Goal: Information Seeking & Learning: Learn about a topic

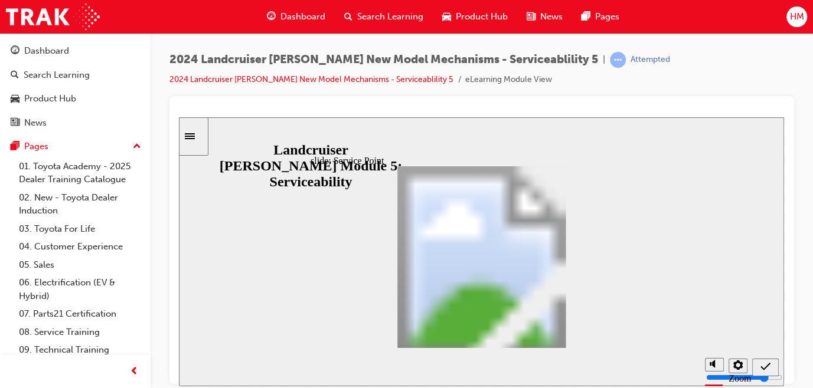
scroll to position [206, 0]
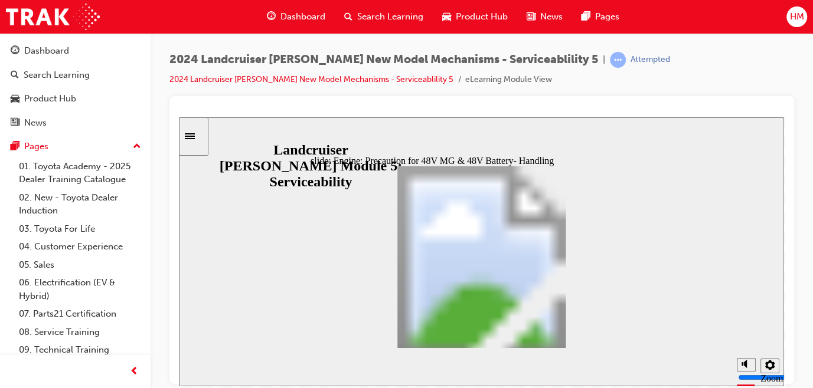
drag, startPoint x: 449, startPoint y: 195, endPoint x: 492, endPoint y: 194, distance: 43.1
drag, startPoint x: 633, startPoint y: 342, endPoint x: 565, endPoint y: 342, distance: 67.9
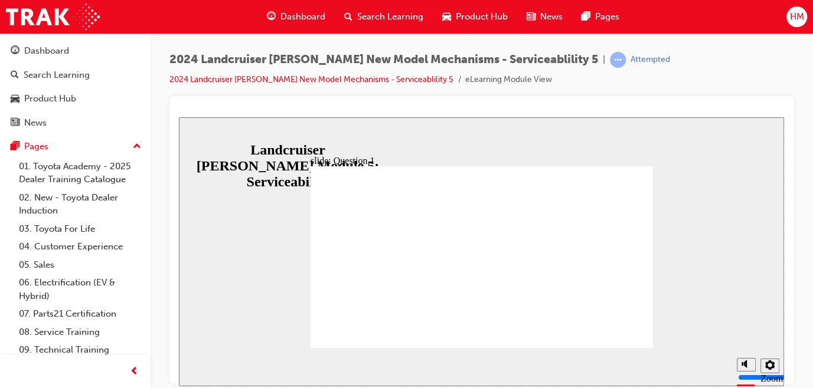
radio input "true"
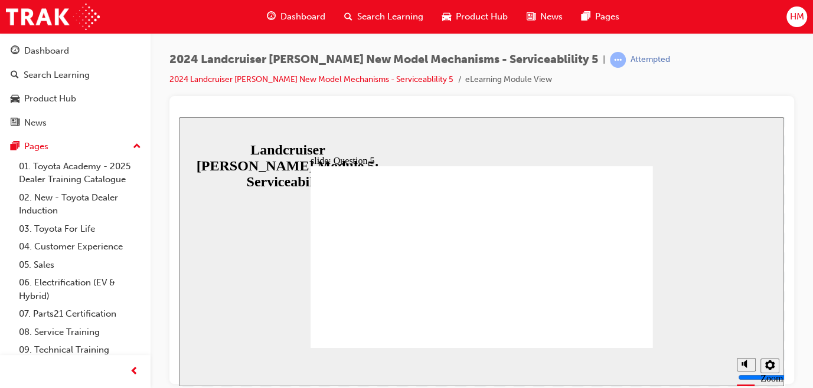
radio input "false"
radio input "true"
click at [195, 138] on icon "Sidebar Toggle" at bounding box center [190, 136] width 10 height 6
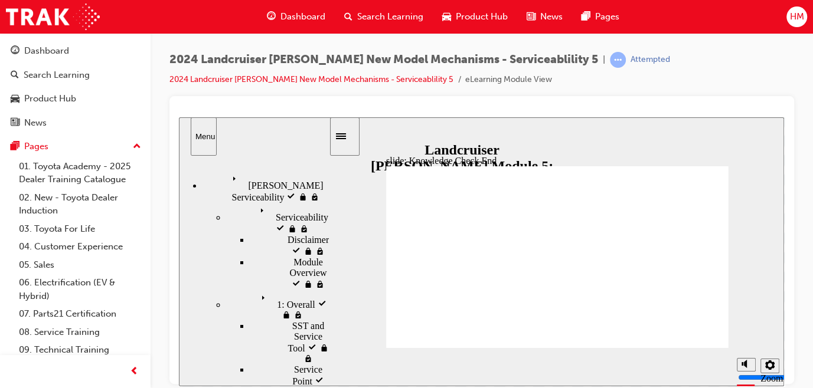
click at [237, 181] on div "Prado Serviceability visited Prado Serviceability" at bounding box center [265, 187] width 126 height 32
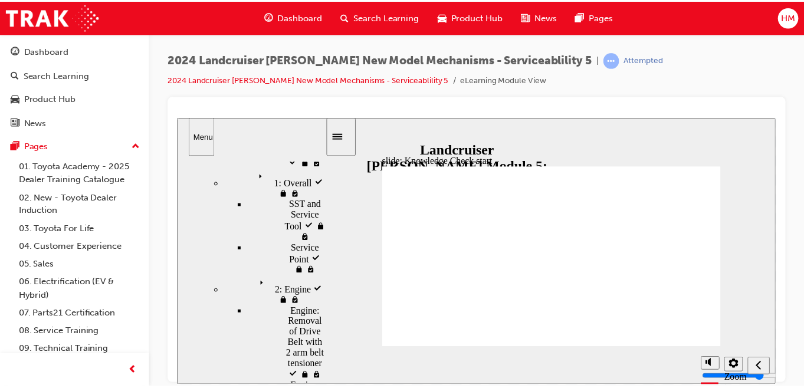
scroll to position [0, 0]
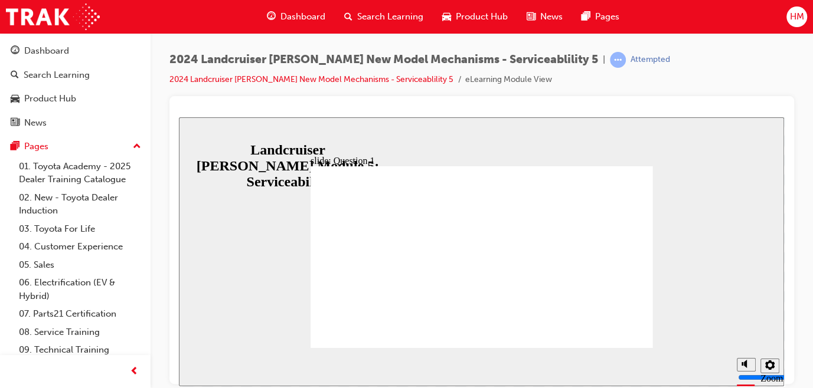
drag, startPoint x: 549, startPoint y: 321, endPoint x: 426, endPoint y: 264, distance: 135.7
radio input "false"
radio input "true"
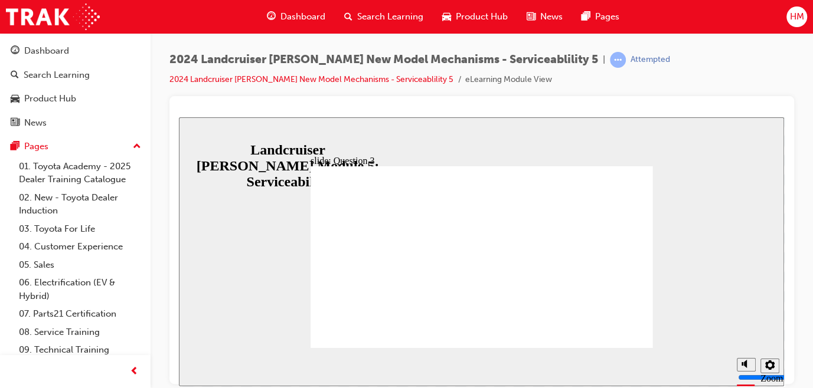
radio input "true"
drag, startPoint x: 480, startPoint y: 261, endPoint x: 601, endPoint y: 323, distance: 135.1
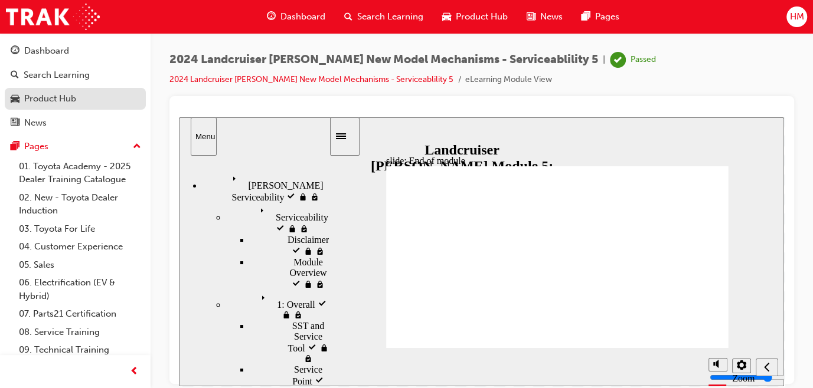
click at [42, 102] on div "Product Hub" at bounding box center [50, 99] width 52 height 14
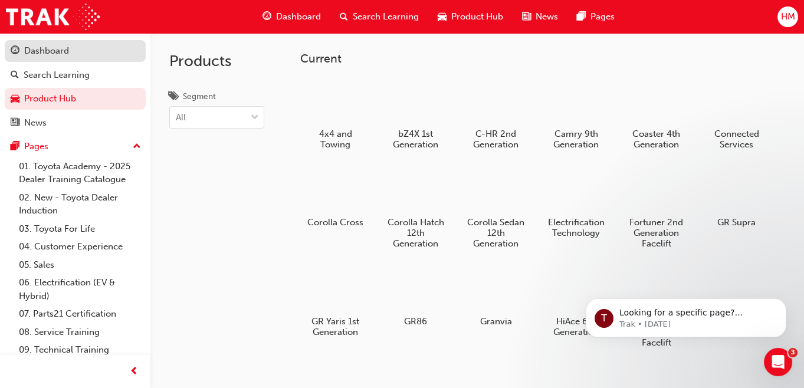
click at [41, 58] on link "Dashboard" at bounding box center [75, 51] width 141 height 22
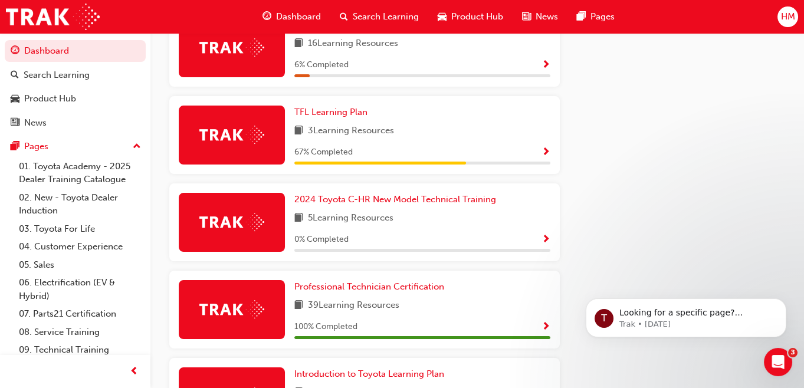
scroll to position [624, 0]
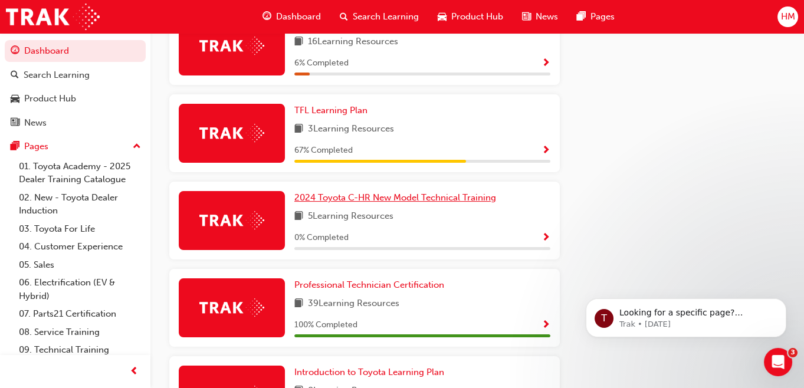
click at [393, 201] on span "2024 Toyota C-HR New Model Technical Training" at bounding box center [396, 197] width 202 height 11
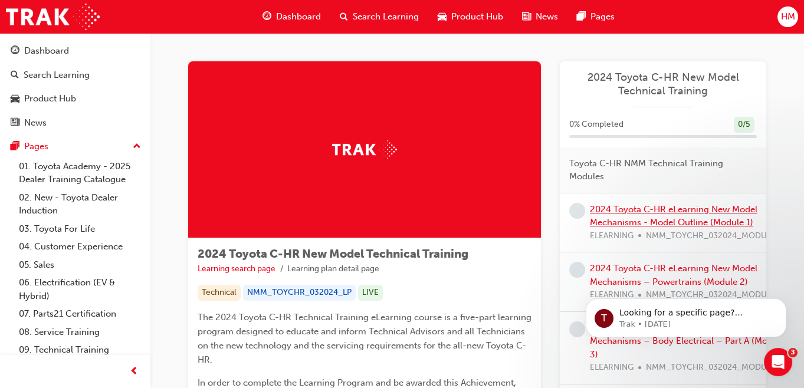
click at [650, 222] on link "2024 Toyota C-HR eLearning New Model Mechanisms - Model Outline (Module 1)" at bounding box center [674, 216] width 168 height 24
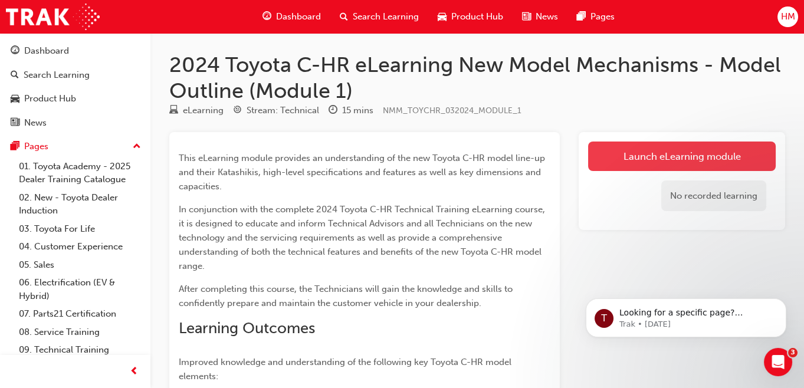
click at [642, 148] on link "Launch eLearning module" at bounding box center [682, 157] width 188 height 30
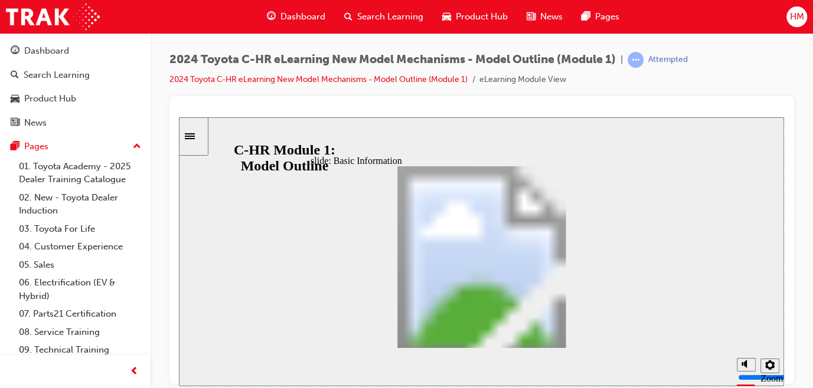
scroll to position [189, 0]
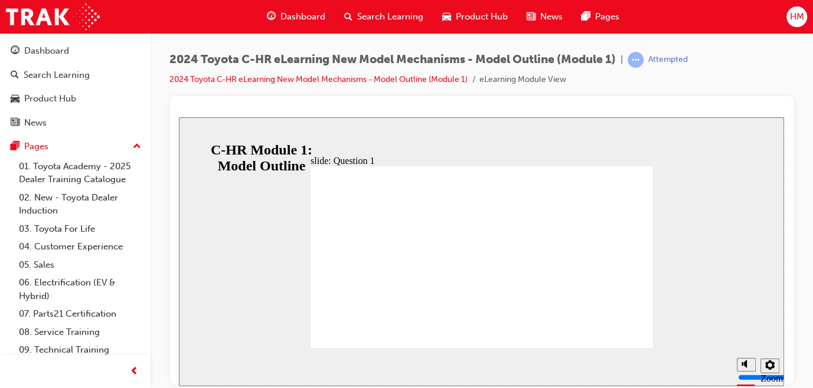
radio input "false"
radio input "true"
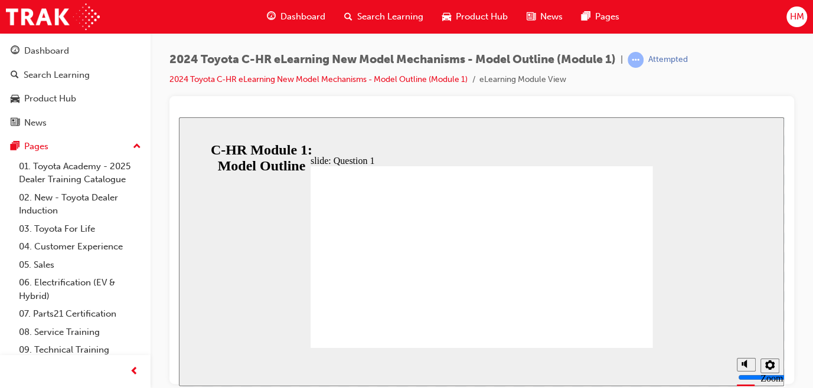
radio input "true"
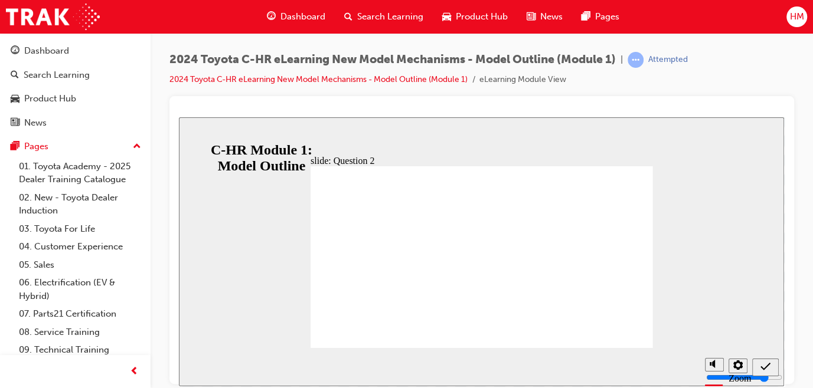
radio input "true"
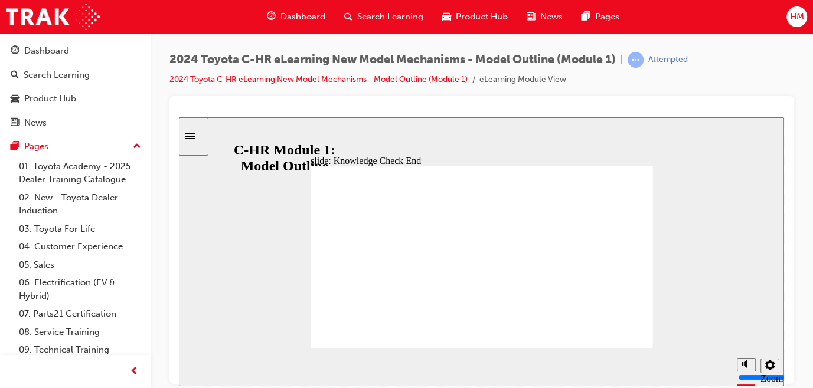
click at [199, 140] on div "Sidebar Toggle" at bounding box center [194, 136] width 20 height 9
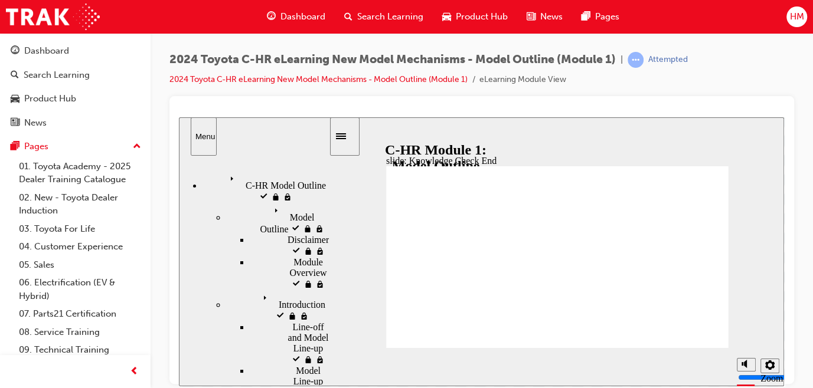
click at [225, 175] on icon "Menu" at bounding box center [234, 180] width 18 height 18
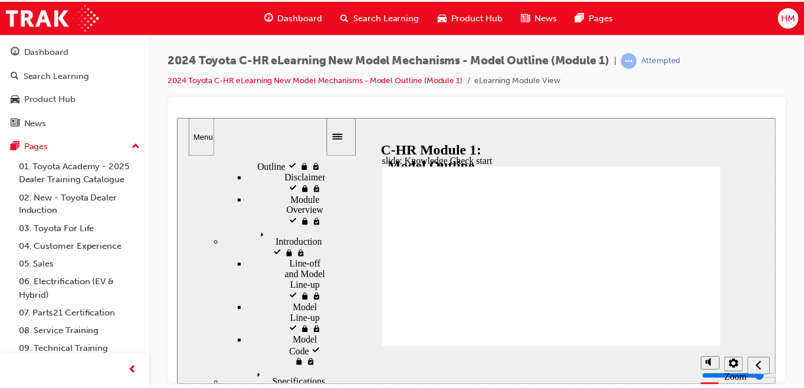
scroll to position [0, 0]
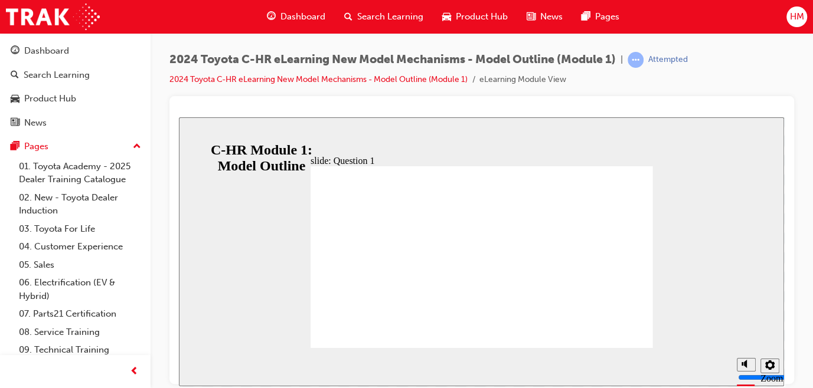
radio input "false"
radio input "true"
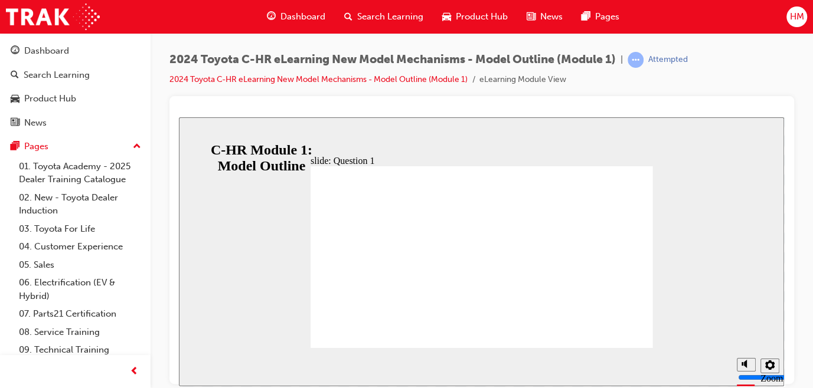
radio input "true"
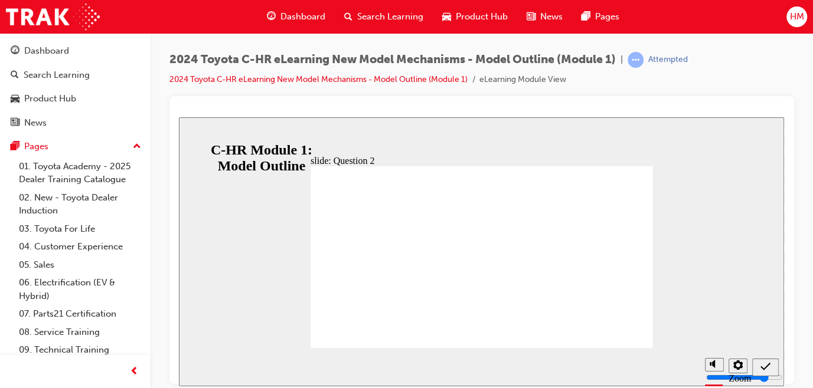
radio input "true"
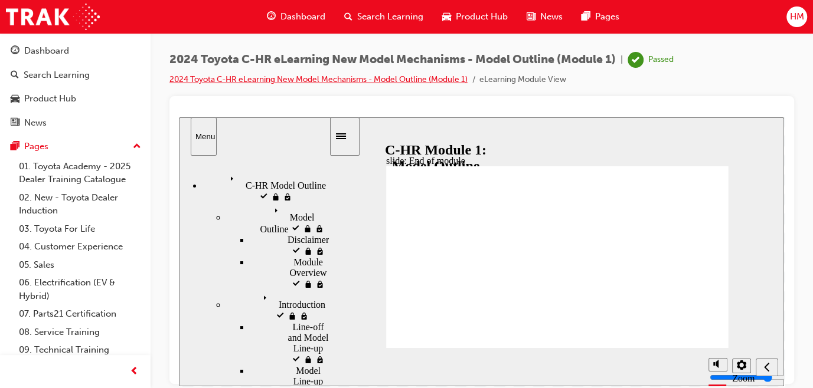
click at [233, 77] on link "2024 Toyota C-HR eLearning New Model Mechanisms - Model Outline (Module 1)" at bounding box center [318, 79] width 298 height 10
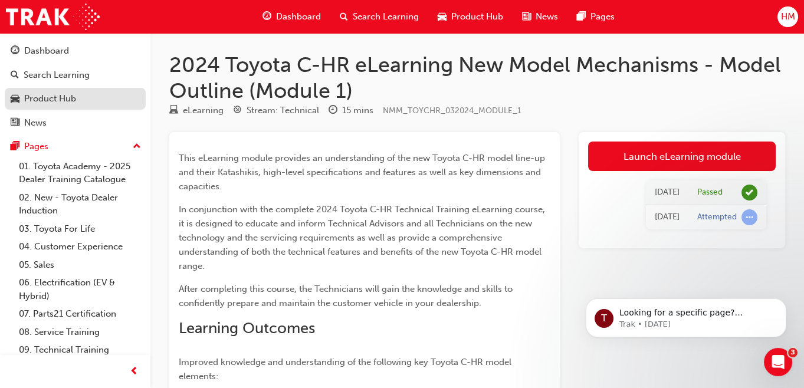
click at [54, 102] on div "Product Hub" at bounding box center [50, 99] width 52 height 14
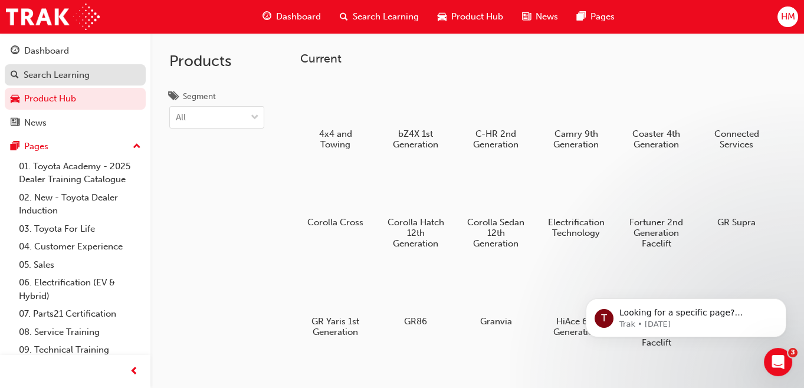
click at [61, 70] on div "Search Learning" at bounding box center [57, 75] width 66 height 14
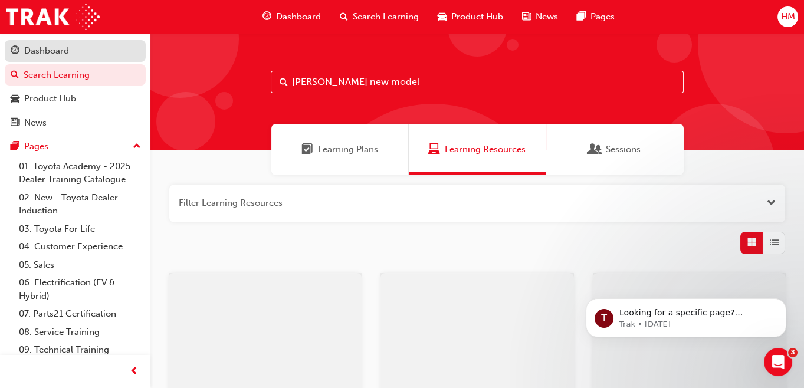
click at [61, 57] on div "Dashboard" at bounding box center [46, 51] width 45 height 14
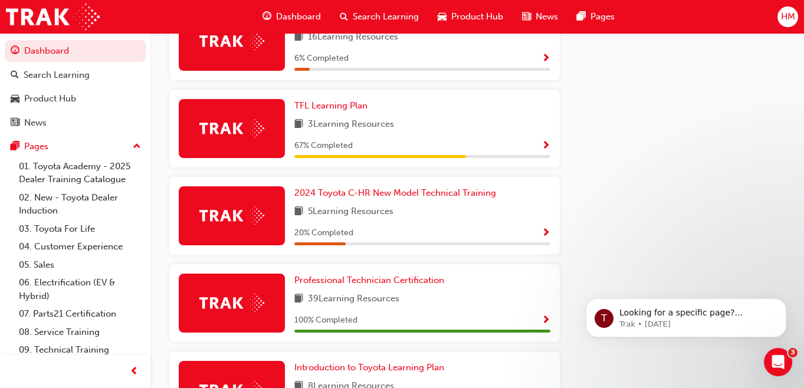
scroll to position [636, 0]
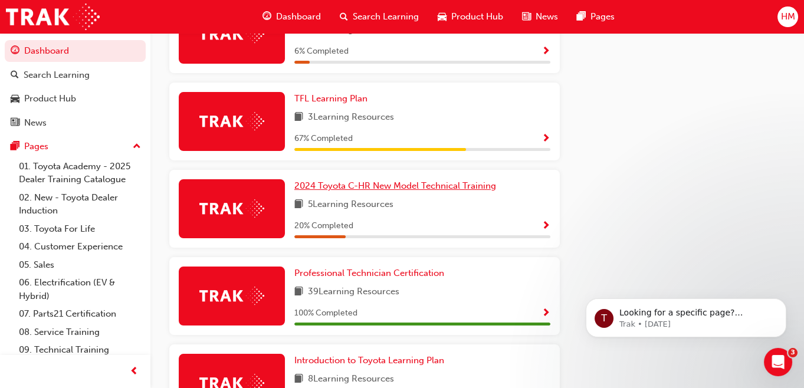
click at [348, 191] on span "2024 Toyota C-HR New Model Technical Training" at bounding box center [396, 186] width 202 height 11
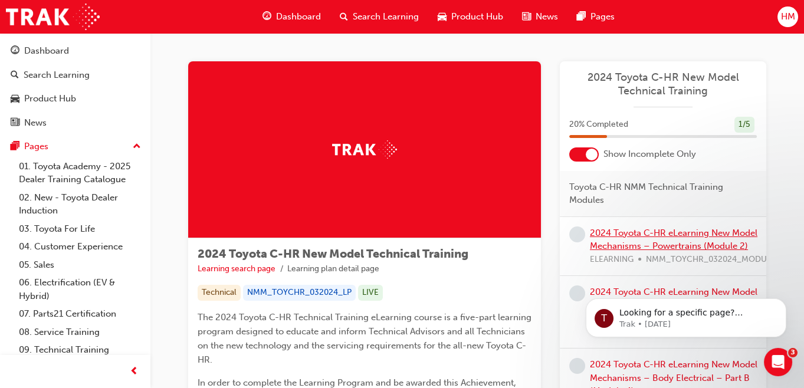
click at [643, 243] on link "2024 Toyota C-HR eLearning New Model Mechanisms – Powertrains (Module 2)" at bounding box center [674, 240] width 168 height 24
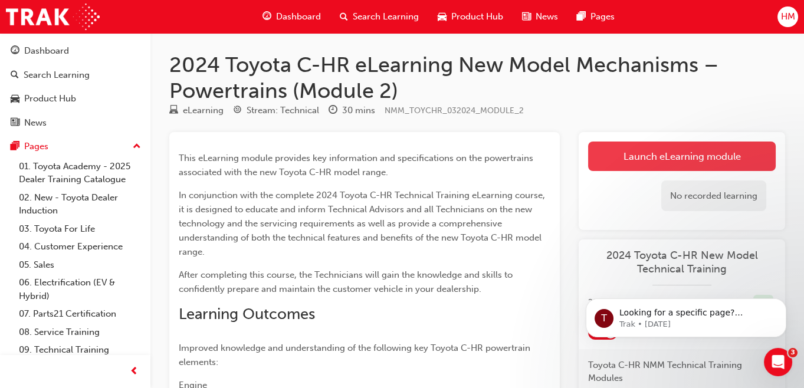
click at [618, 159] on link "Launch eLearning module" at bounding box center [682, 157] width 188 height 30
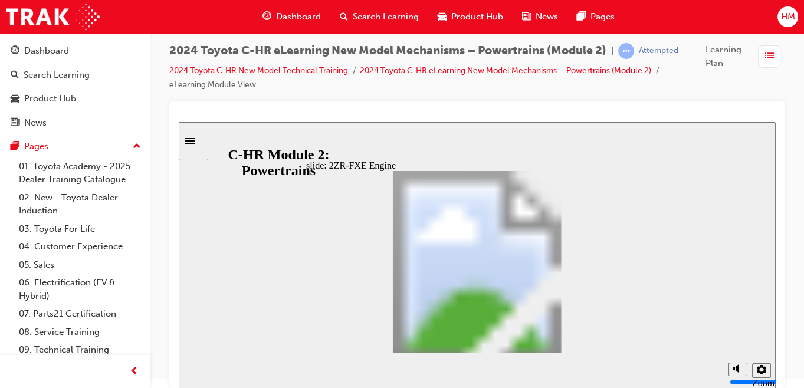
scroll to position [11, 0]
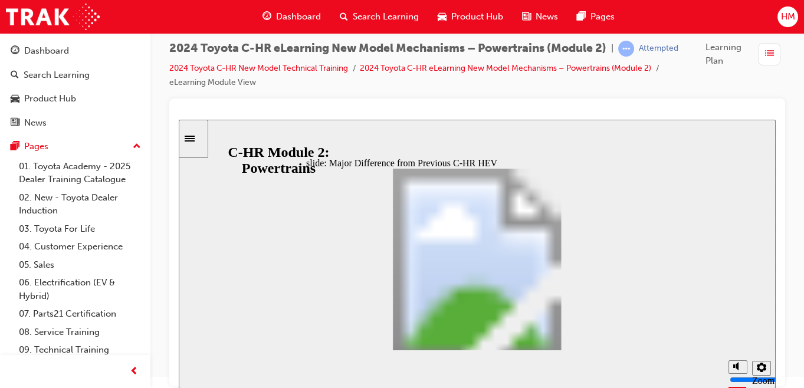
scroll to position [187, 0]
drag, startPoint x: 472, startPoint y: 258, endPoint x: 480, endPoint y: 258, distance: 8.3
drag, startPoint x: 386, startPoint y: 263, endPoint x: 428, endPoint y: 264, distance: 41.9
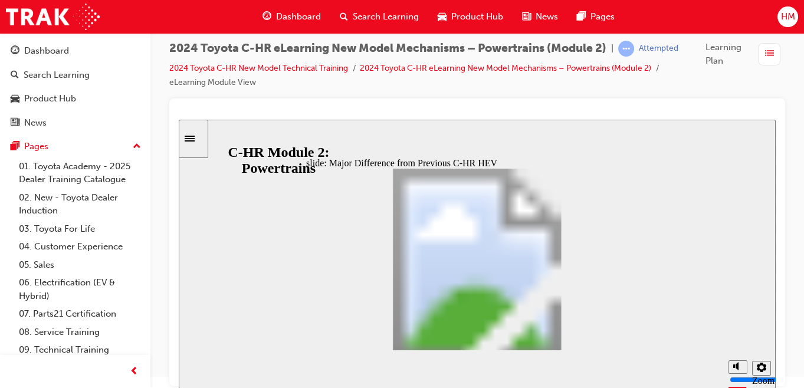
drag, startPoint x: 401, startPoint y: 284, endPoint x: 433, endPoint y: 286, distance: 31.9
drag, startPoint x: 423, startPoint y: 290, endPoint x: 473, endPoint y: 292, distance: 50.2
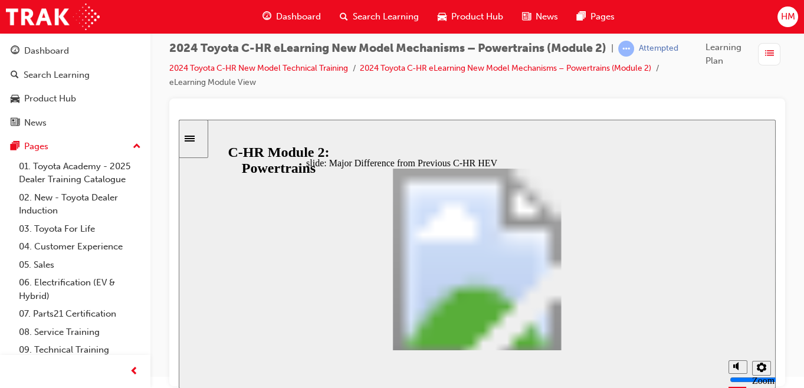
scroll to position [219, 0]
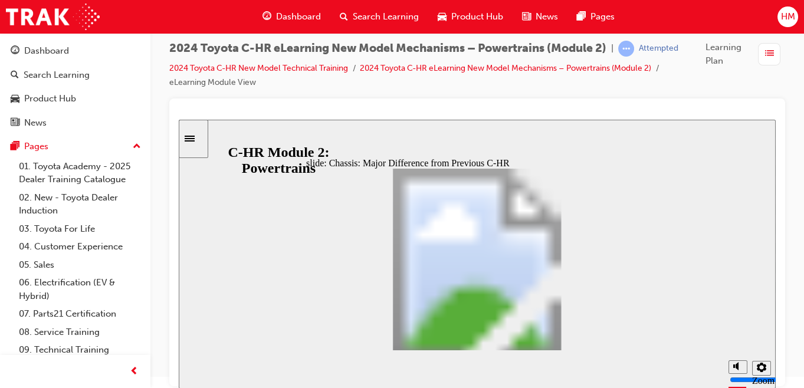
scroll to position [138, 0]
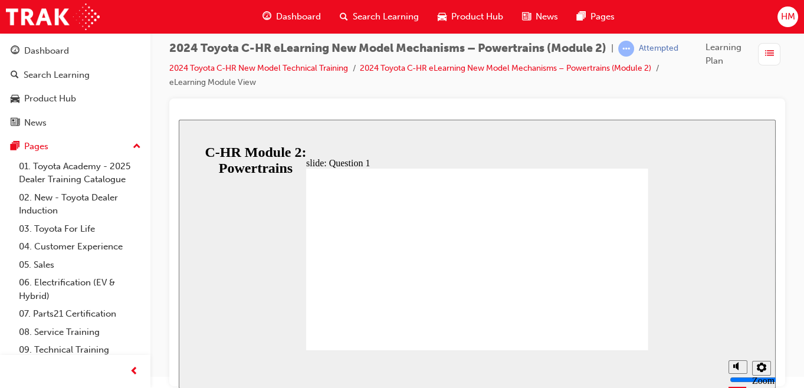
drag, startPoint x: 388, startPoint y: 315, endPoint x: 406, endPoint y: 315, distance: 18.3
radio input "false"
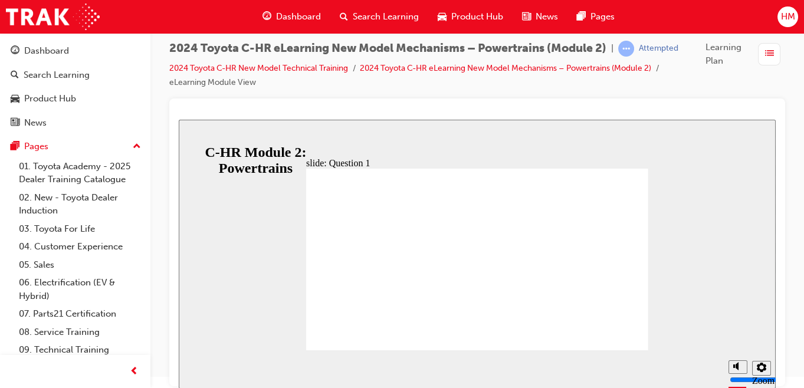
radio input "true"
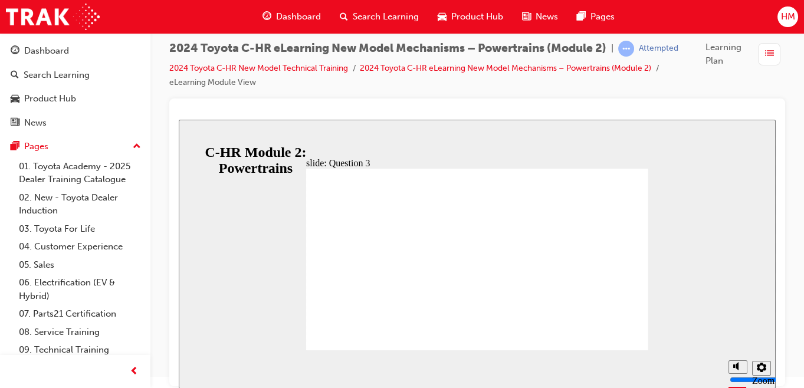
radio input "false"
radio input "true"
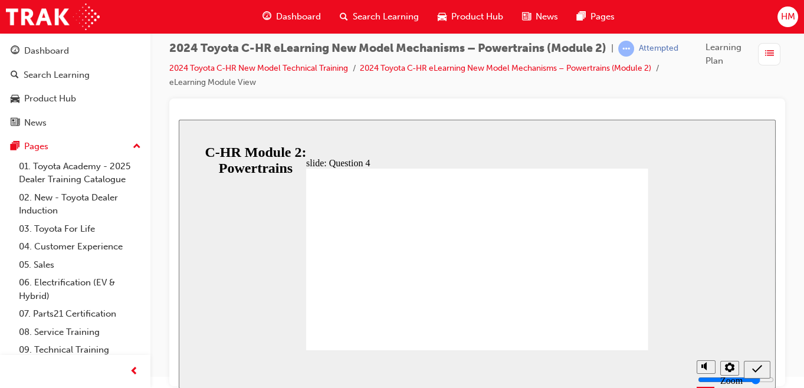
radio input "true"
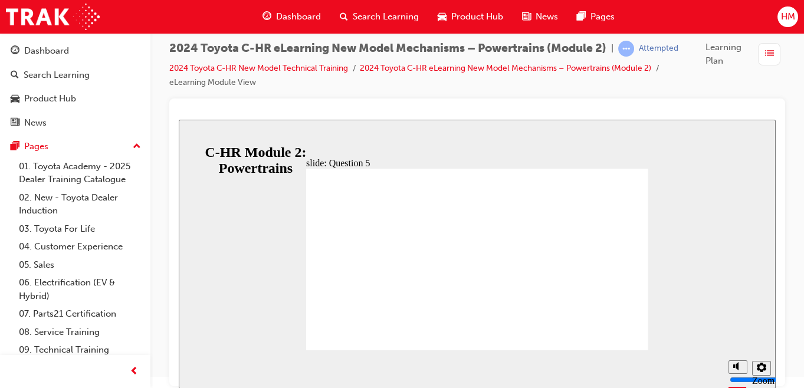
radio input "false"
radio input "true"
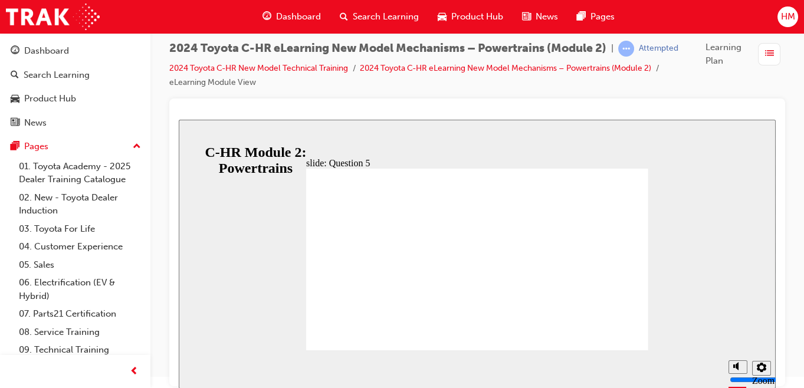
radio input "false"
radio input "true"
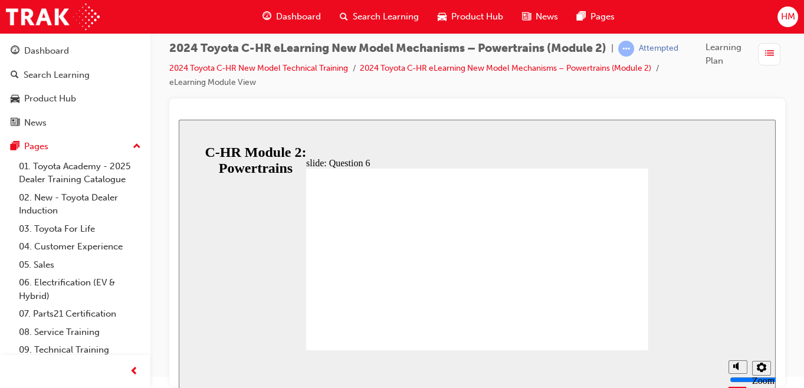
click at [197, 143] on div "Sidebar Toggle" at bounding box center [194, 139] width 20 height 9
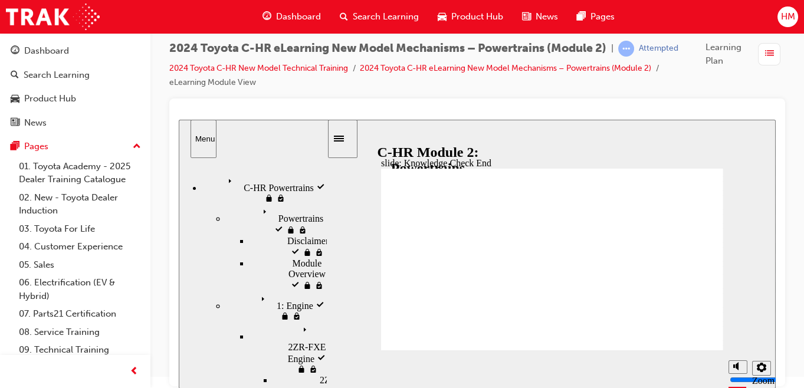
click at [224, 181] on icon "Menu" at bounding box center [233, 183] width 18 height 18
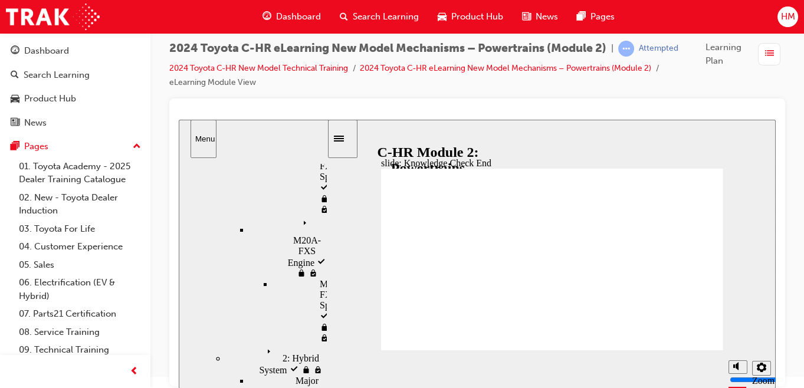
scroll to position [299, 0]
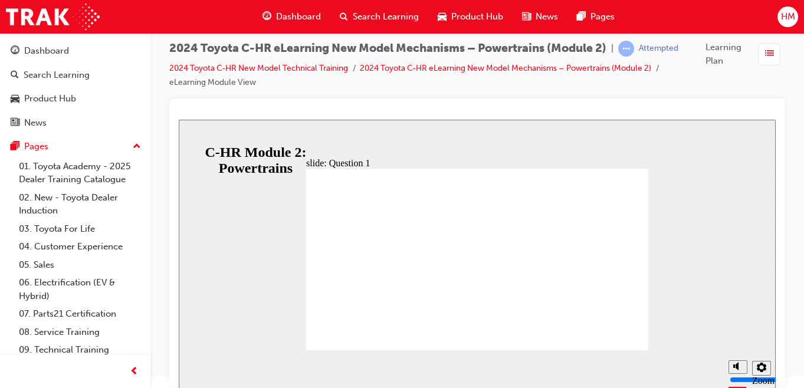
radio input "true"
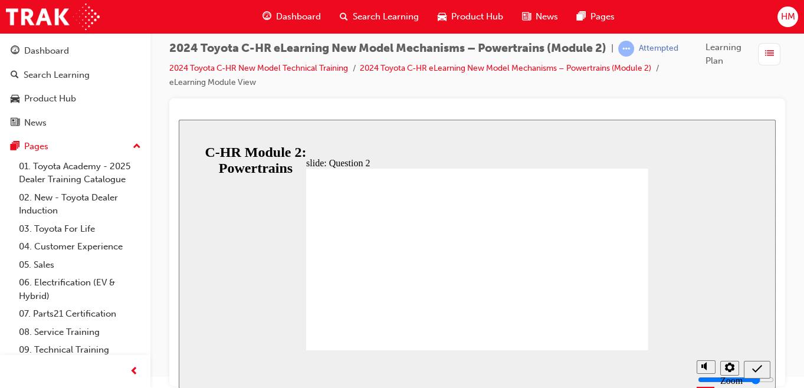
radio input "true"
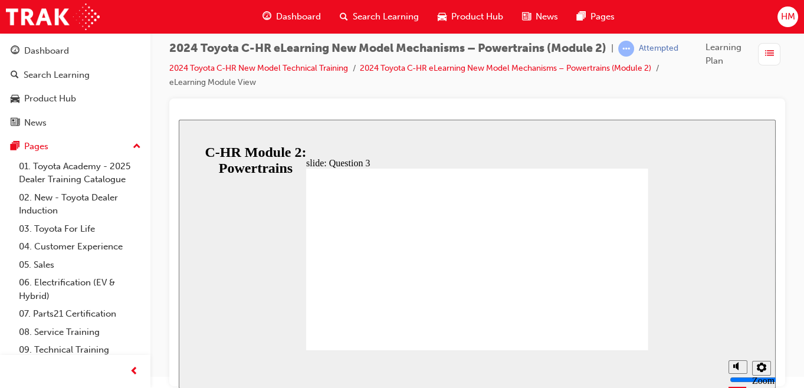
radio input "true"
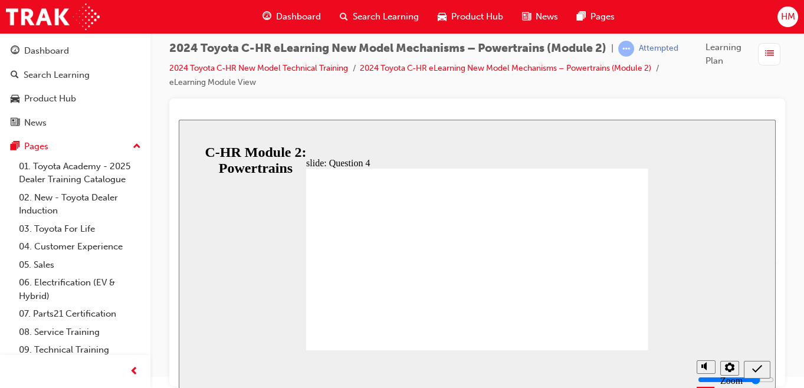
radio input "true"
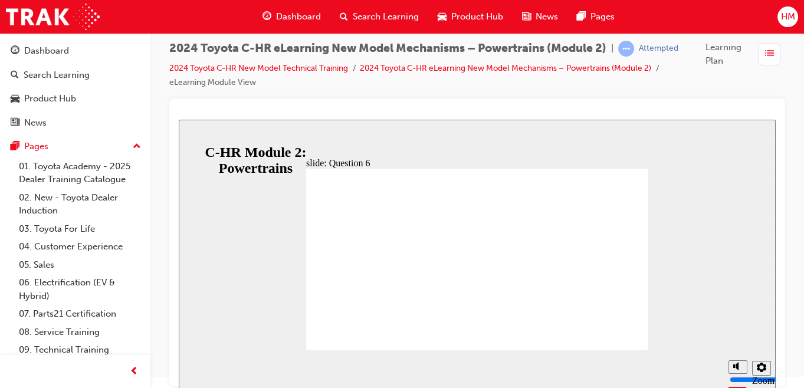
radio input "true"
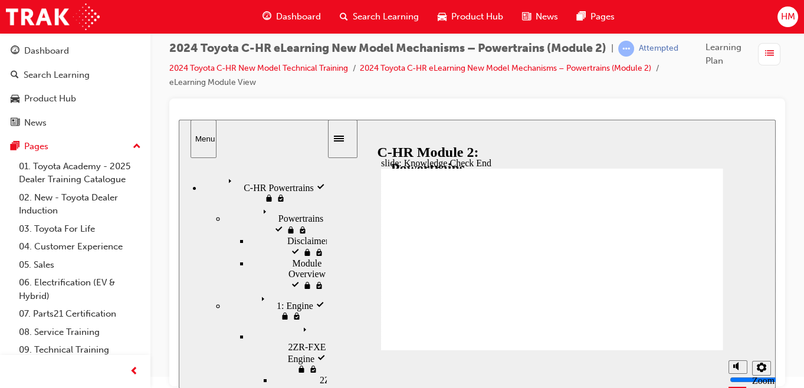
click at [720, 48] on span "Learning Plan" at bounding box center [730, 54] width 48 height 27
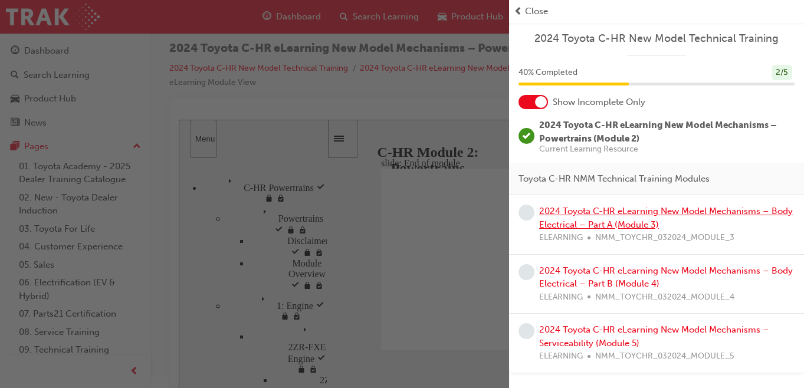
click at [584, 225] on link "2024 Toyota C-HR eLearning New Model Mechanisms – Body Electrical – Part A (Mod…" at bounding box center [666, 218] width 254 height 24
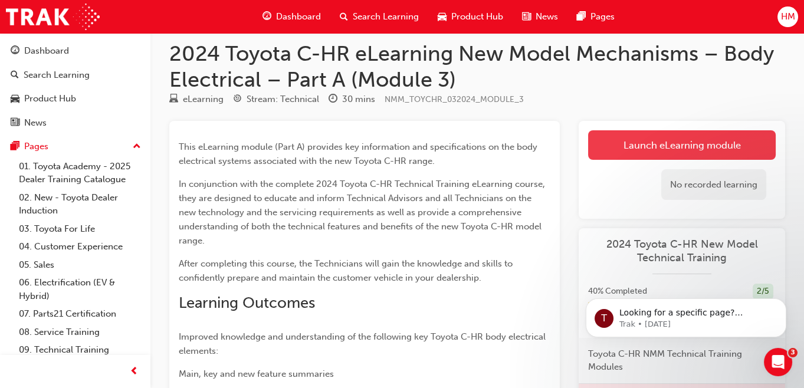
click at [634, 151] on link "Launch eLearning module" at bounding box center [682, 145] width 188 height 30
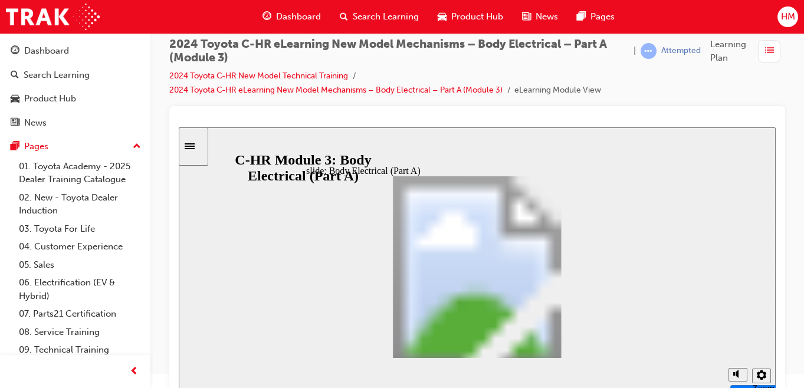
scroll to position [22, 0]
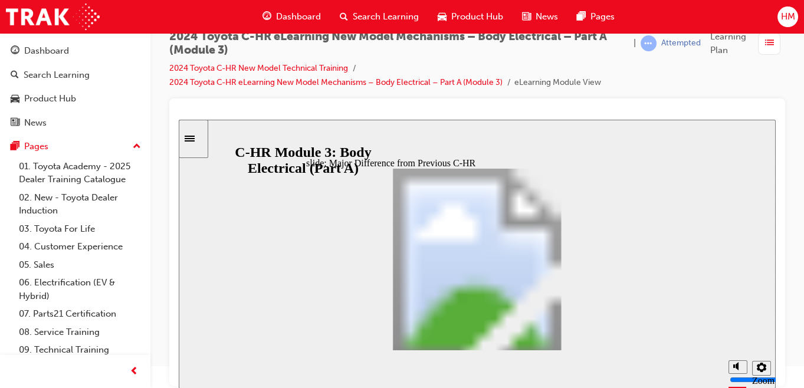
scroll to position [546, 0]
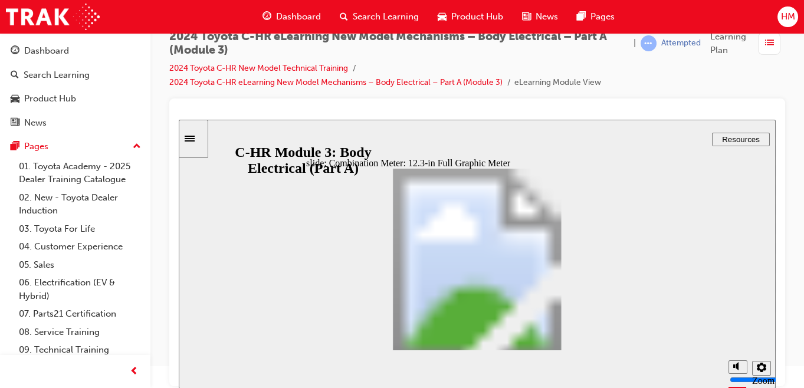
type input "3"
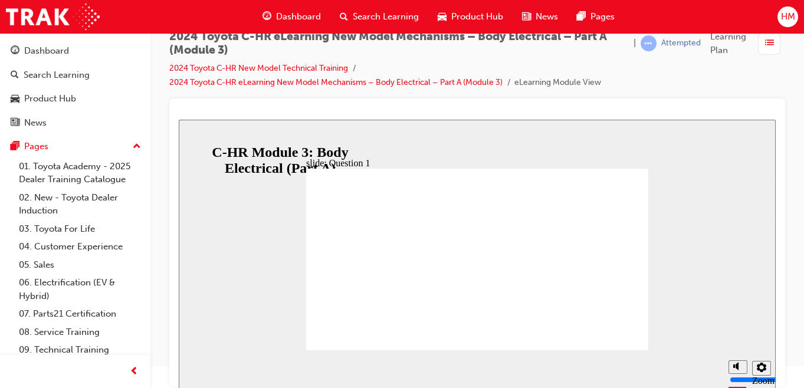
radio input "true"
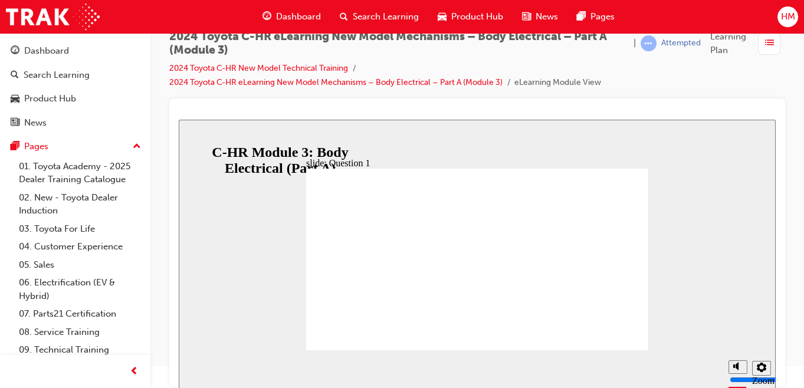
radio input "false"
radio input "true"
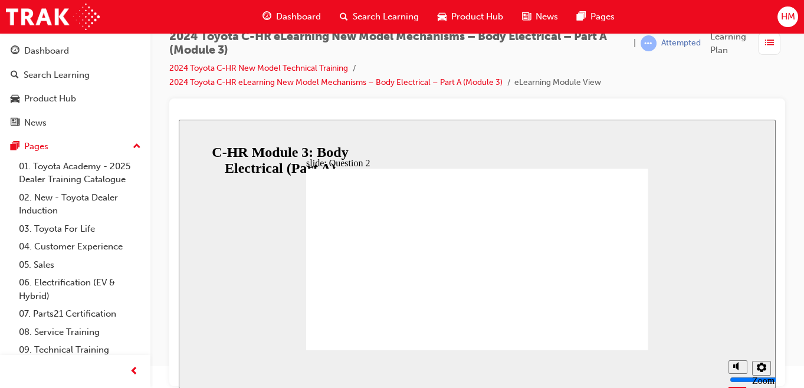
radio input "false"
radio input "true"
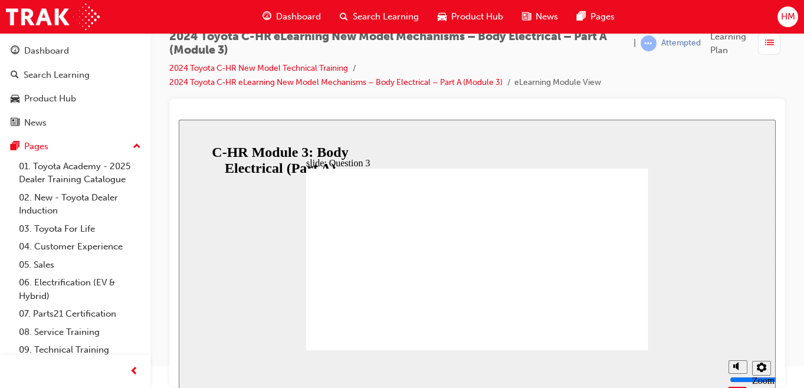
radio input "false"
radio input "true"
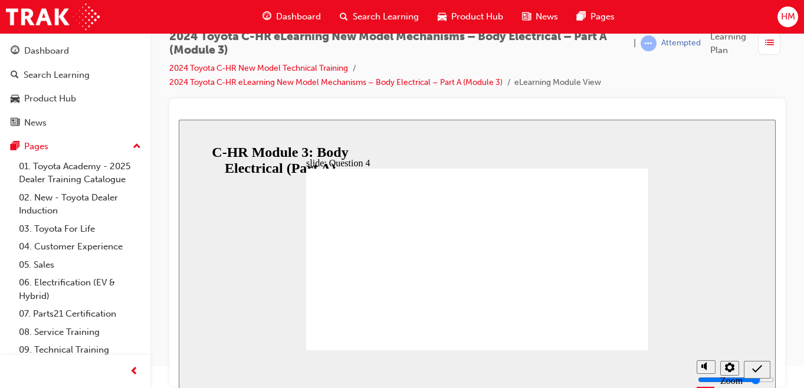
radio input "true"
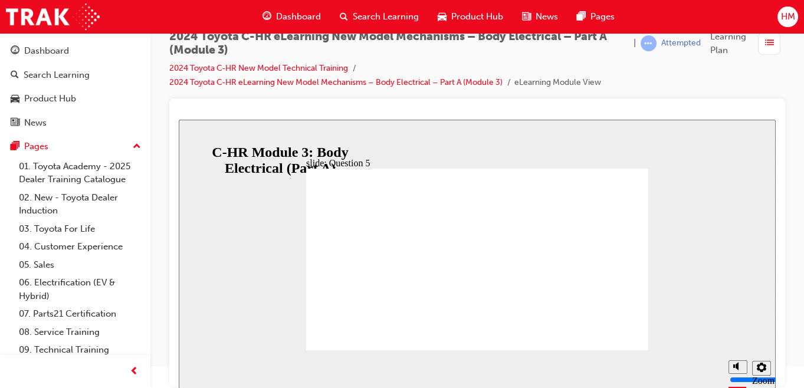
radio input "true"
click at [195, 139] on icon "Sidebar Toggle" at bounding box center [190, 139] width 10 height 6
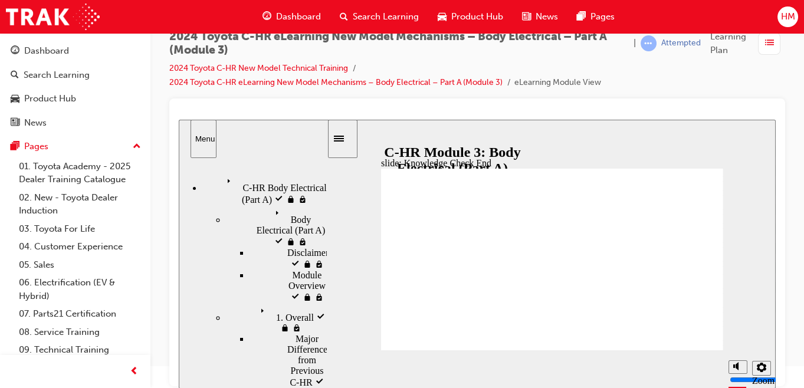
click at [223, 179] on icon "Menu" at bounding box center [232, 183] width 18 height 18
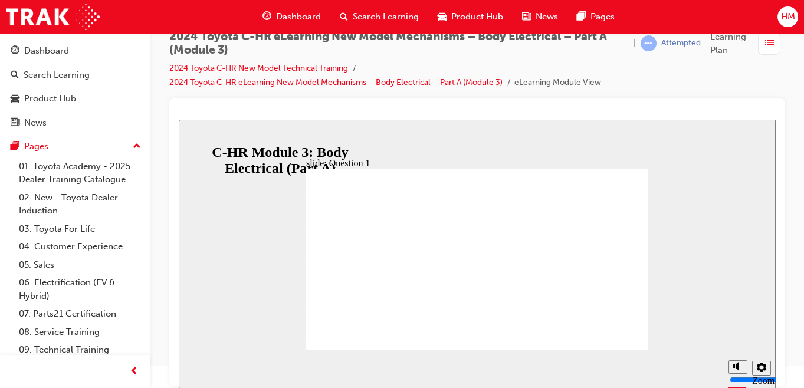
radio input "true"
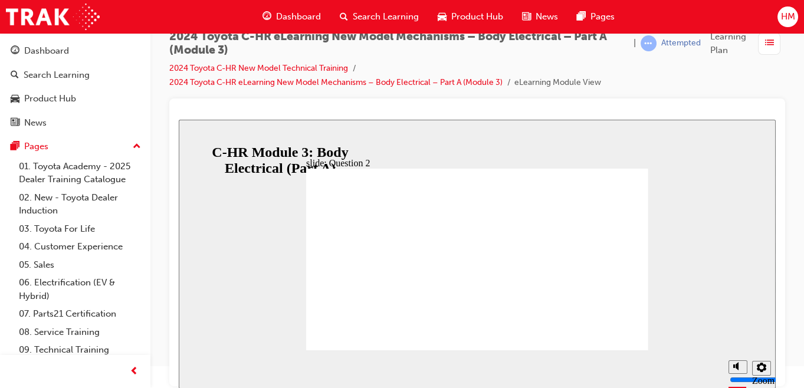
radio input "true"
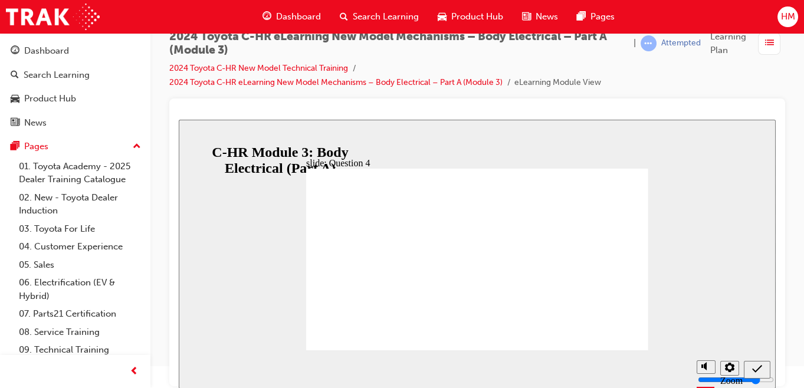
radio input "false"
radio input "true"
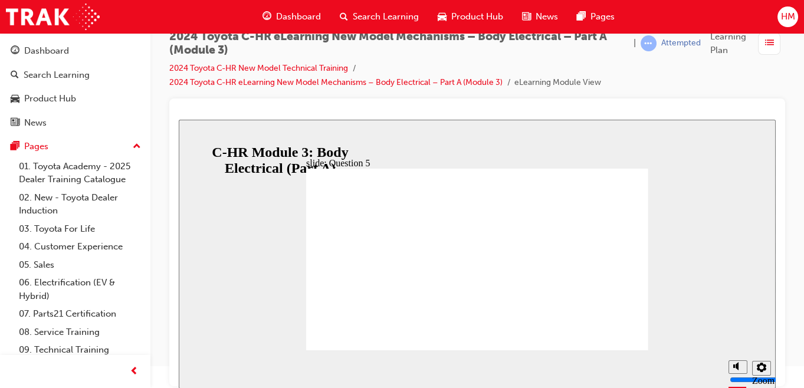
radio input "true"
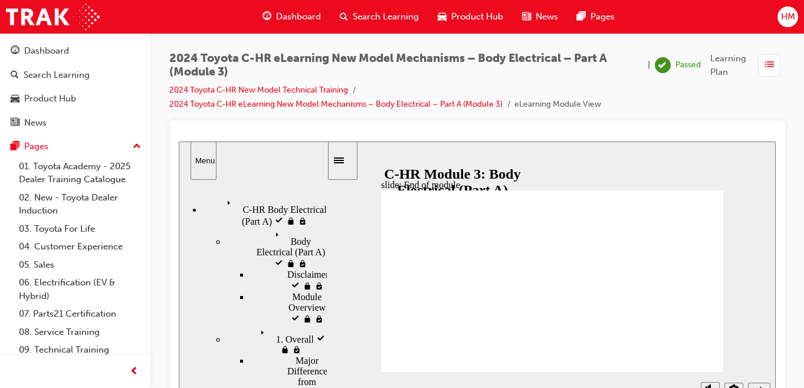
click at [717, 61] on span "Learning Plan" at bounding box center [732, 65] width 43 height 27
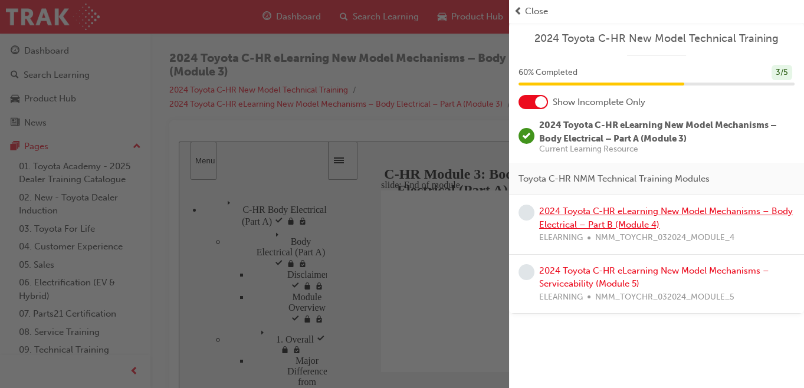
click at [589, 220] on link "2024 Toyota C-HR eLearning New Model Mechanisms – Body Electrical – Part B (Mod…" at bounding box center [666, 218] width 254 height 24
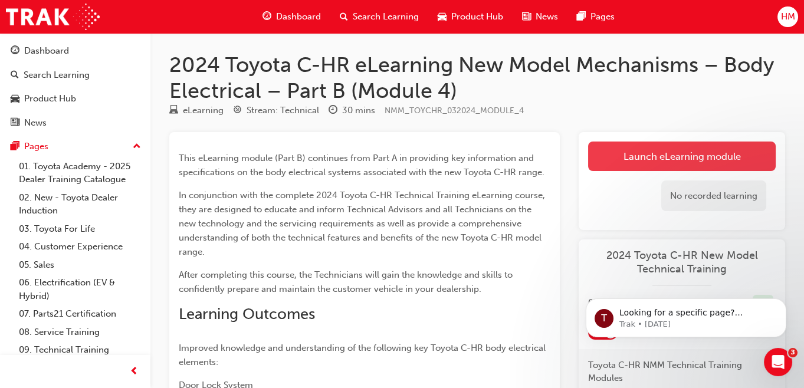
click at [624, 163] on link "Launch eLearning module" at bounding box center [682, 157] width 188 height 30
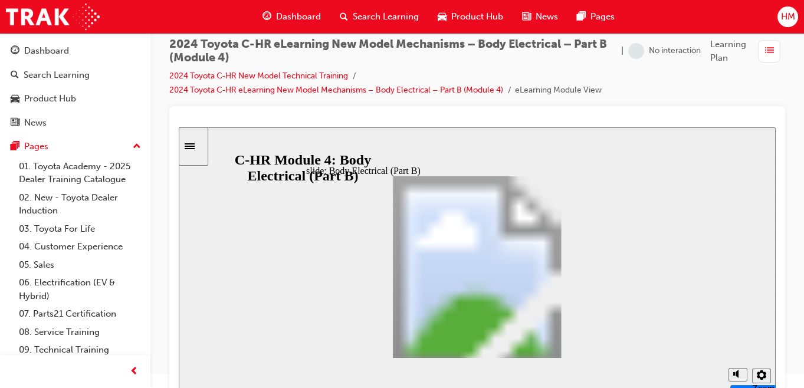
scroll to position [22, 0]
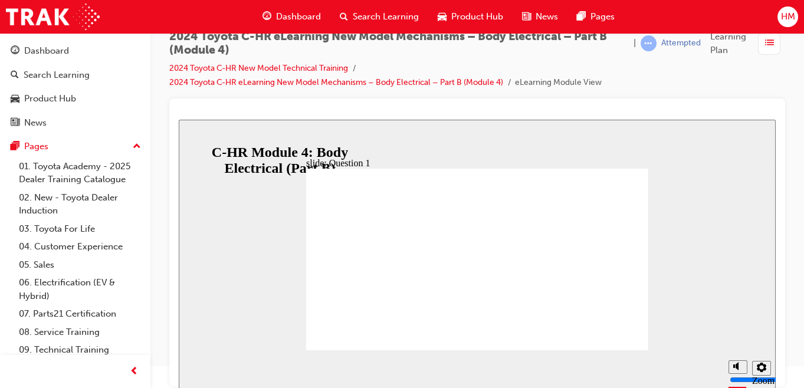
radio input "false"
radio input "true"
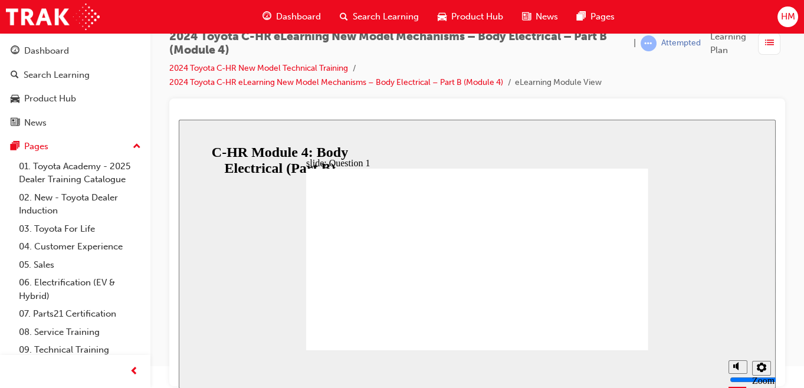
radio input "true"
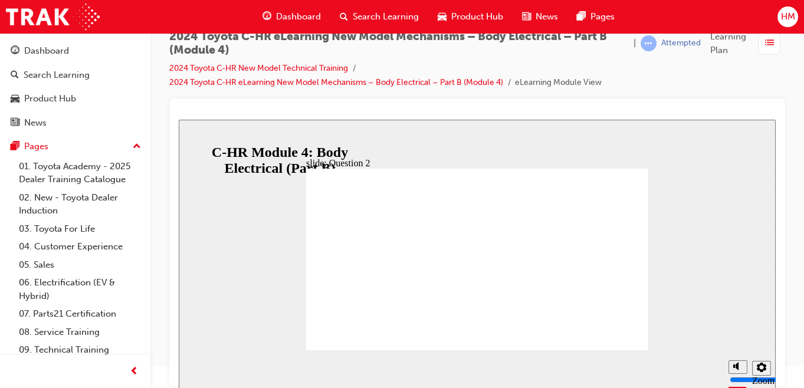
radio input "true"
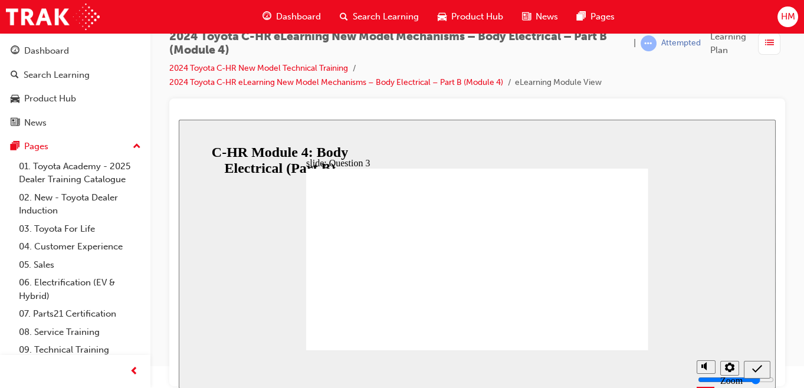
radio input "true"
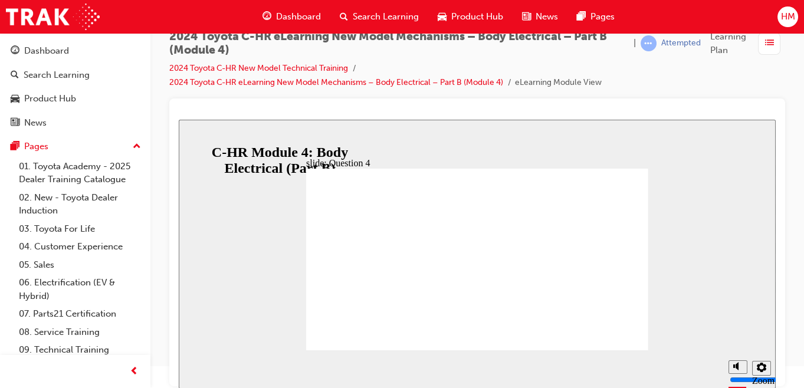
radio input "true"
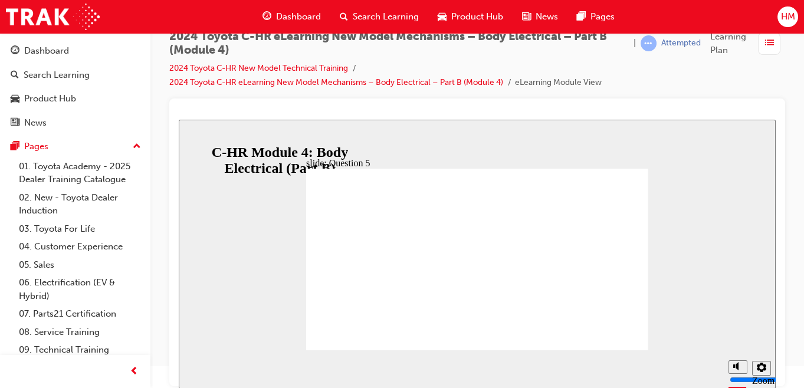
click at [195, 136] on icon "Sidebar Toggle" at bounding box center [194, 138] width 18 height 7
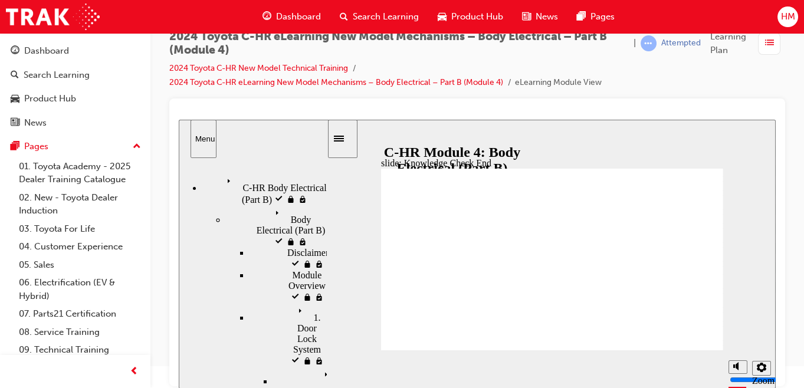
click at [223, 176] on icon "Menu" at bounding box center [232, 183] width 18 height 18
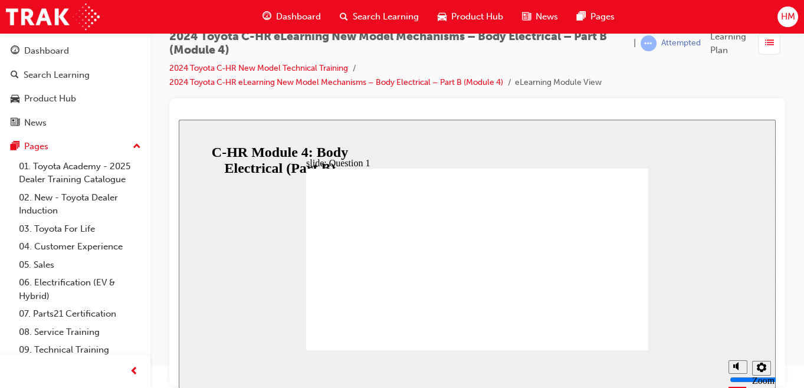
radio input "false"
radio input "true"
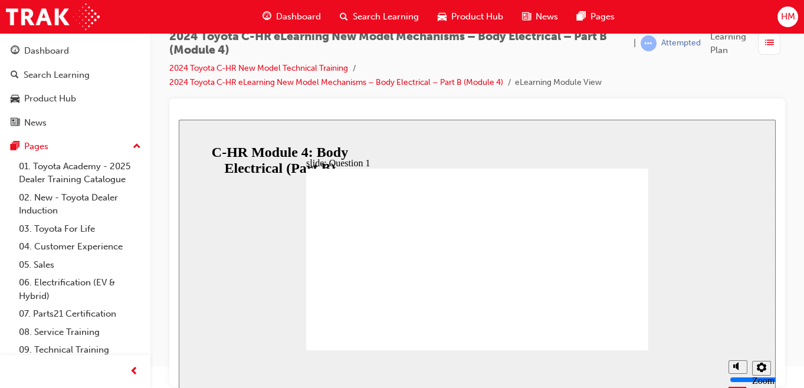
radio input "true"
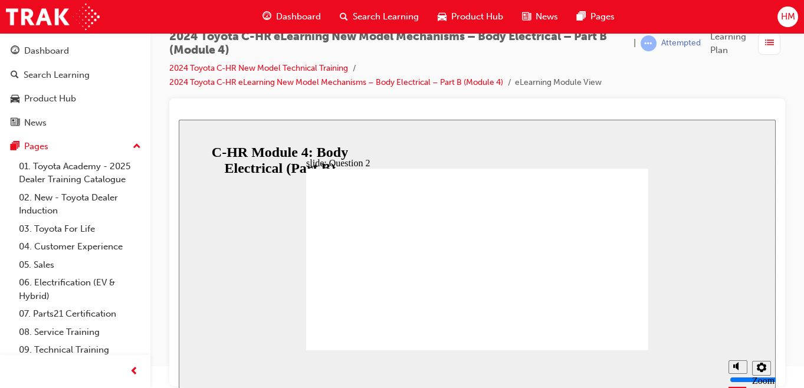
radio input "true"
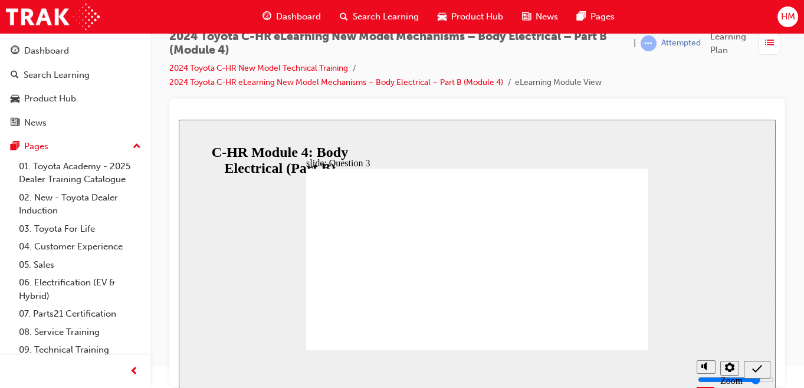
radio input "true"
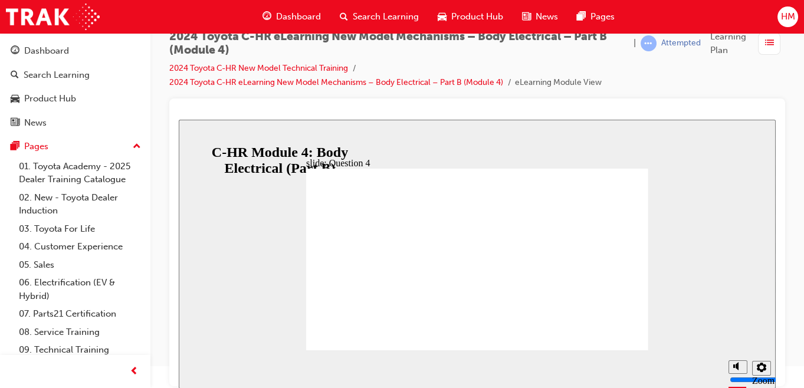
radio input "true"
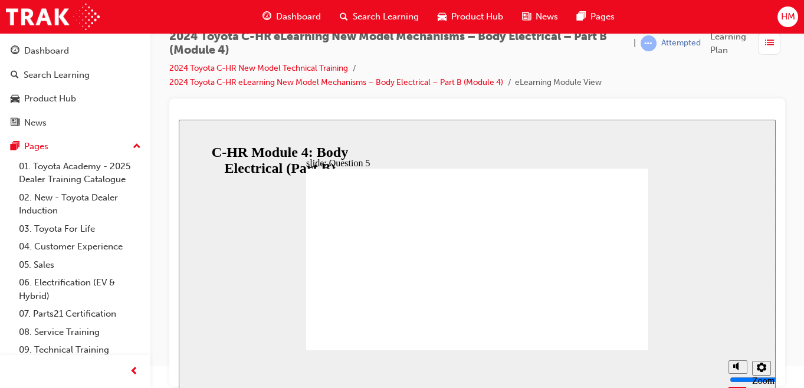
radio input "true"
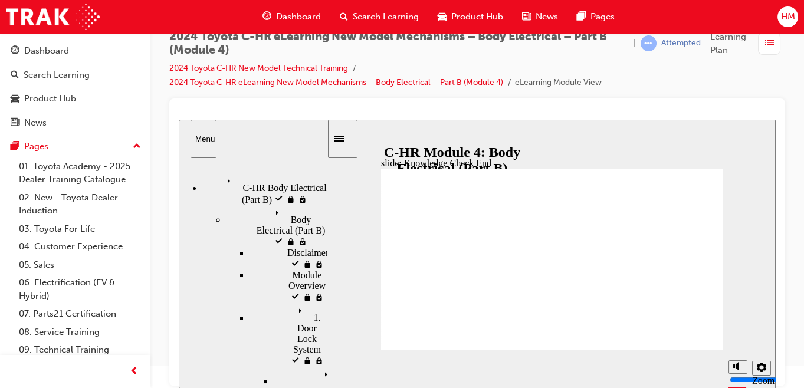
click at [222, 183] on div "C-HR Body Electrical (Part B) visited C-HR Body Electrical (Part B)" at bounding box center [264, 190] width 125 height 32
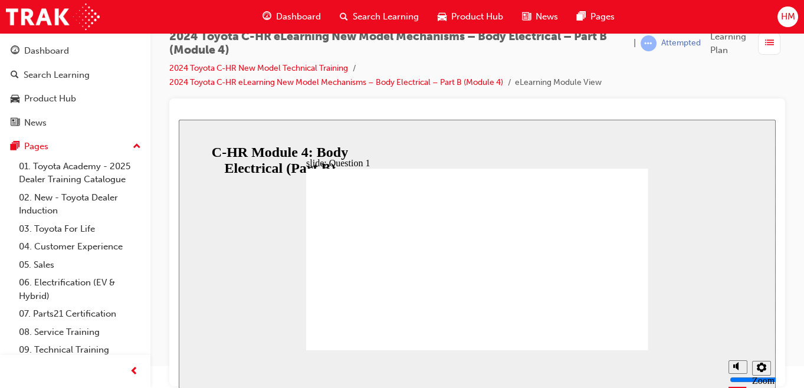
radio input "false"
radio input "true"
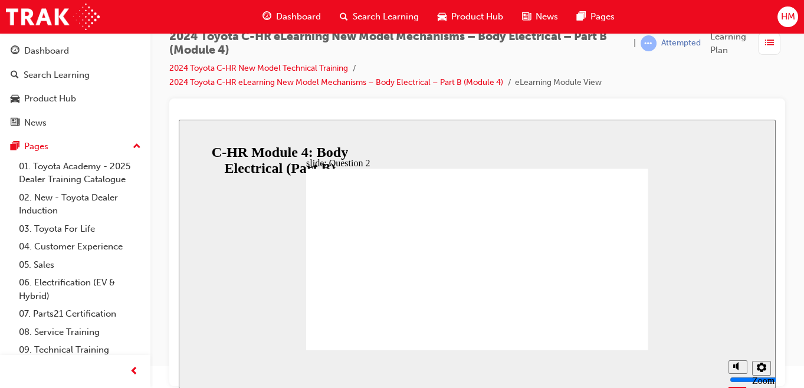
radio input "false"
radio input "true"
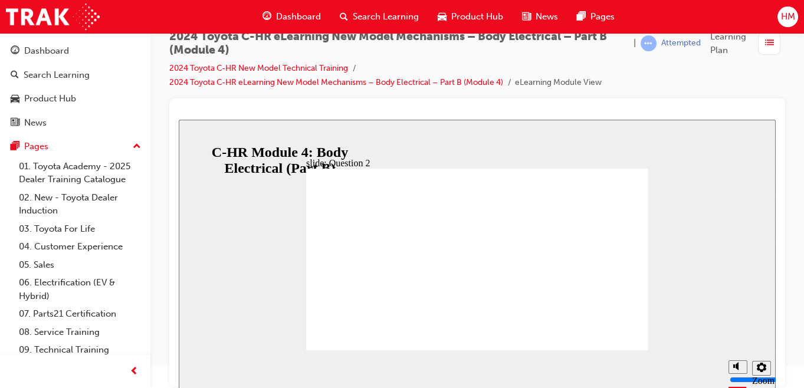
drag, startPoint x: 423, startPoint y: 272, endPoint x: 433, endPoint y: 277, distance: 11.4
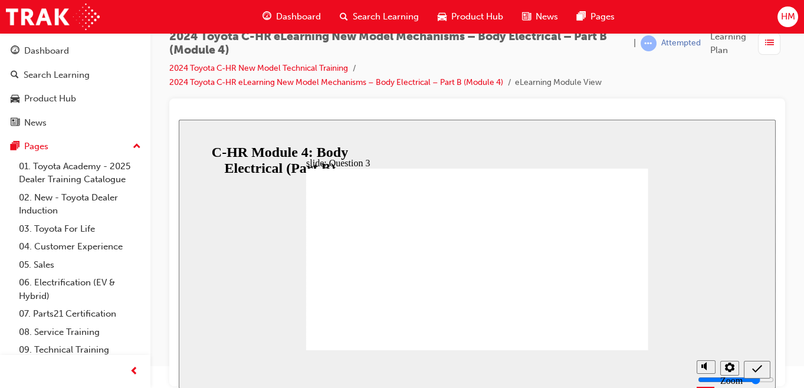
radio input "false"
radio input "true"
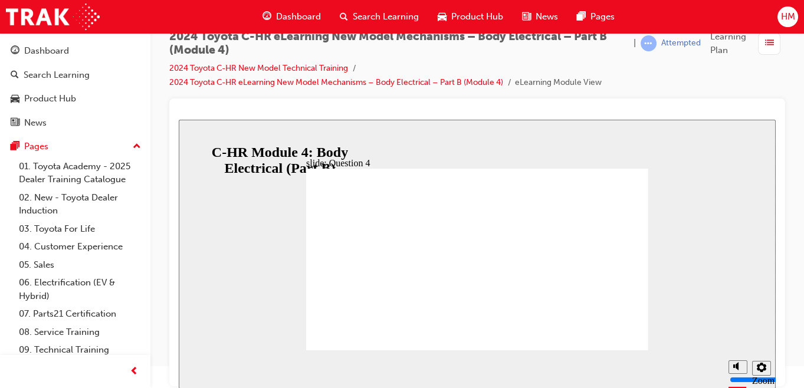
radio input "true"
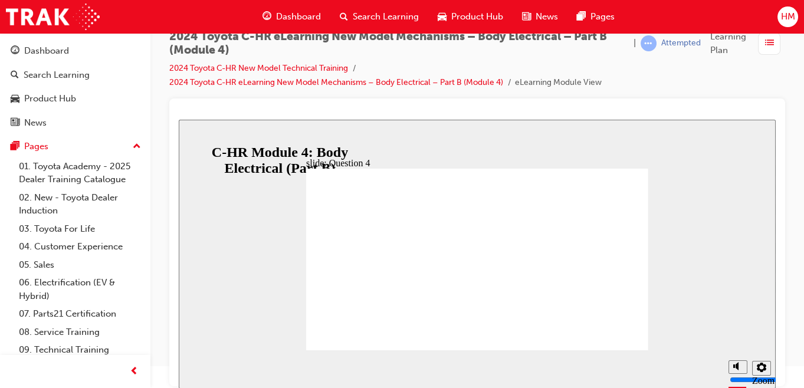
radio input "true"
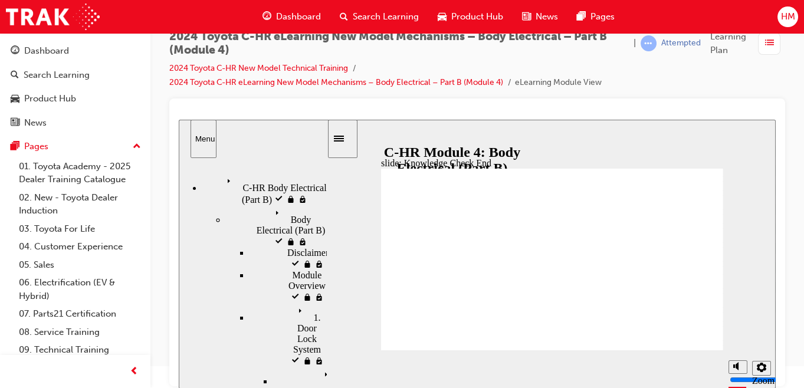
click at [217, 184] on div "C-HR Body Electrical (Part B) visited C-HR Body Electrical (Part B)" at bounding box center [264, 190] width 125 height 32
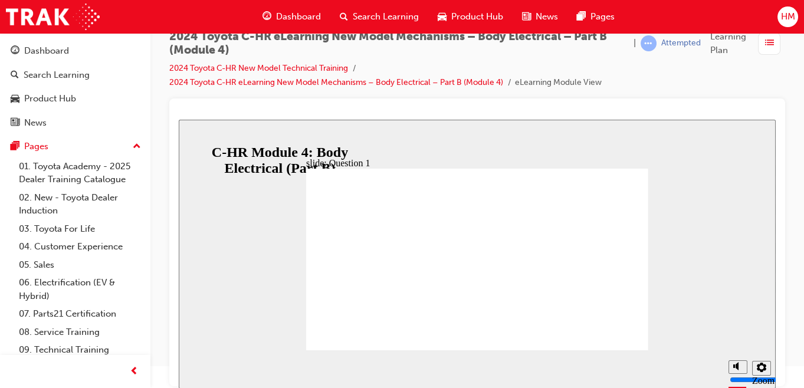
radio input "true"
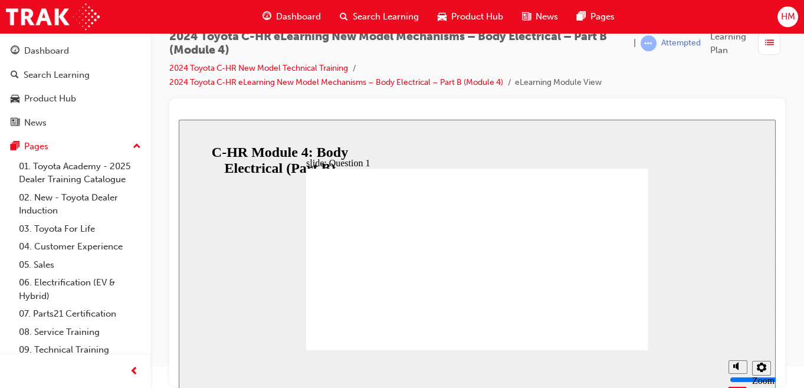
radio input "true"
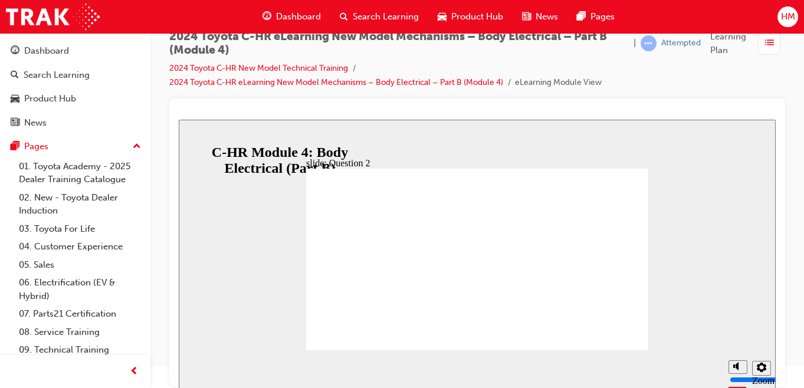
radio input "true"
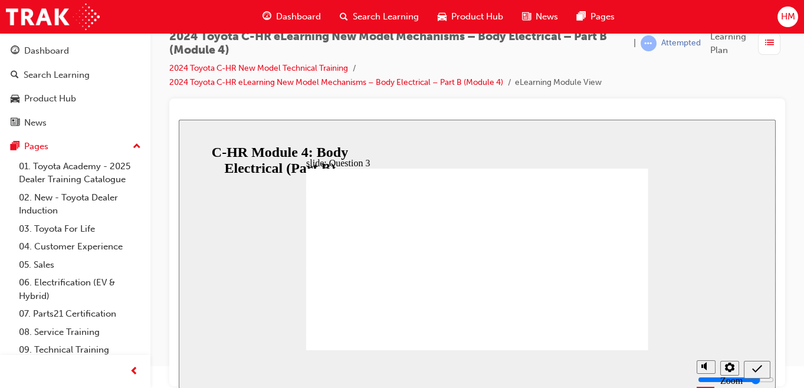
radio input "true"
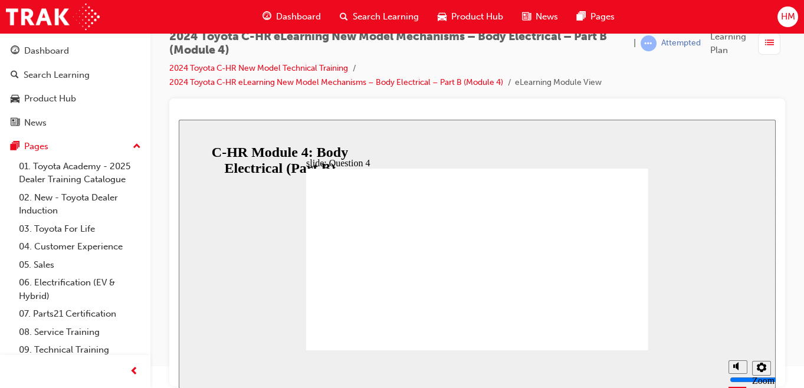
radio input "true"
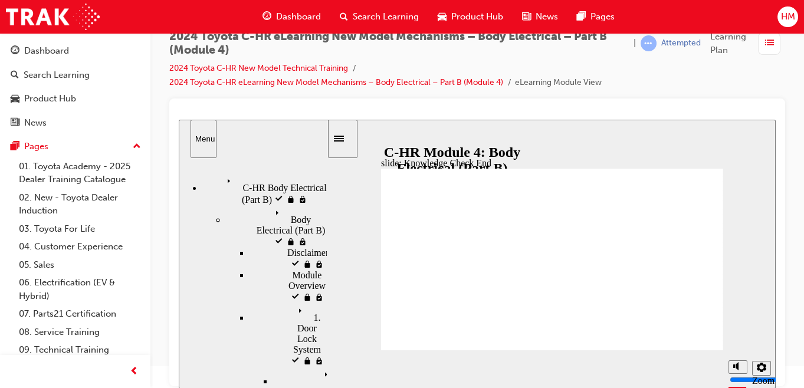
click at [205, 185] on div "C-HR Body Electrical (Part B) visited C-HR Body Electrical (Part B)" at bounding box center [264, 190] width 125 height 32
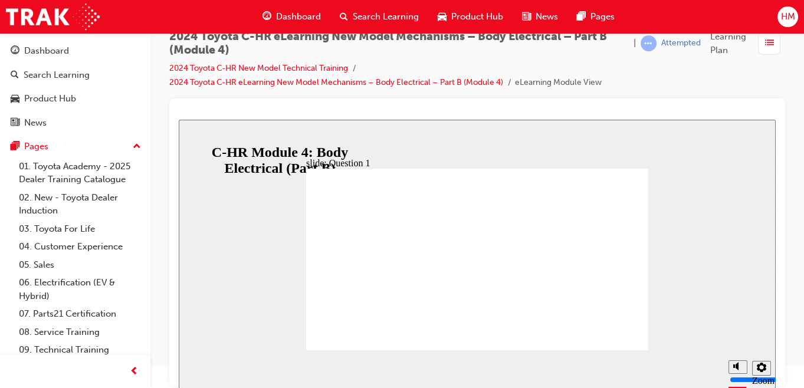
radio input "true"
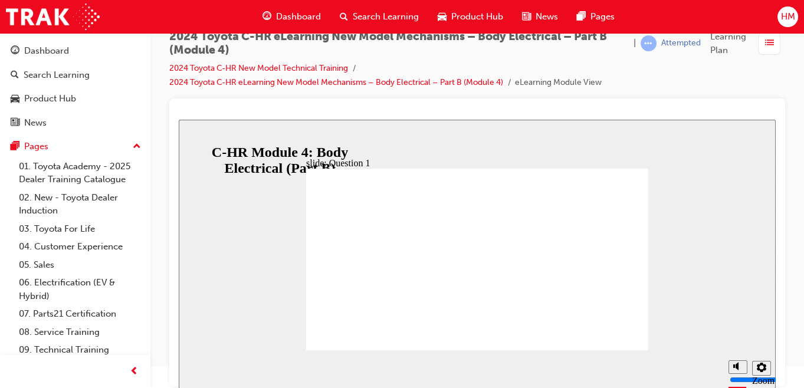
radio input "true"
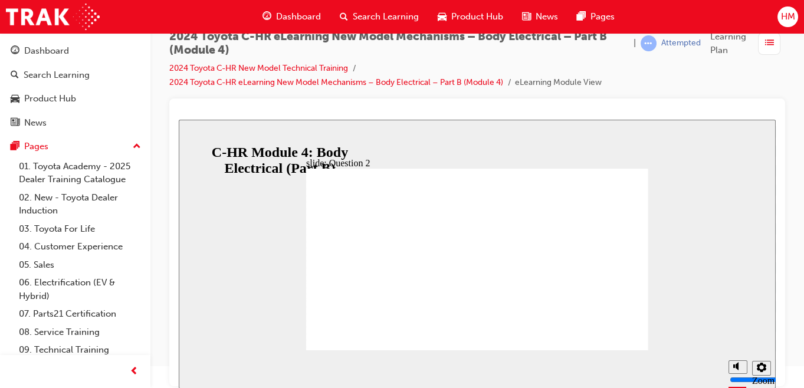
radio input "true"
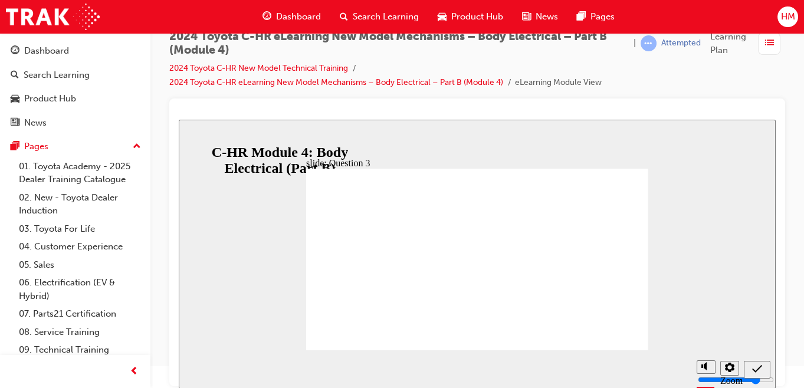
radio input "true"
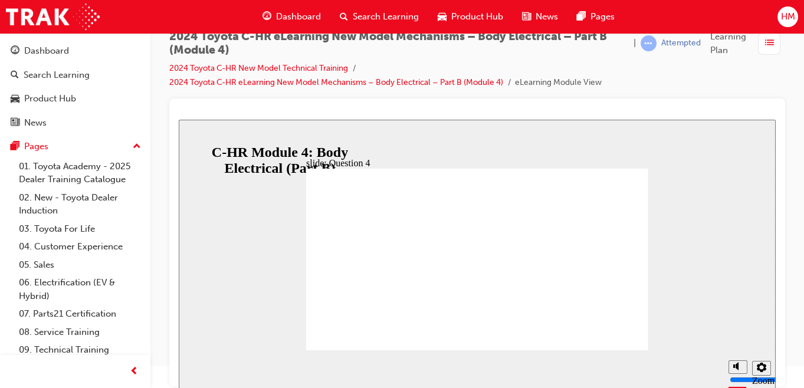
radio input "true"
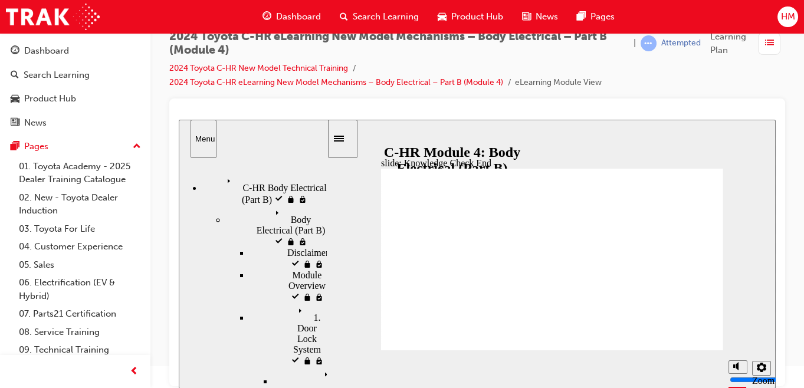
click at [228, 188] on div "C-HR Body Electrical (Part B) visited C-HR Body Electrical (Part B)" at bounding box center [264, 190] width 125 height 32
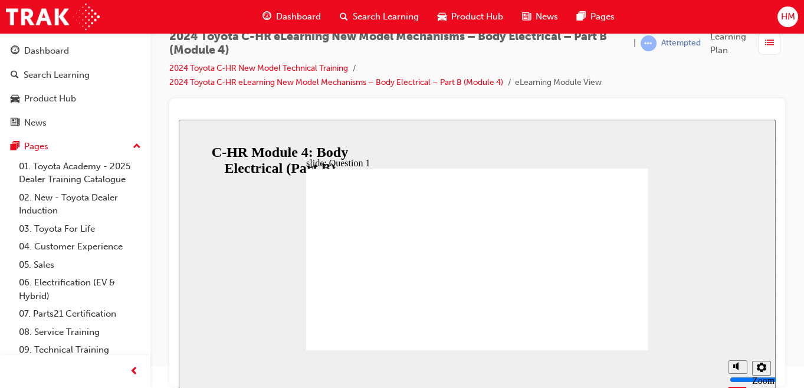
radio input "false"
radio input "true"
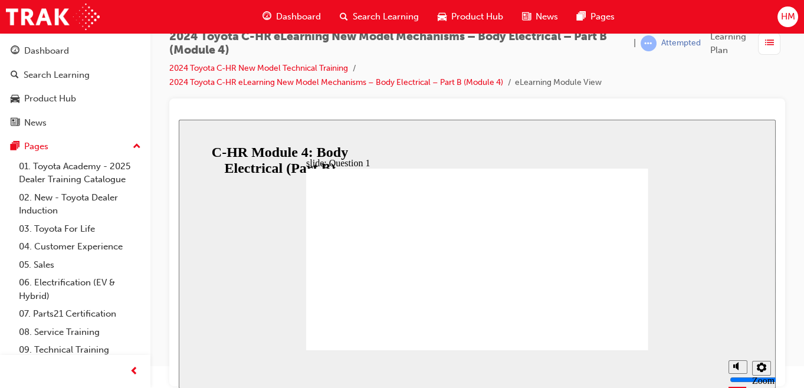
radio input "true"
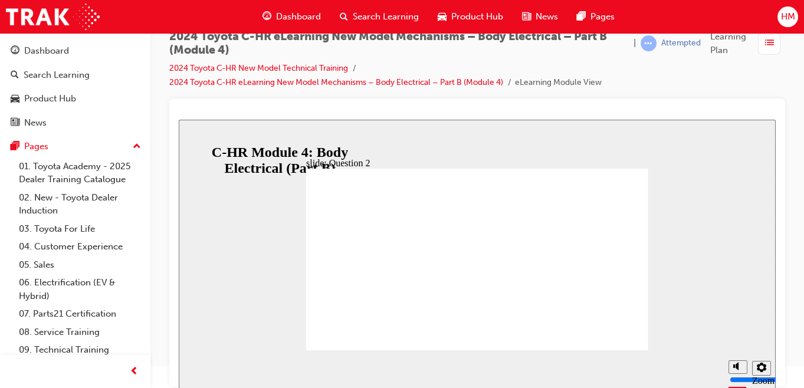
drag, startPoint x: 431, startPoint y: 276, endPoint x: 444, endPoint y: 279, distance: 13.3
radio input "true"
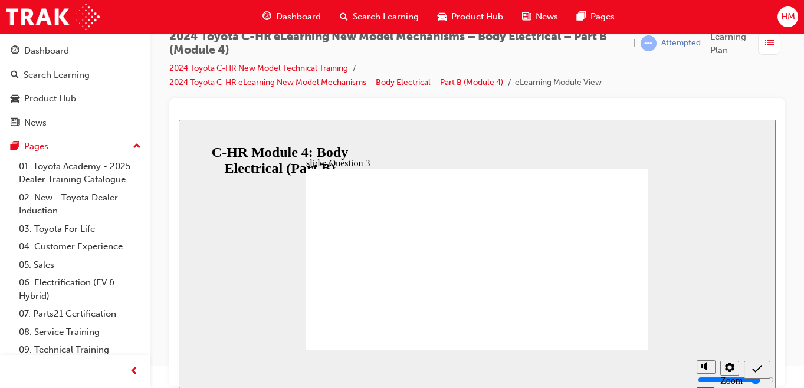
radio input "true"
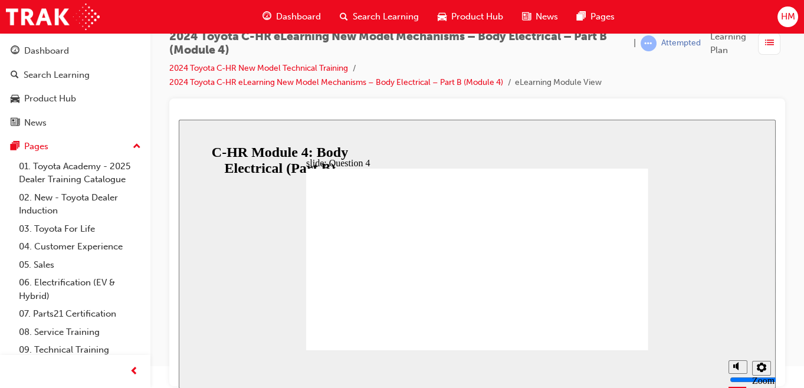
radio input "true"
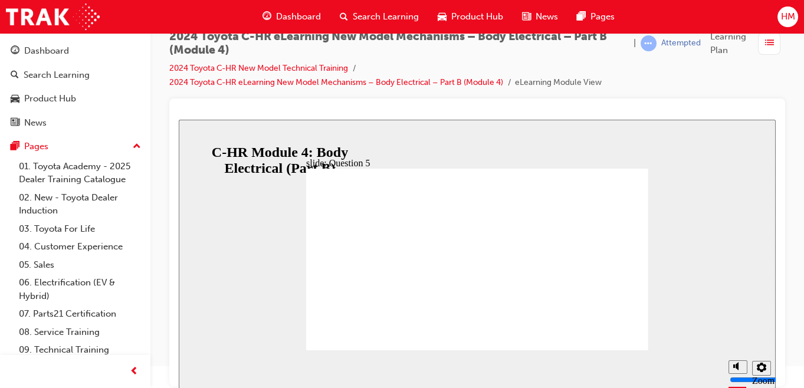
drag, startPoint x: 446, startPoint y: 287, endPoint x: 447, endPoint y: 272, distance: 15.4
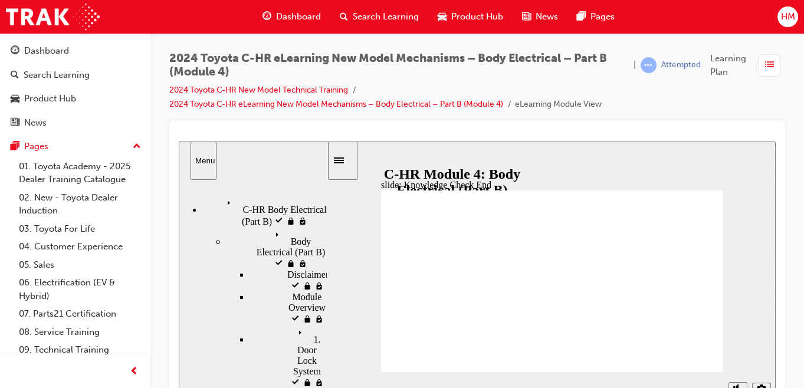
click at [223, 205] on icon "Menu" at bounding box center [232, 204] width 18 height 18
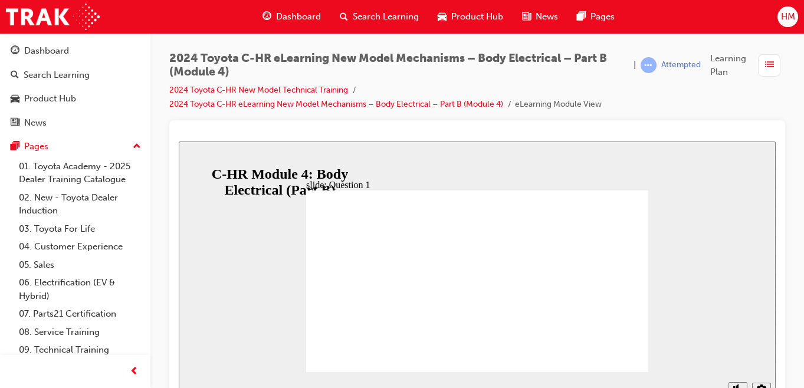
radio input "false"
radio input "true"
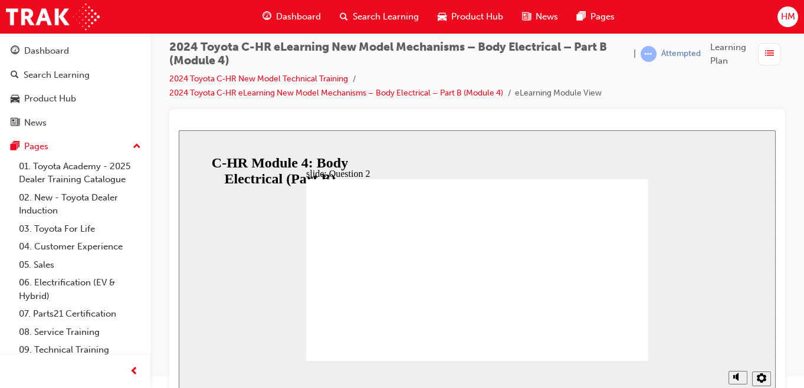
scroll to position [22, 0]
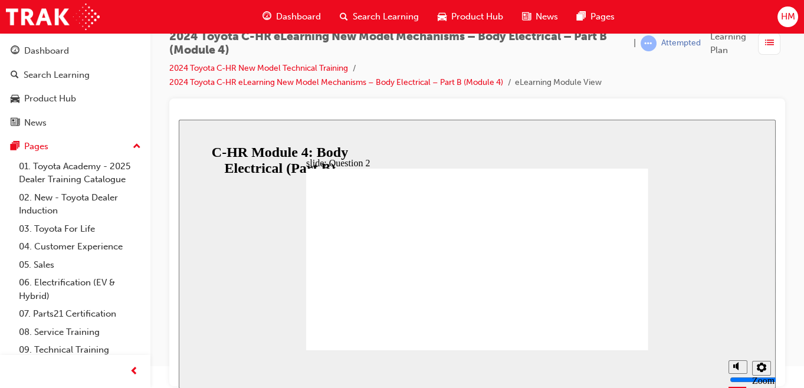
radio input "true"
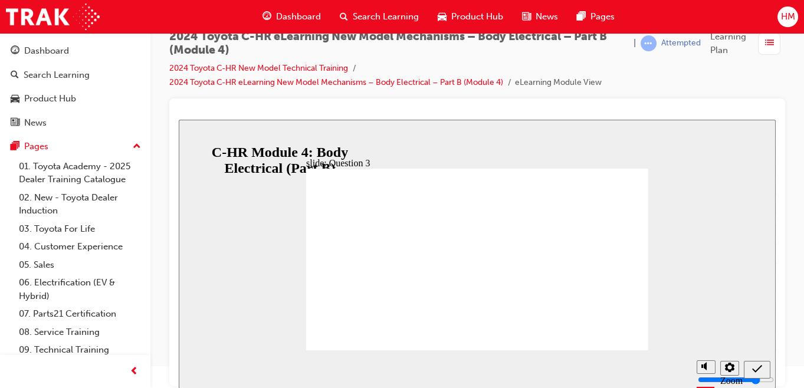
radio input "true"
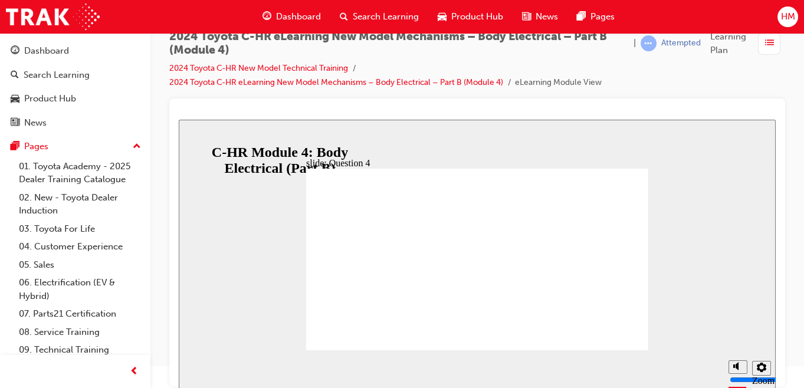
radio input "true"
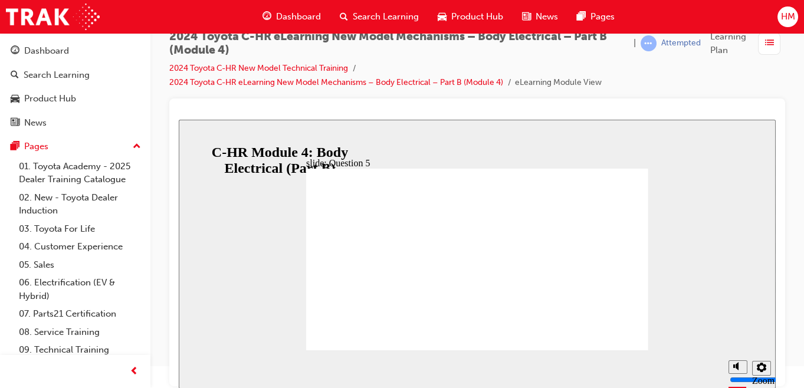
radio input "false"
radio input "true"
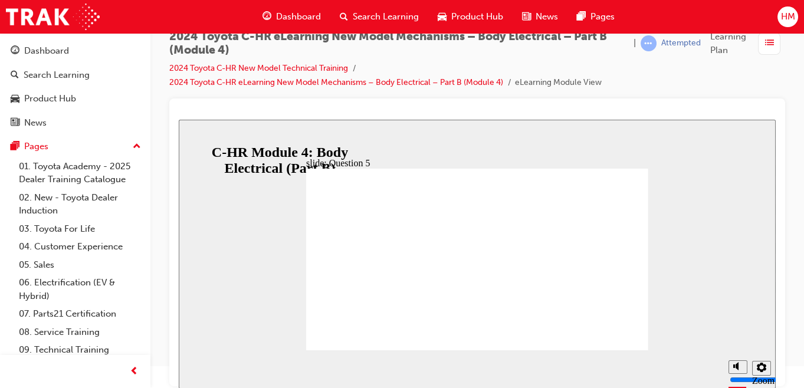
radio input "false"
radio input "true"
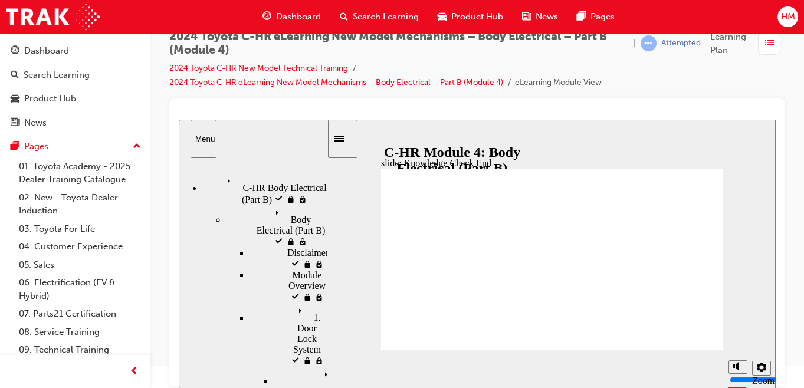
click at [718, 52] on span "Learning Plan" at bounding box center [732, 43] width 43 height 27
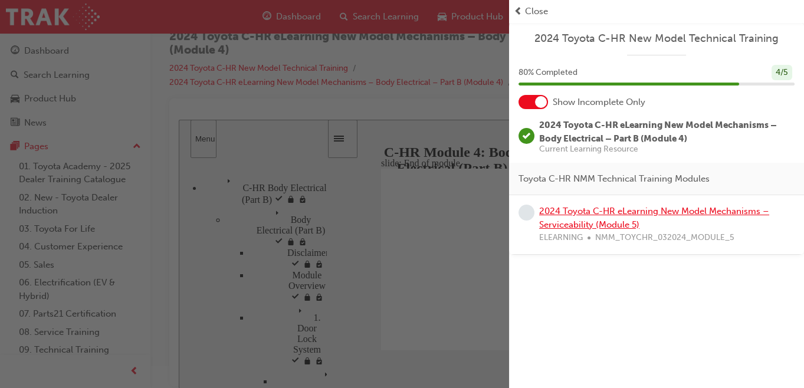
click at [570, 213] on link "2024 Toyota C-HR eLearning New Model Mechanisms – Serviceability (Module 5)" at bounding box center [654, 218] width 230 height 24
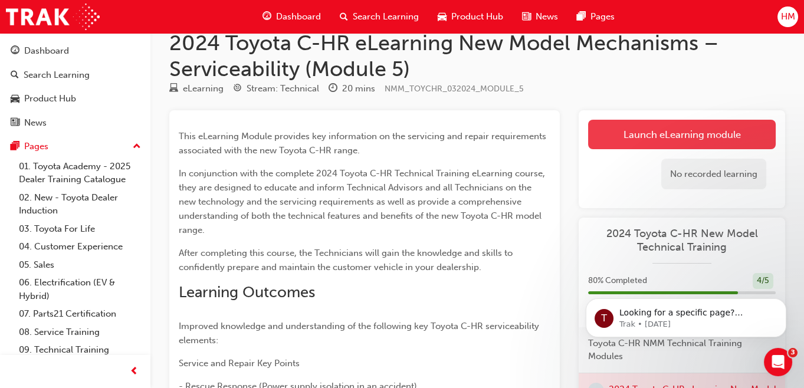
click at [638, 138] on link "Launch eLearning module" at bounding box center [682, 135] width 188 height 30
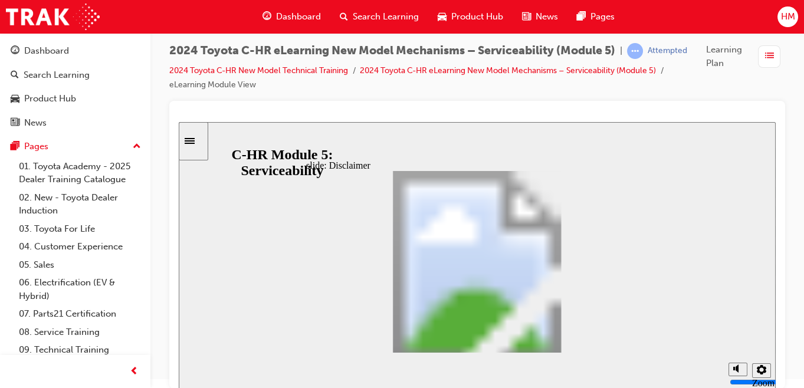
scroll to position [11, 0]
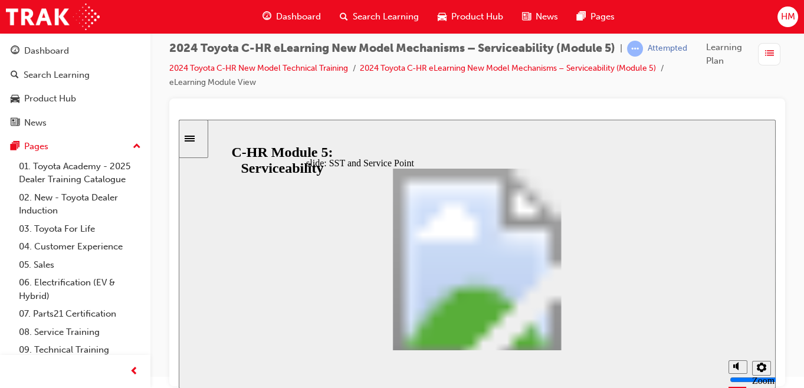
scroll to position [53, 0]
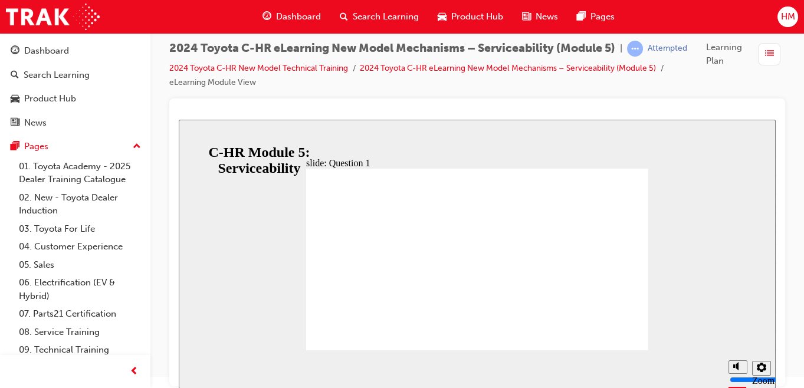
radio input "true"
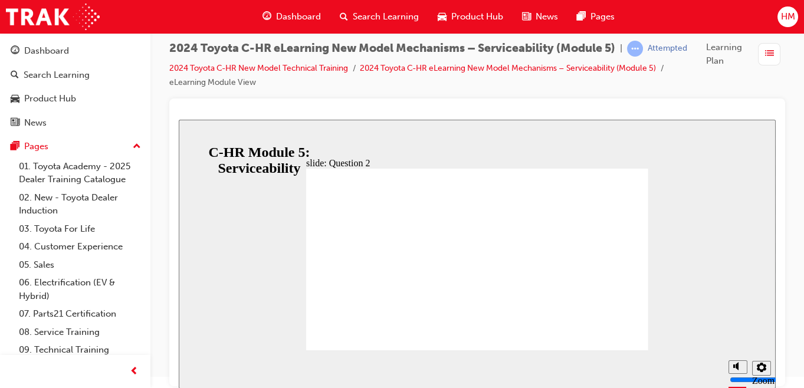
radio input "false"
radio input "true"
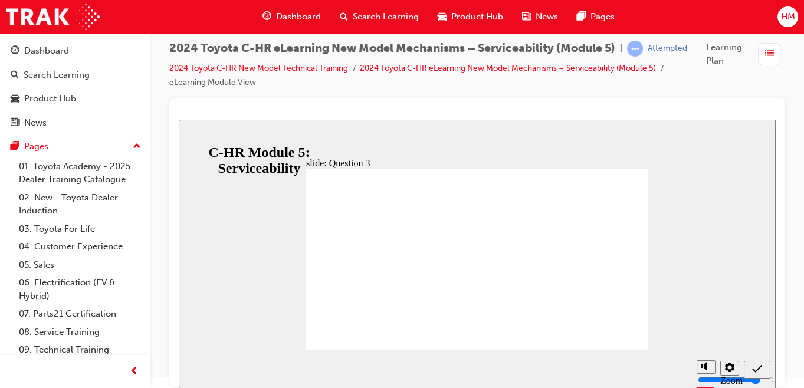
radio input "false"
radio input "true"
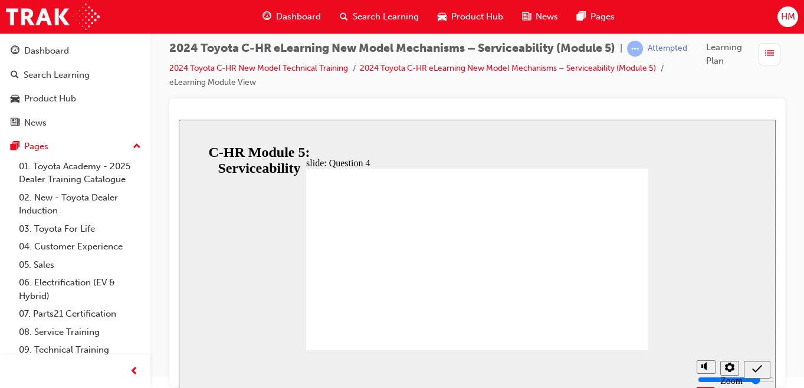
radio input "true"
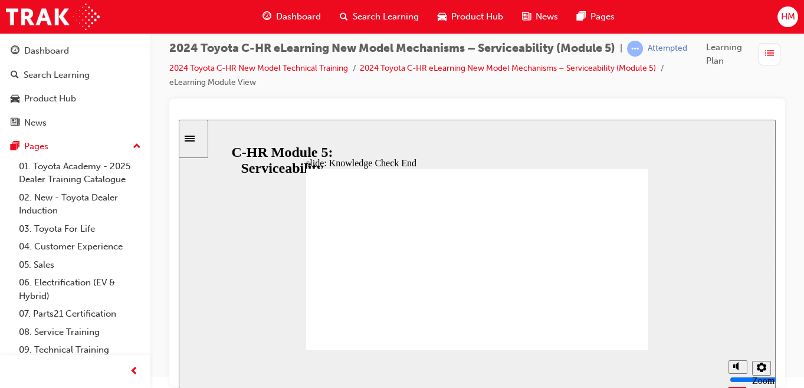
click at [718, 47] on span "Learning Plan" at bounding box center [729, 54] width 47 height 27
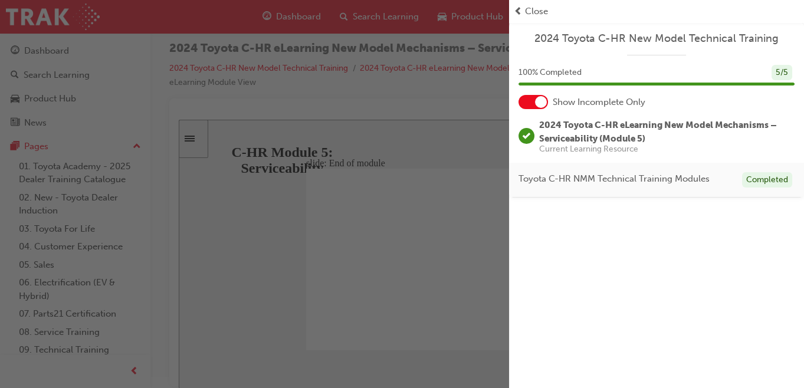
click at [514, 12] on span "prev-icon" at bounding box center [518, 12] width 9 height 14
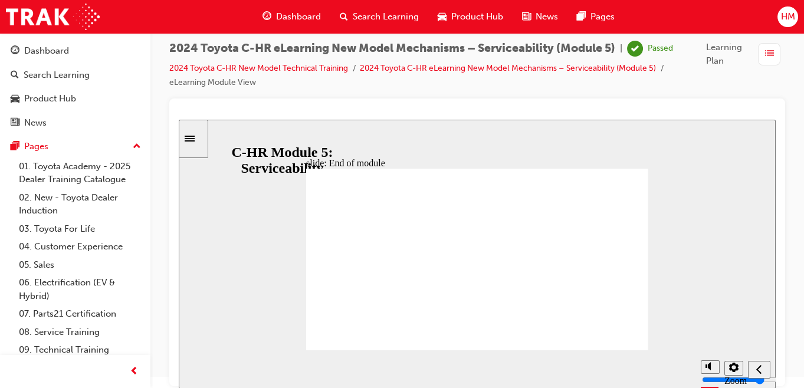
click at [276, 17] on span "Dashboard" at bounding box center [298, 17] width 45 height 14
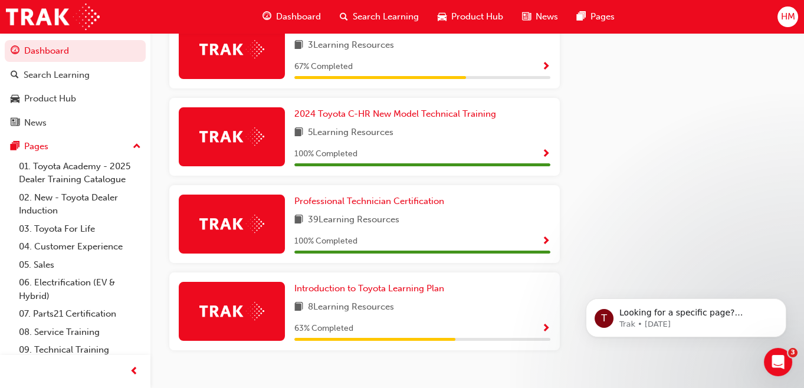
scroll to position [732, 0]
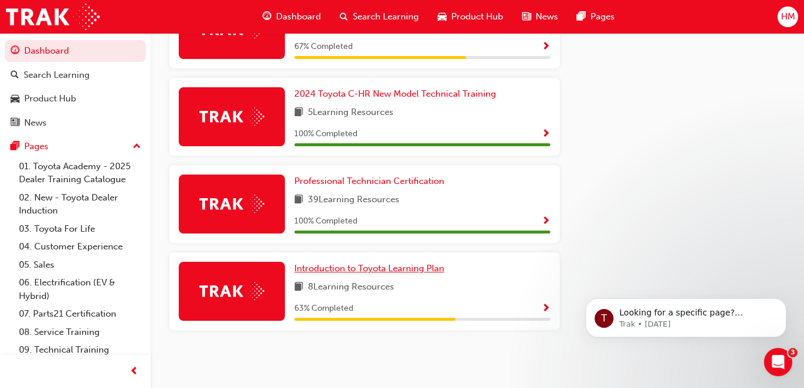
click at [332, 268] on span "Introduction to Toyota Learning Plan" at bounding box center [370, 268] width 150 height 11
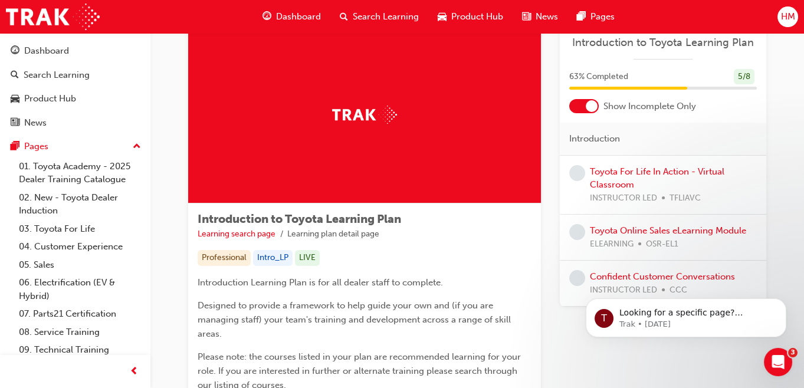
scroll to position [53, 0]
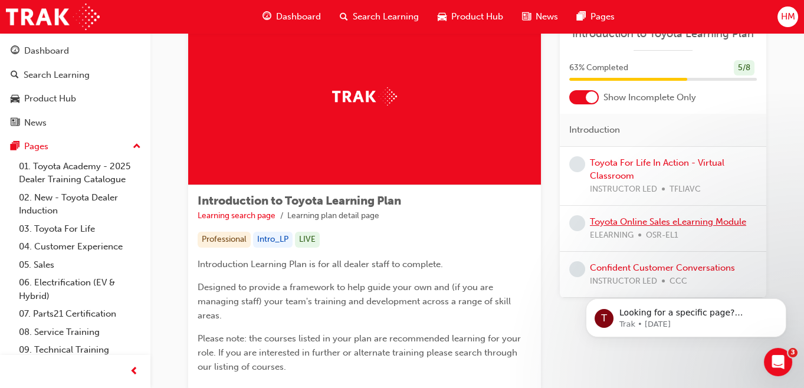
click at [609, 220] on link "Toyota Online Sales eLearning Module" at bounding box center [668, 222] width 156 height 11
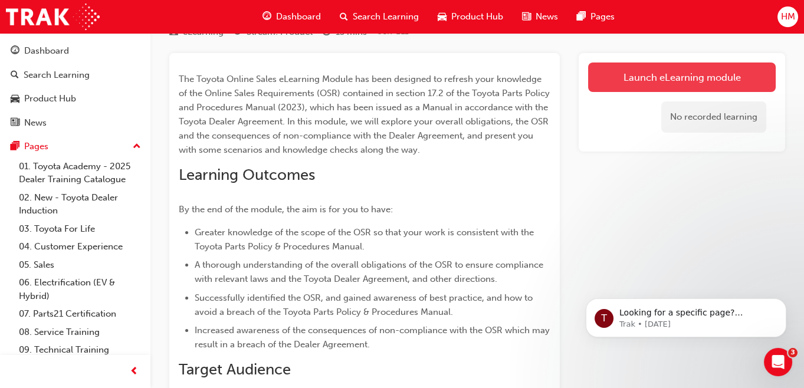
click at [623, 76] on link "Launch eLearning module" at bounding box center [682, 78] width 188 height 30
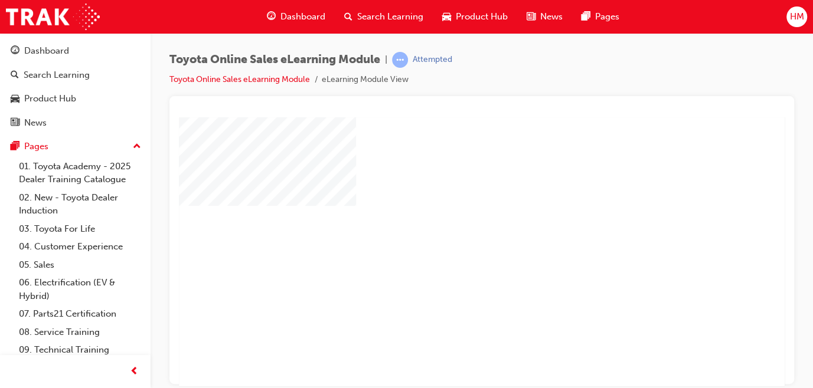
click at [447, 217] on div "play" at bounding box center [447, 217] width 0 height 0
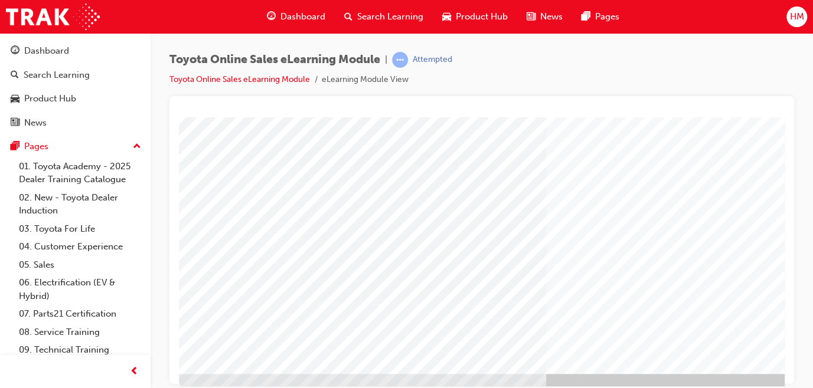
scroll to position [181, 0]
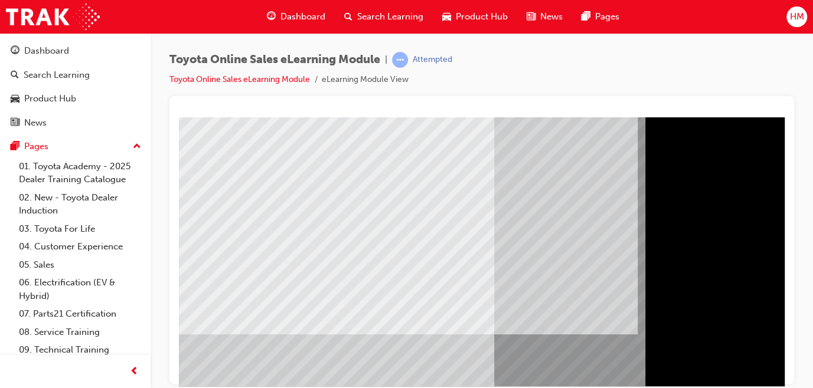
scroll to position [161, 0]
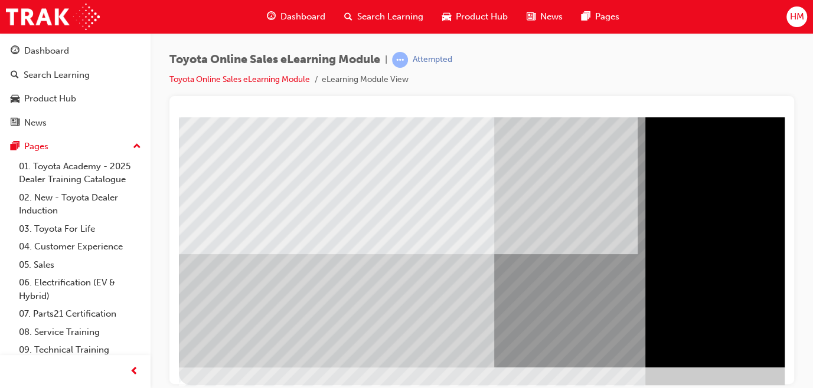
scroll to position [181, 0]
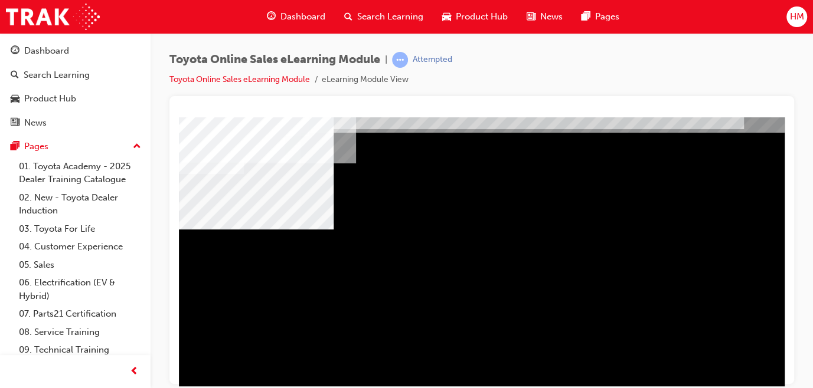
scroll to position [107, 0]
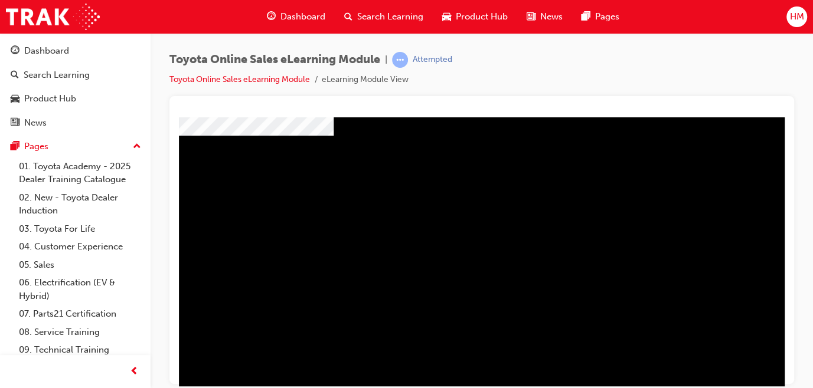
scroll to position [161, 0]
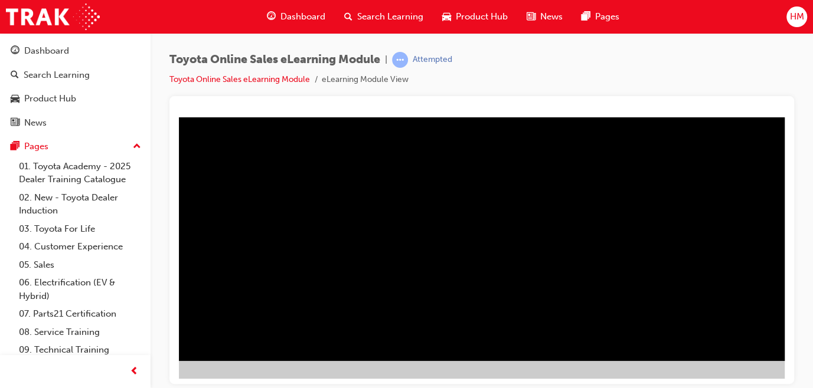
scroll to position [181, 205]
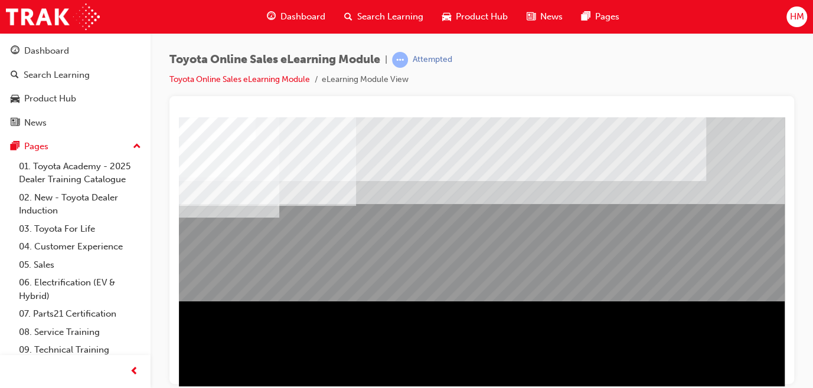
scroll to position [181, 0]
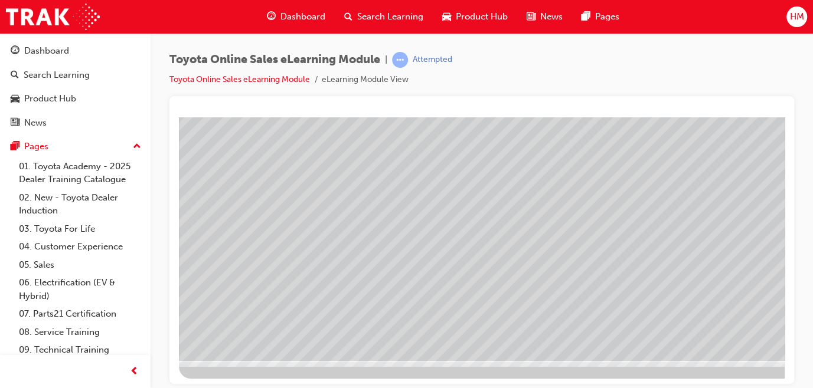
scroll to position [0, 0]
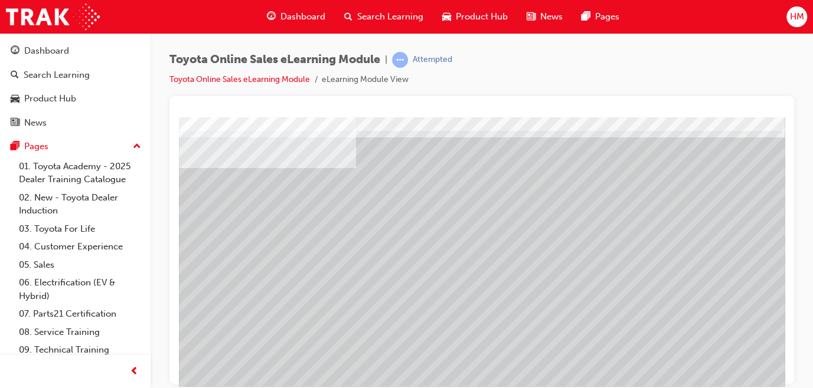
scroll to position [161, 0]
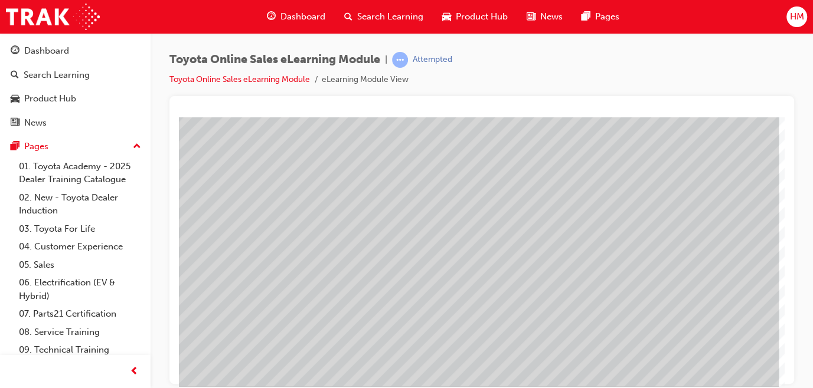
scroll to position [161, 205]
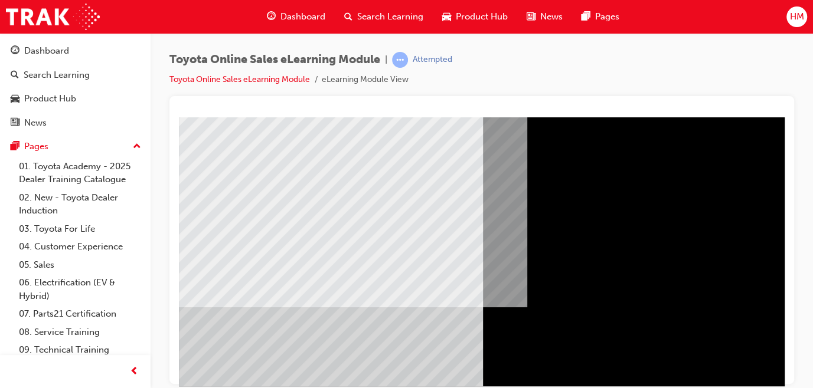
scroll to position [107, 0]
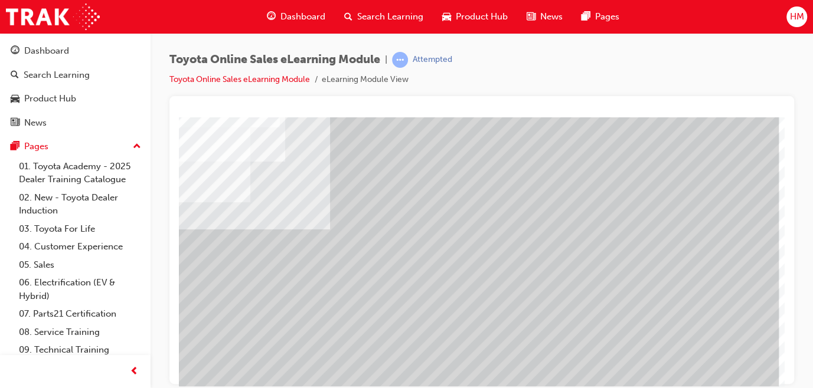
scroll to position [161, 205]
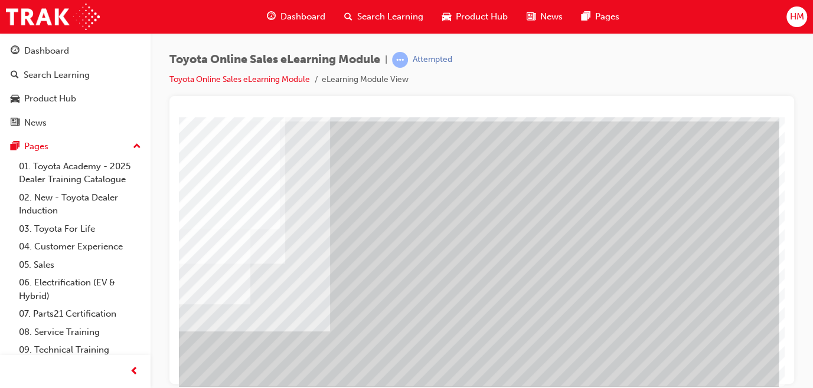
scroll to position [53, 205]
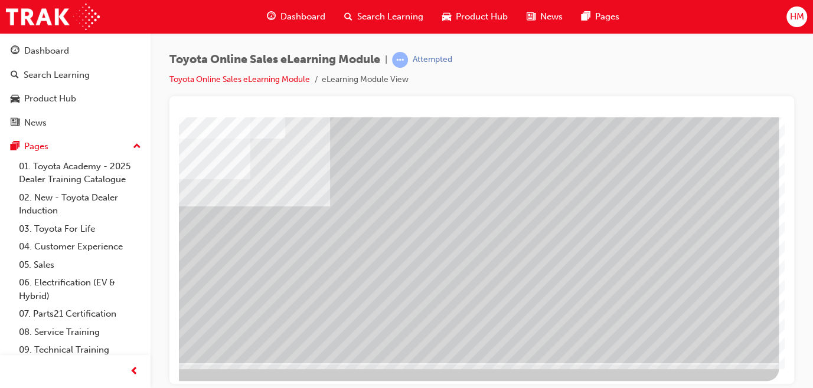
scroll to position [181, 205]
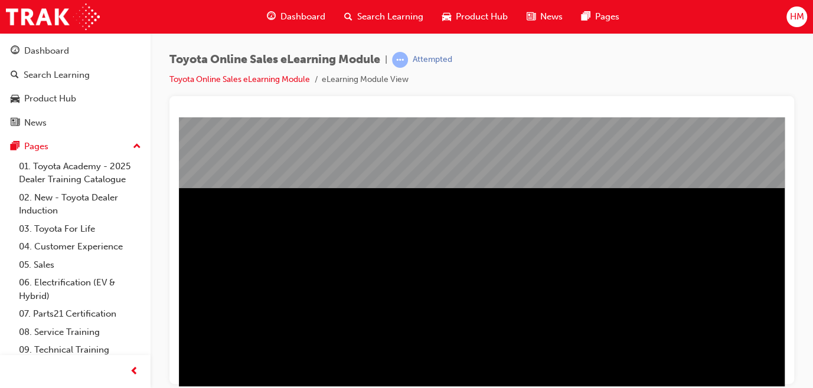
scroll to position [181, 0]
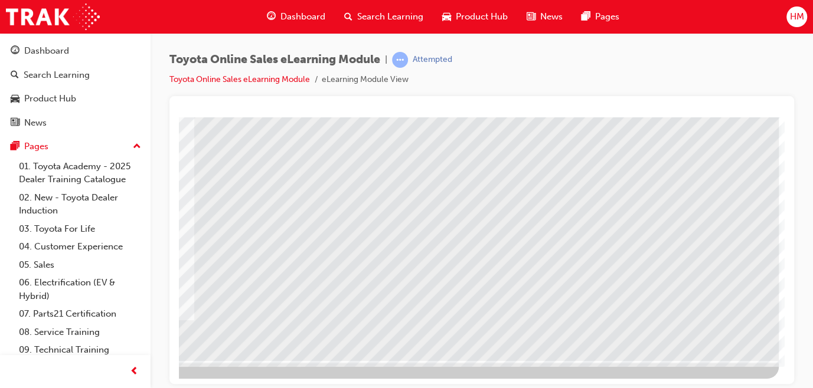
scroll to position [0, 0]
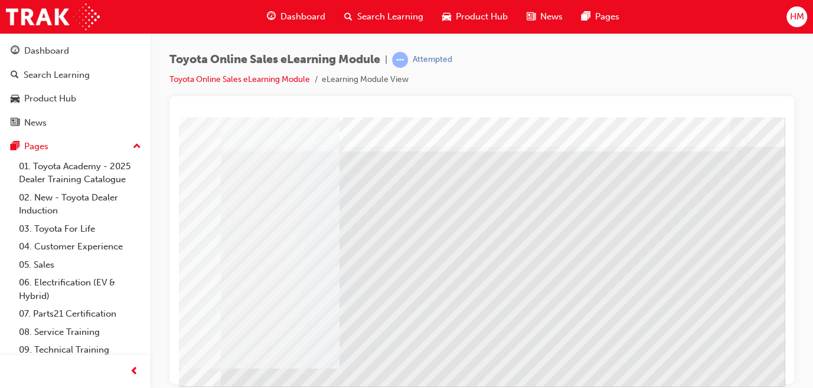
scroll to position [53, 176]
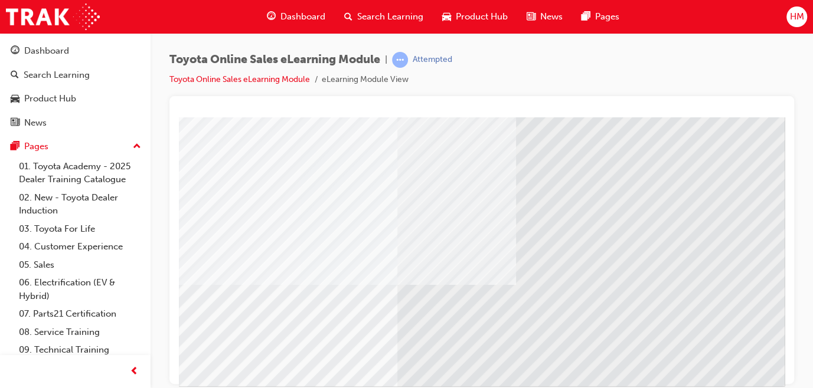
scroll to position [181, 0]
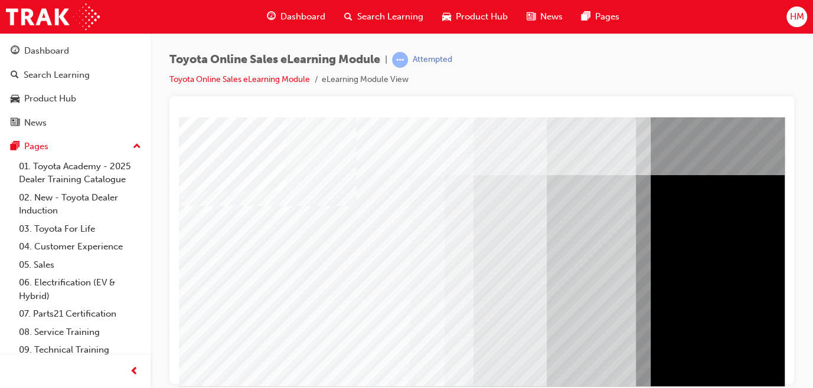
scroll to position [53, 0]
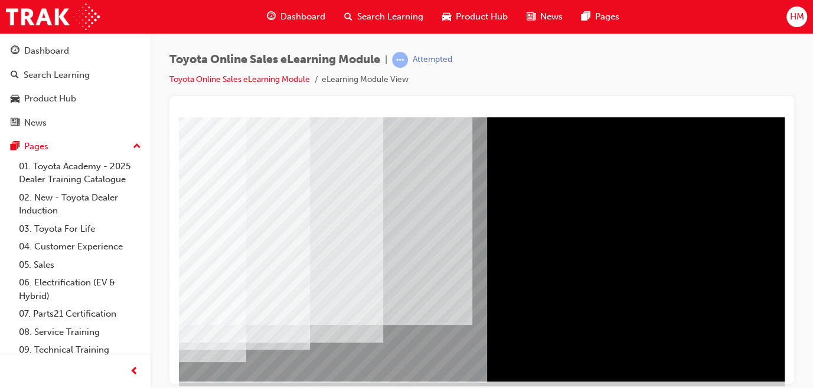
scroll to position [161, 205]
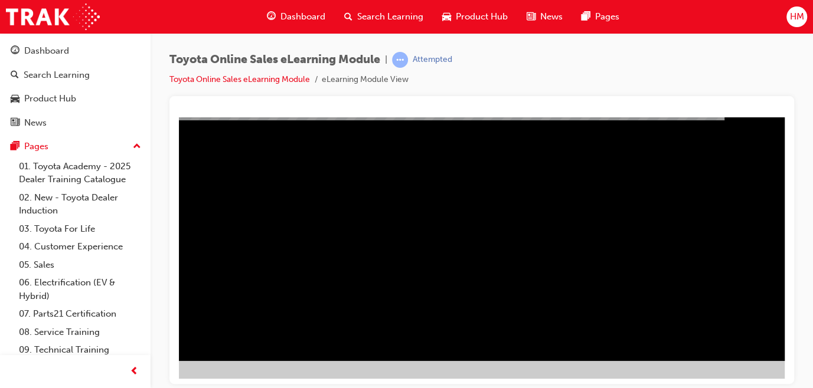
scroll to position [181, 185]
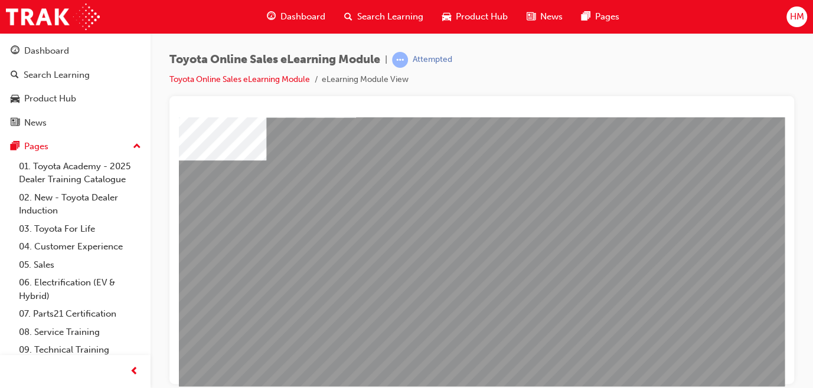
scroll to position [107, 0]
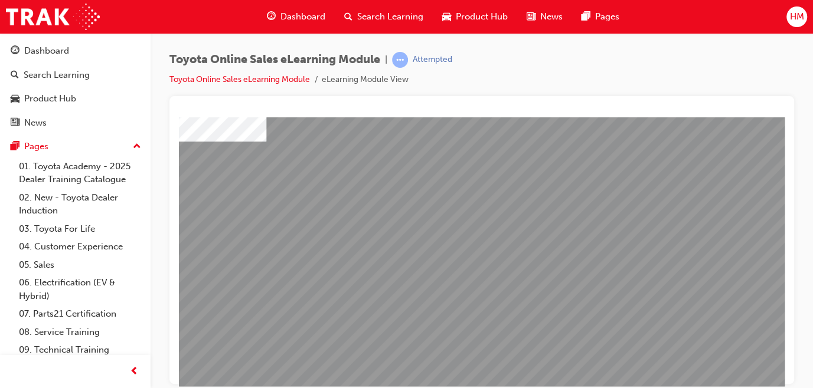
drag, startPoint x: 600, startPoint y: 374, endPoint x: 631, endPoint y: 375, distance: 31.3
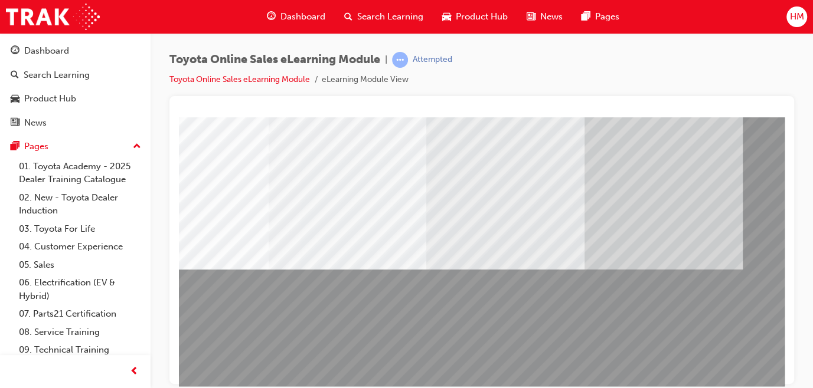
scroll to position [127, 73]
drag, startPoint x: 683, startPoint y: 172, endPoint x: 652, endPoint y: 198, distance: 40.7
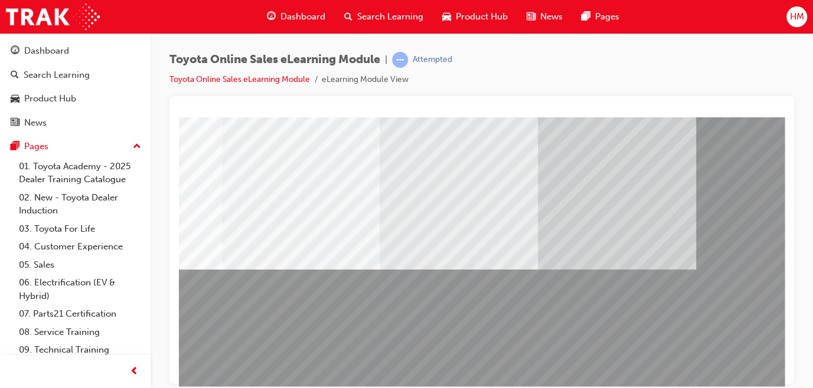
scroll to position [127, 118]
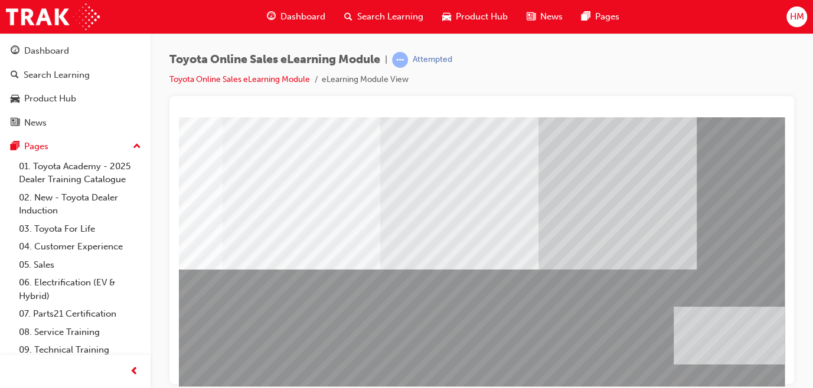
drag, startPoint x: 206, startPoint y: 334, endPoint x: 815, endPoint y: 329, distance: 609.1
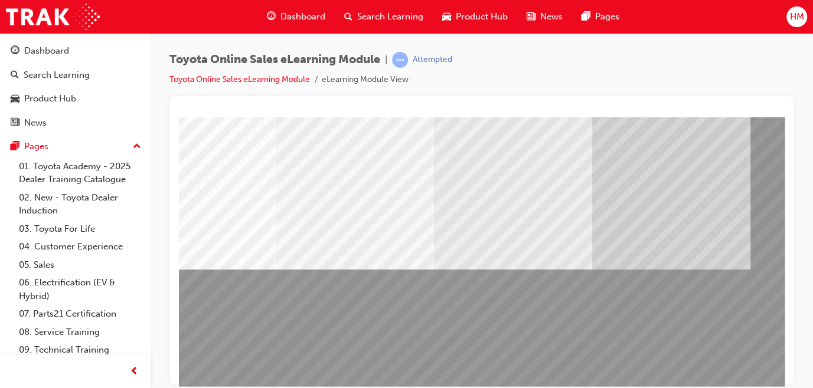
scroll to position [127, 49]
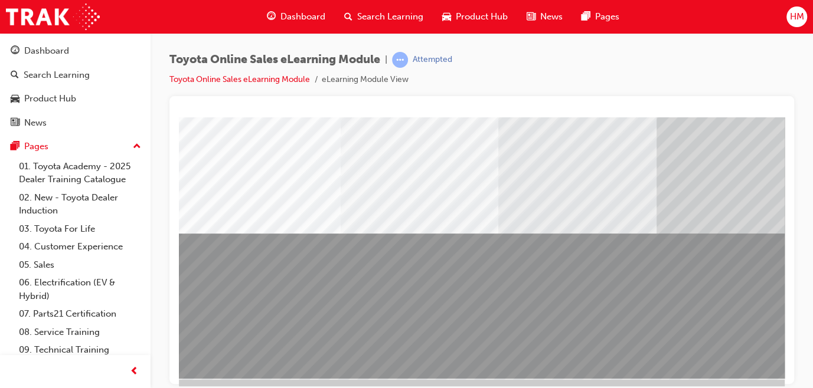
scroll to position [181, 0]
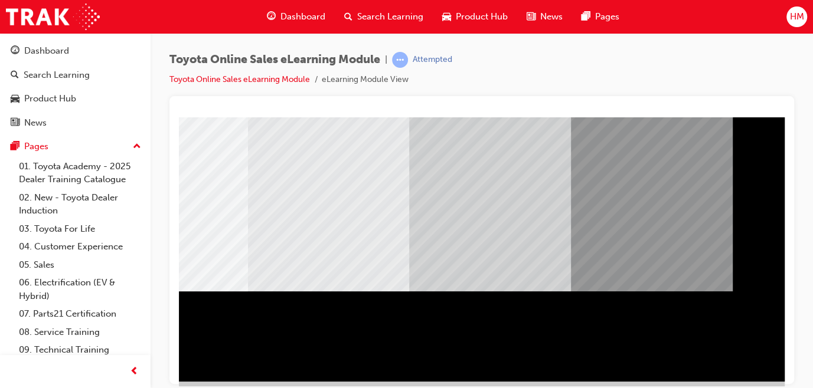
scroll to position [161, 171]
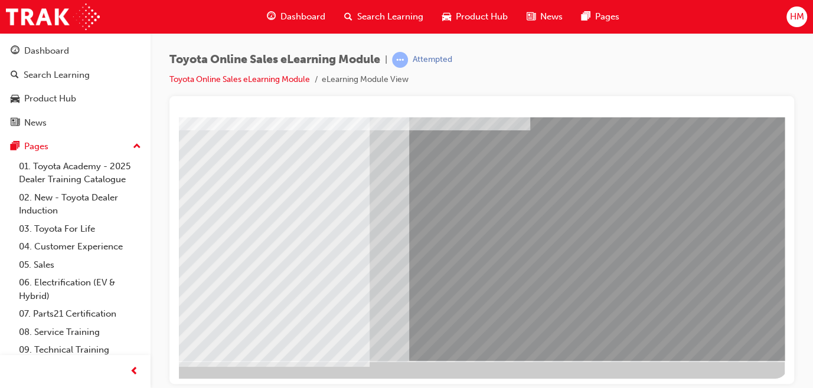
scroll to position [181, 205]
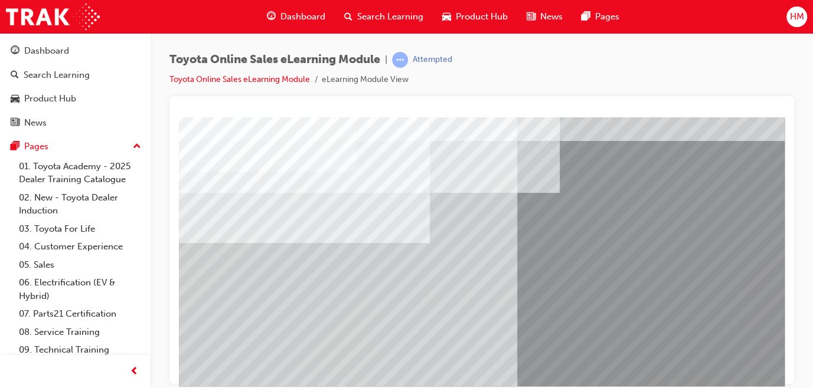
scroll to position [53, 0]
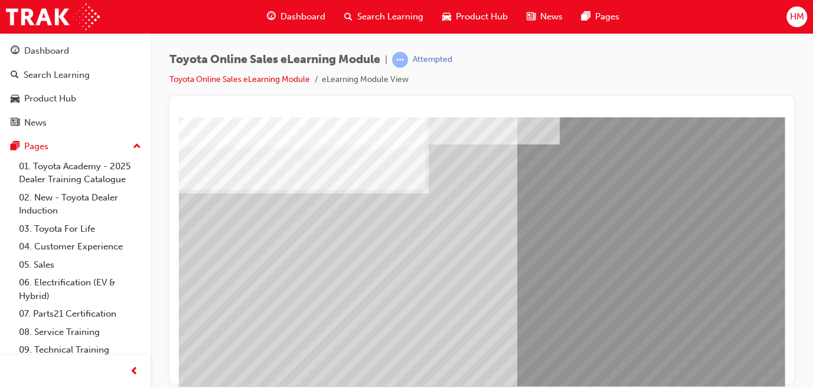
scroll to position [107, 0]
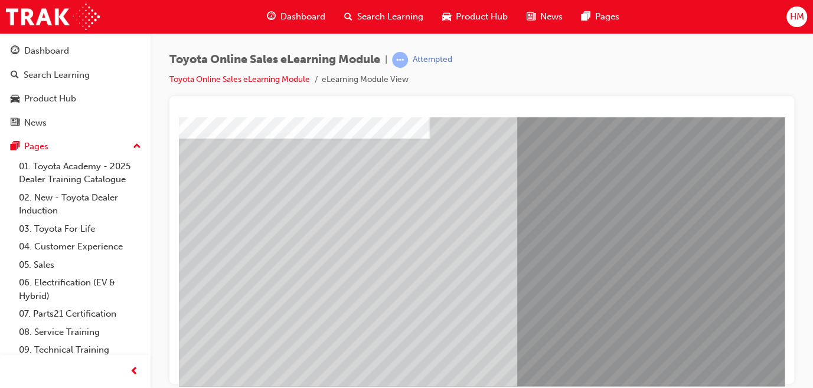
scroll to position [181, 0]
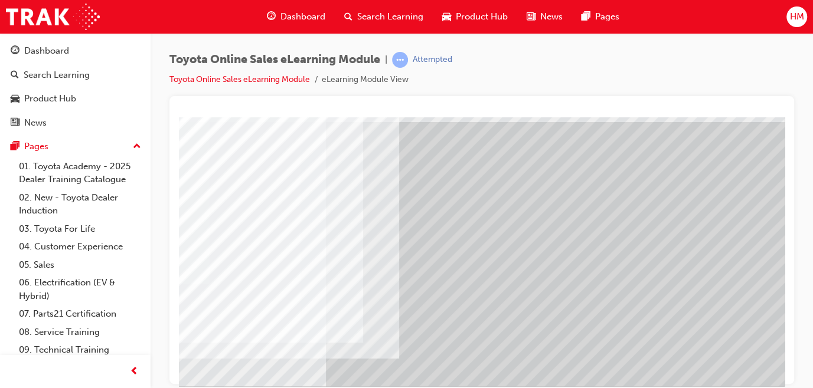
scroll to position [53, 0]
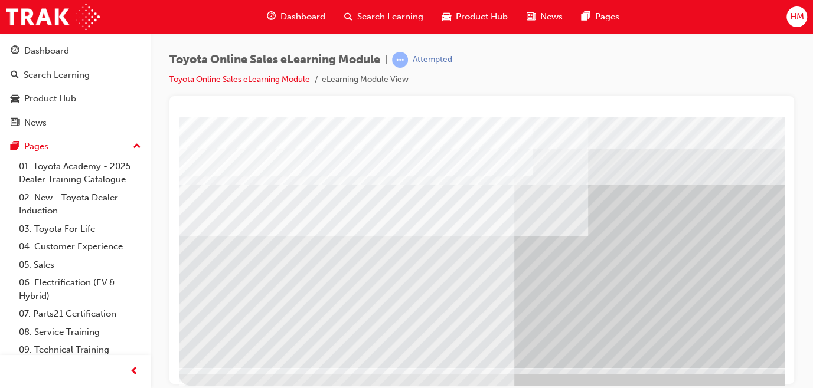
scroll to position [181, 0]
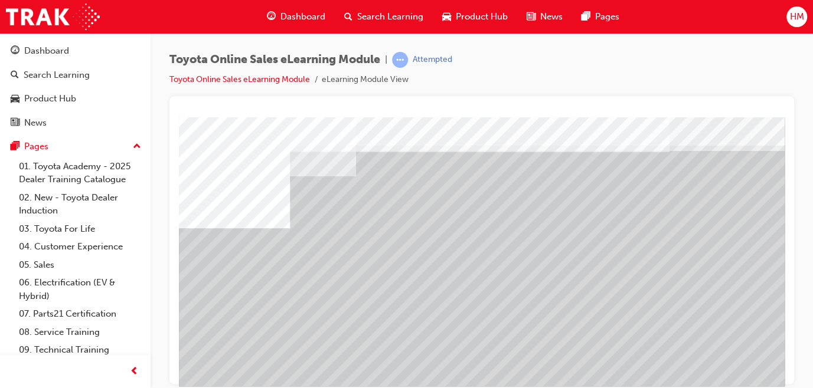
scroll to position [107, 0]
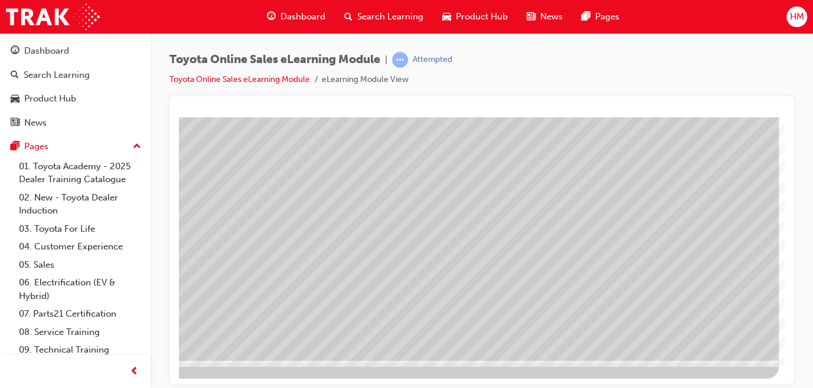
scroll to position [181, 205]
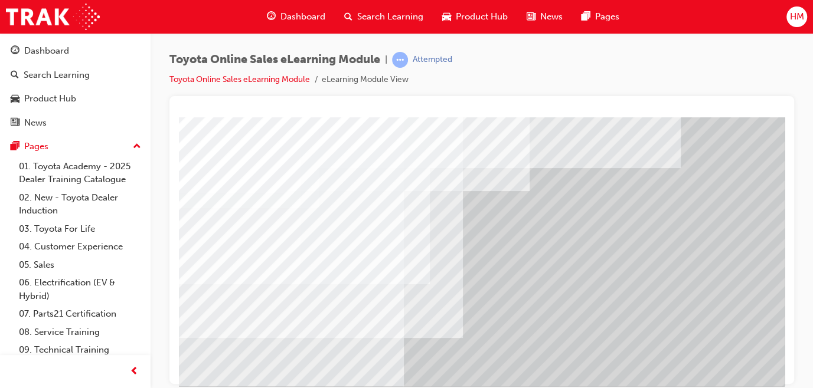
scroll to position [181, 70]
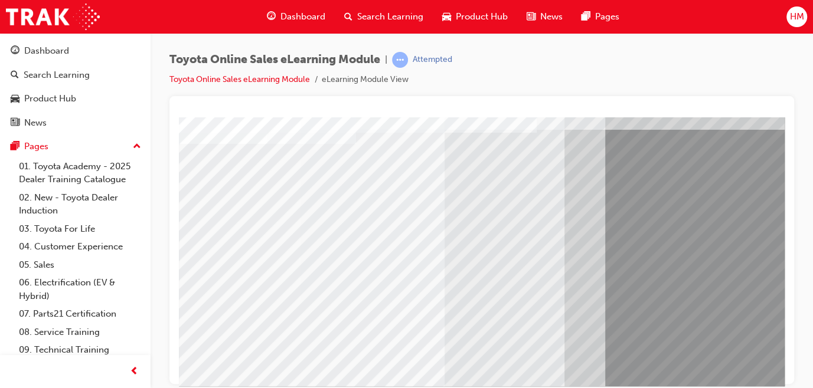
scroll to position [181, 0]
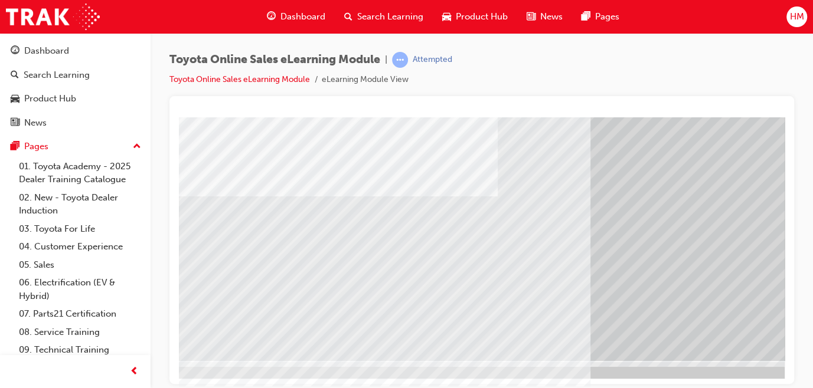
scroll to position [181, 205]
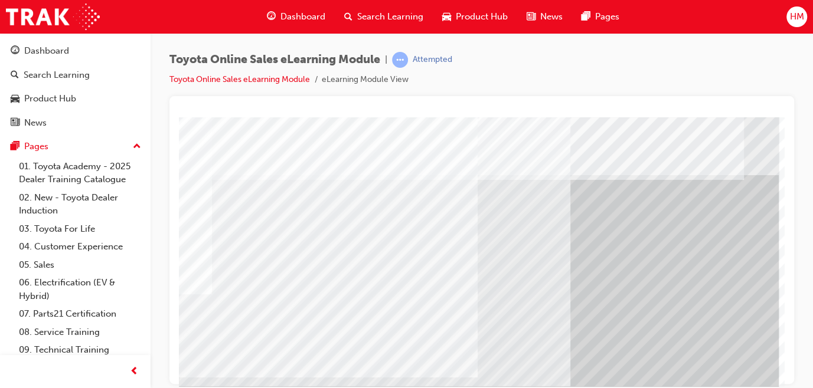
drag, startPoint x: 390, startPoint y: 315, endPoint x: 414, endPoint y: 311, distance: 24.5
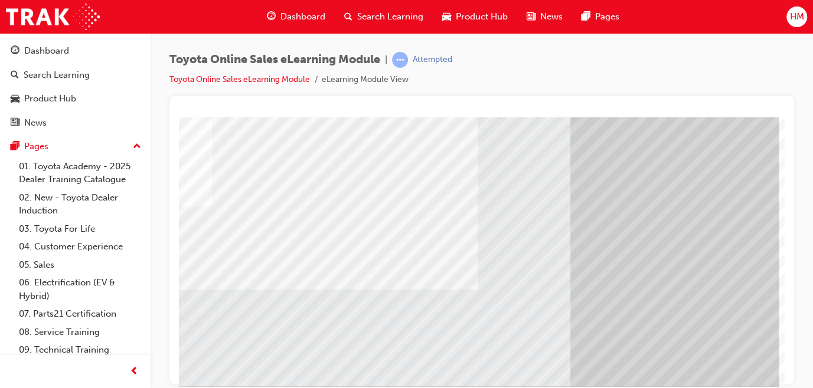
scroll to position [181, 205]
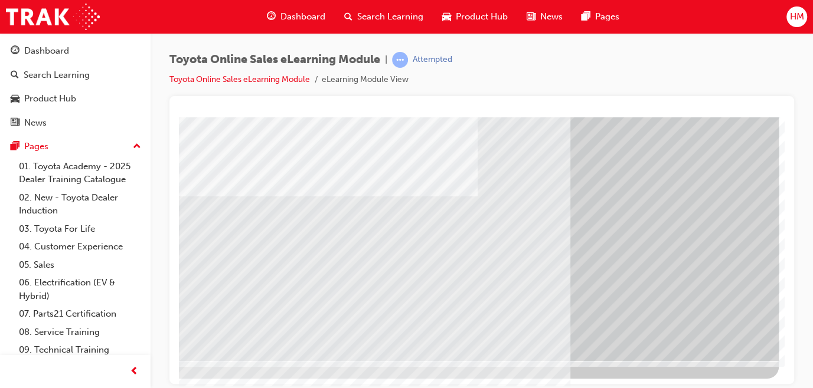
drag, startPoint x: 730, startPoint y: 379, endPoint x: 969, endPoint y: 493, distance: 264.8
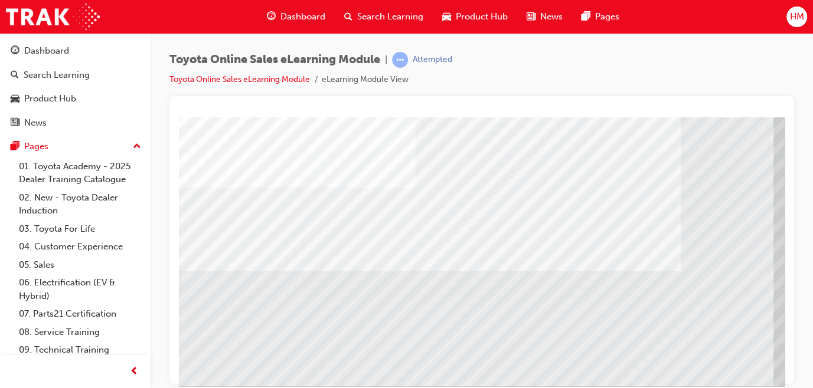
scroll to position [181, 0]
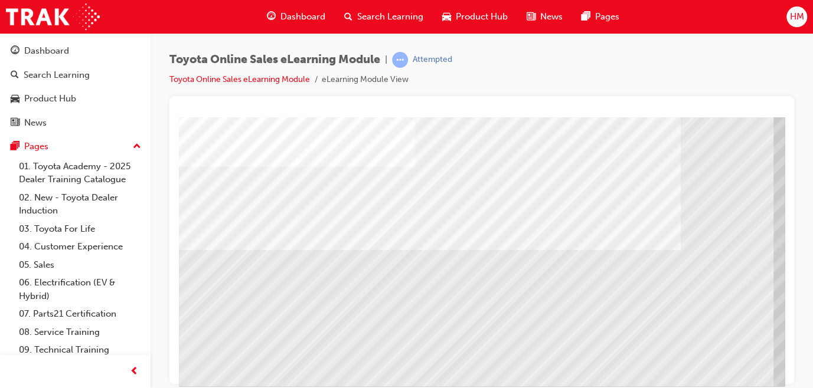
drag, startPoint x: 589, startPoint y: 377, endPoint x: 685, endPoint y: 388, distance: 96.9
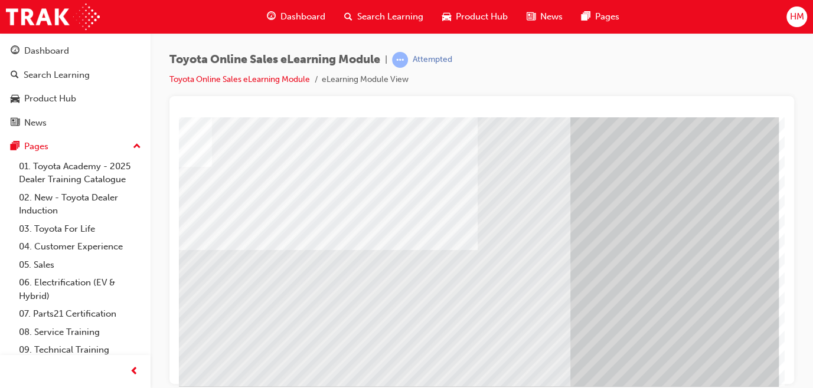
drag, startPoint x: 663, startPoint y: 380, endPoint x: 931, endPoint y: 503, distance: 295.2
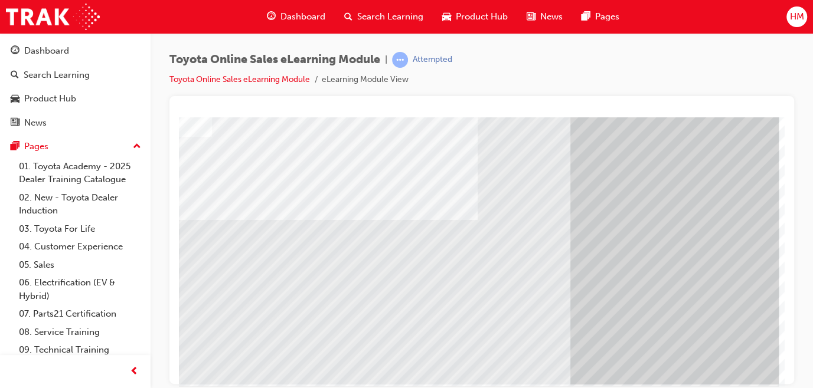
scroll to position [181, 205]
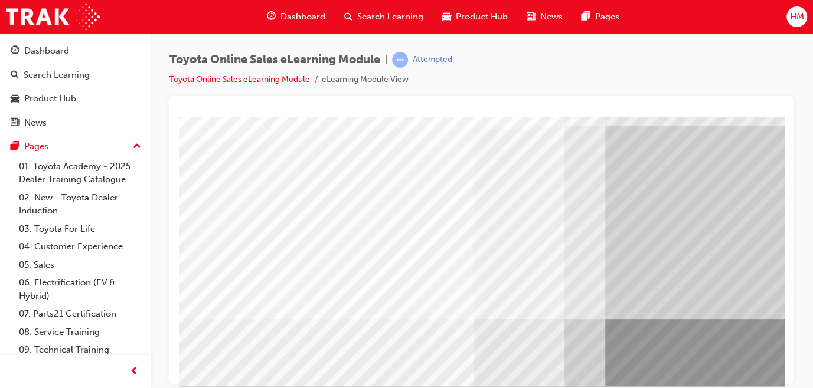
scroll to position [127, 0]
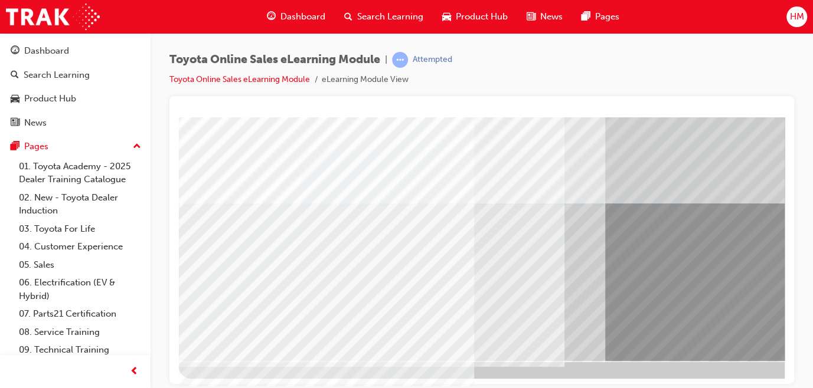
scroll to position [181, 205]
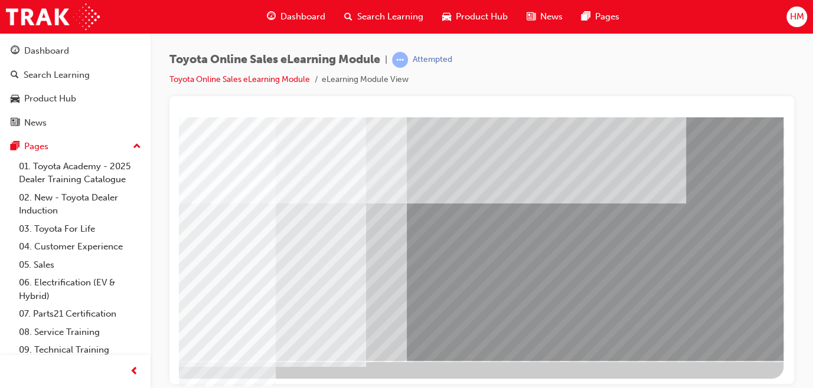
drag, startPoint x: 594, startPoint y: 381, endPoint x: 964, endPoint y: 483, distance: 383.3
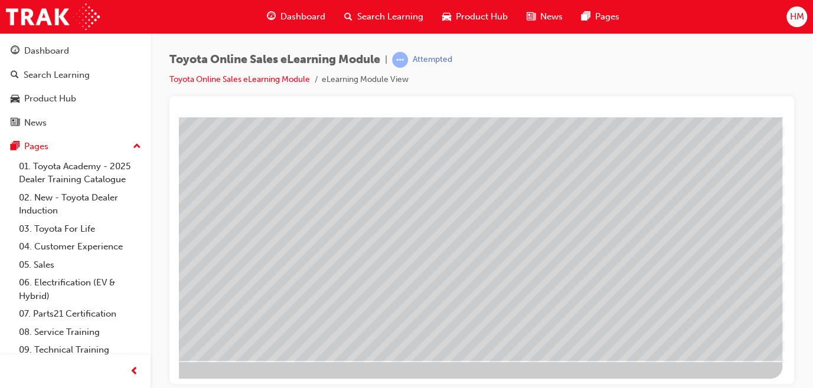
drag, startPoint x: 605, startPoint y: 383, endPoint x: 973, endPoint y: 502, distance: 387.1
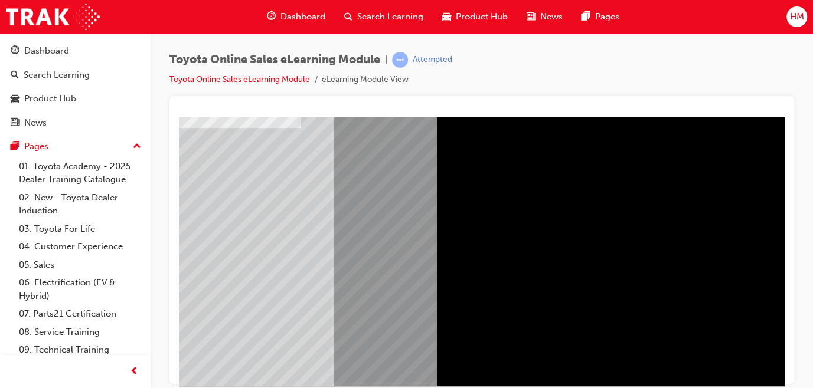
scroll to position [161, 205]
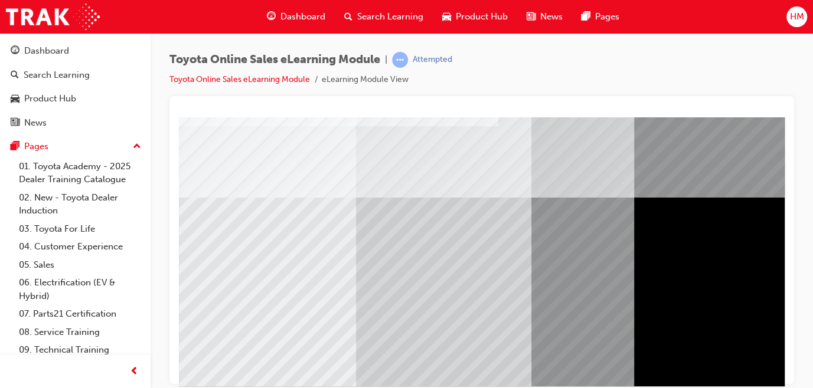
scroll to position [161, 0]
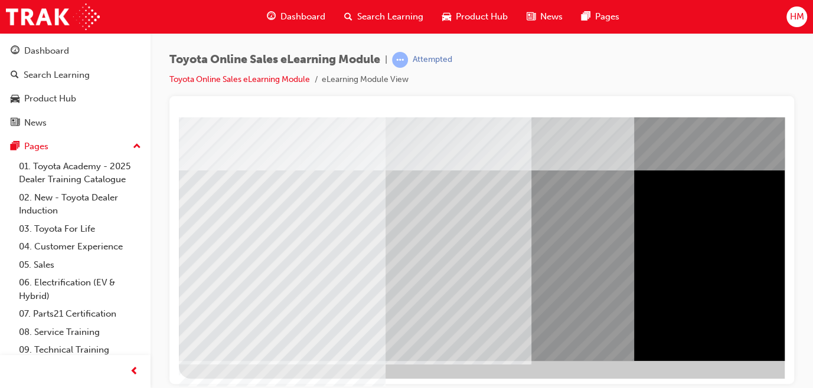
scroll to position [181, 205]
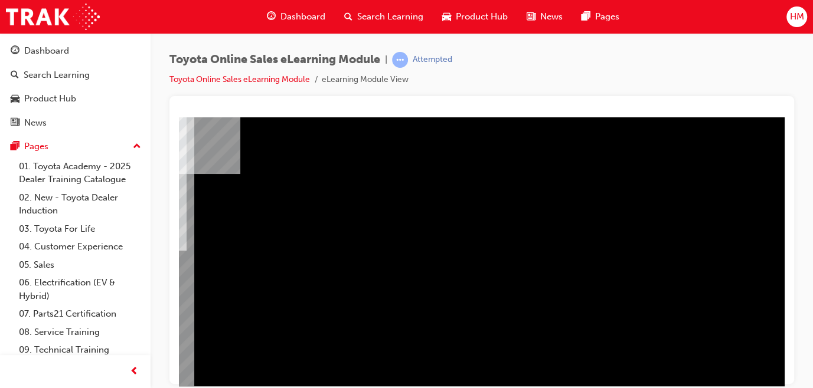
scroll to position [161, 205]
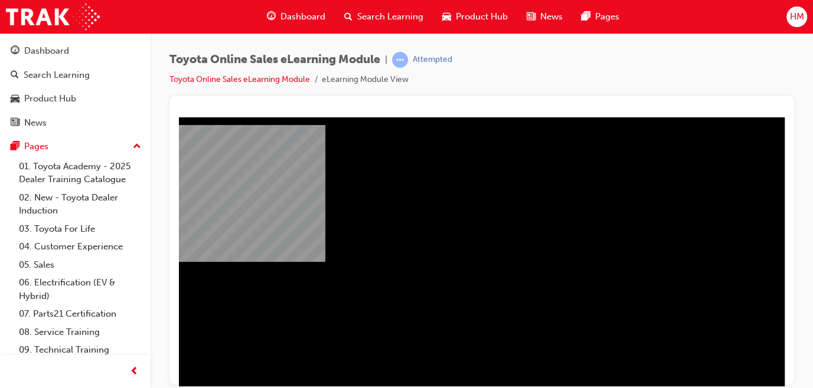
scroll to position [181, 189]
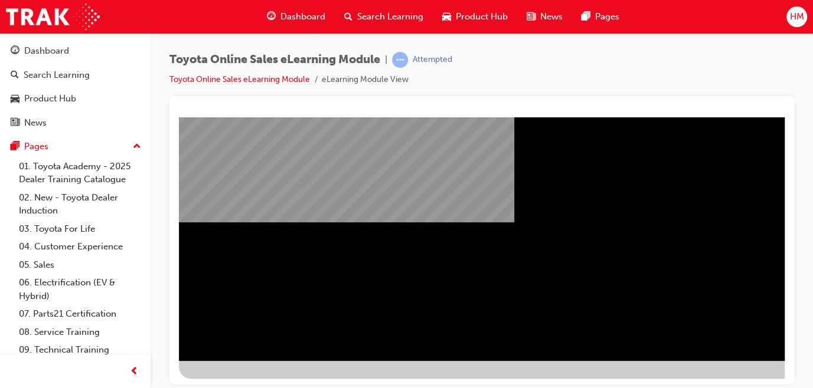
click at [379, 367] on div at bounding box center [580, 157] width 803 height 443
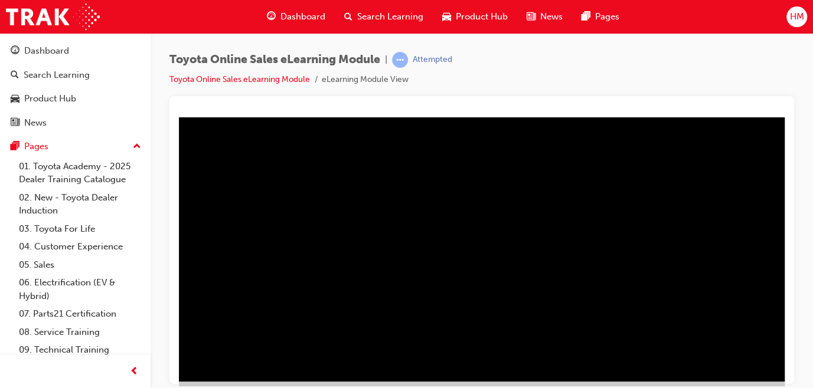
scroll to position [161, 142]
drag, startPoint x: 521, startPoint y: 380, endPoint x: 869, endPoint y: 505, distance: 370.6
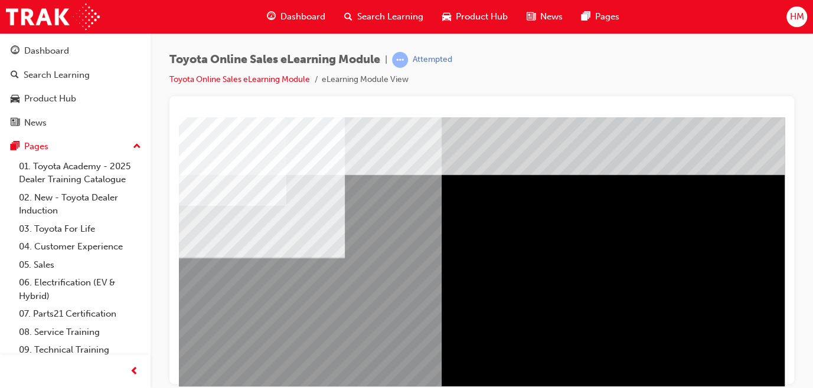
scroll to position [0, 0]
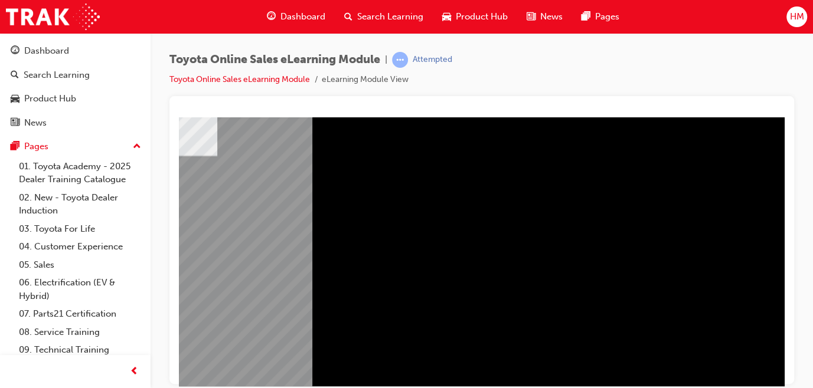
scroll to position [181, 205]
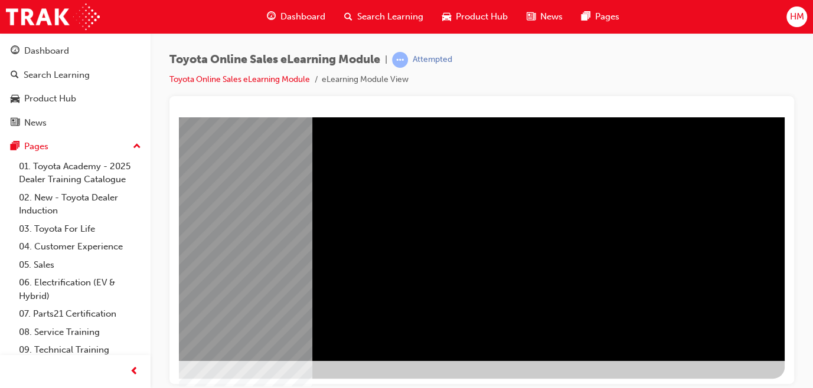
drag, startPoint x: 701, startPoint y: 332, endPoint x: 695, endPoint y: 333, distance: 5.9
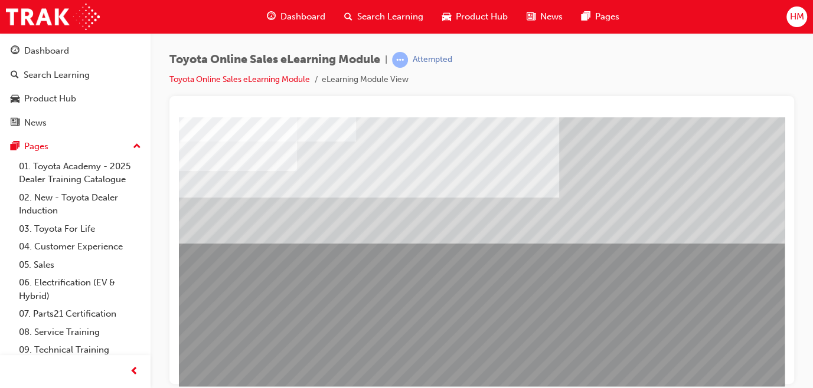
scroll to position [161, 0]
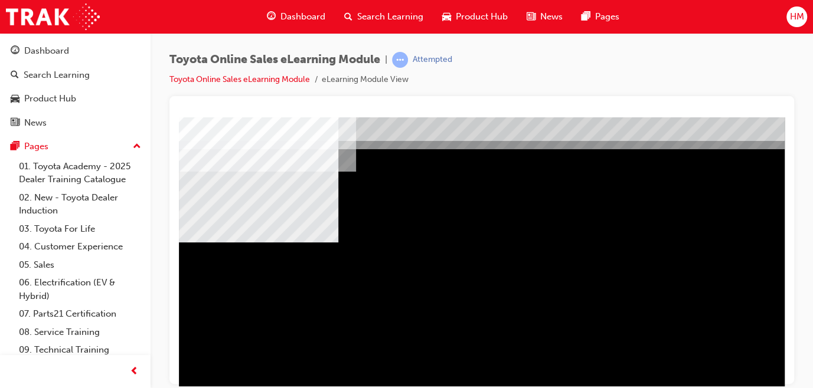
scroll to position [53, 0]
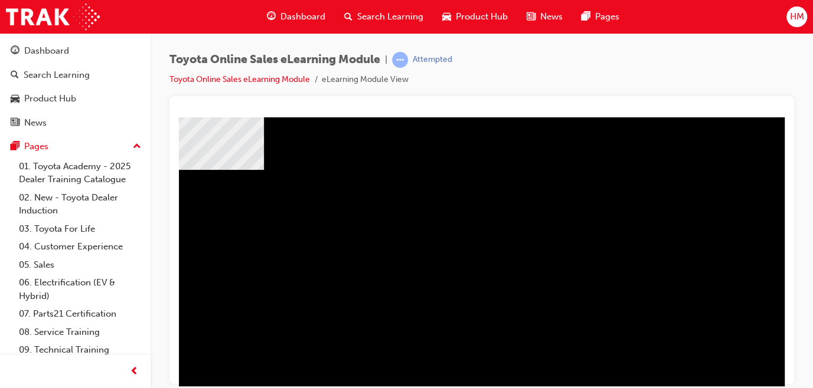
scroll to position [107, 86]
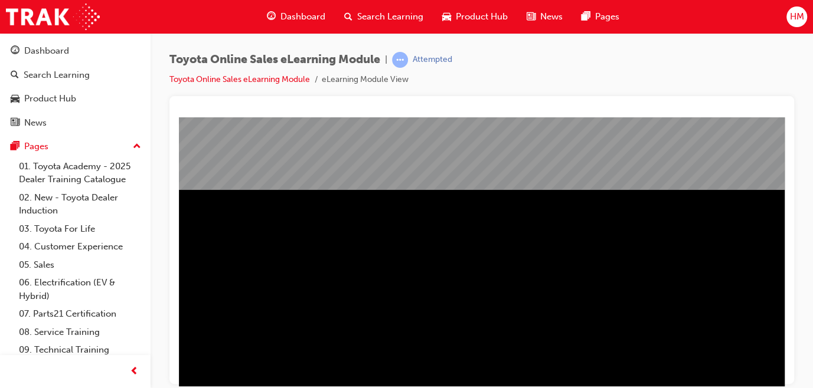
scroll to position [181, 0]
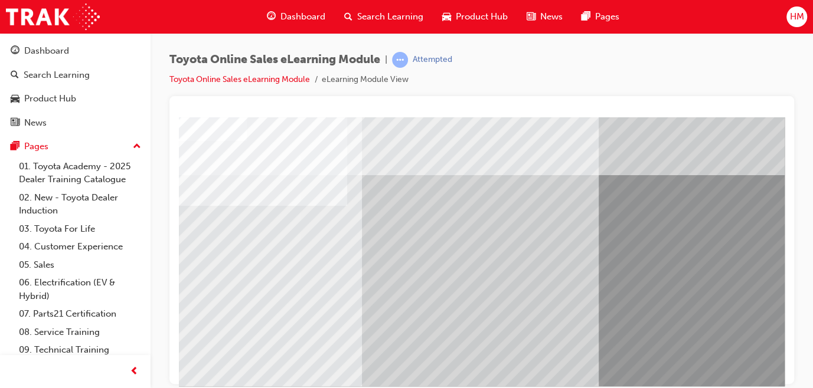
scroll to position [0, 10]
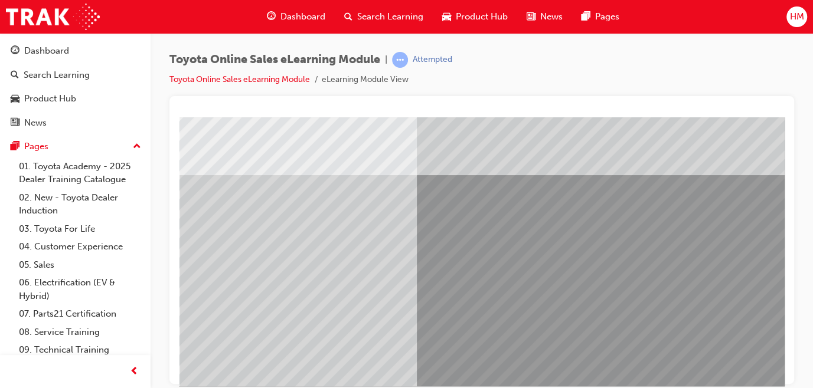
drag, startPoint x: 595, startPoint y: 384, endPoint x: 911, endPoint y: 505, distance: 337.9
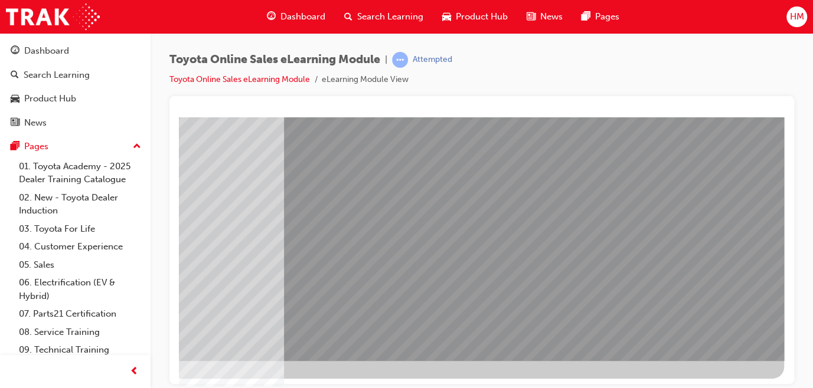
scroll to position [0, 0]
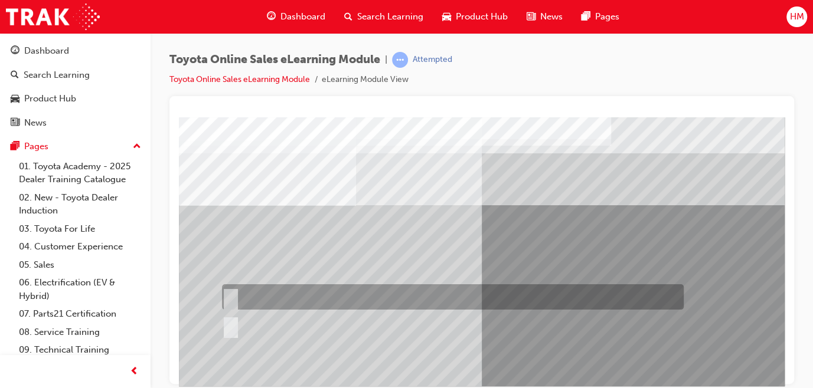
click at [264, 296] on div at bounding box center [450, 296] width 462 height 25
radio input "true"
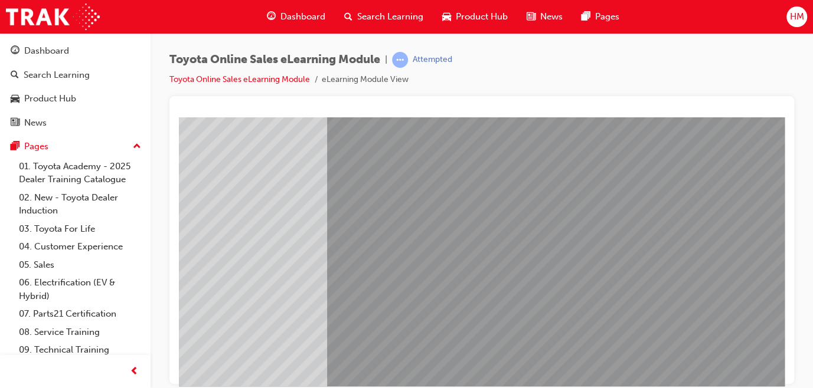
scroll to position [181, 155]
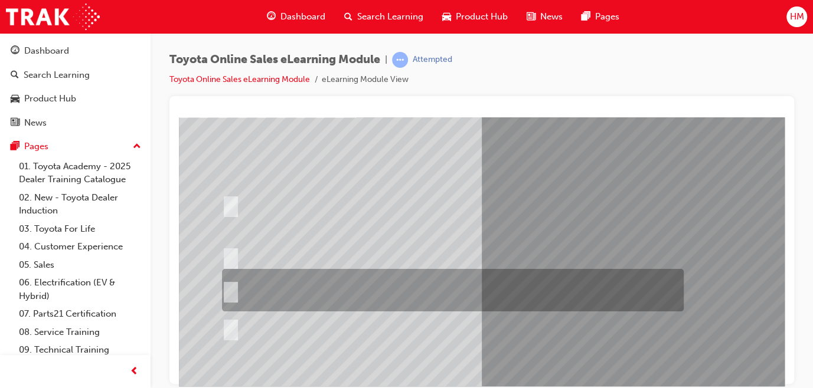
scroll to position [107, 0]
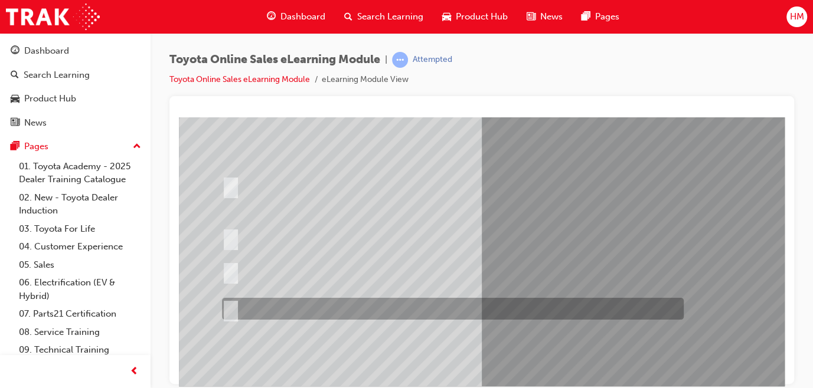
click at [339, 310] on div at bounding box center [450, 309] width 462 height 22
radio input "true"
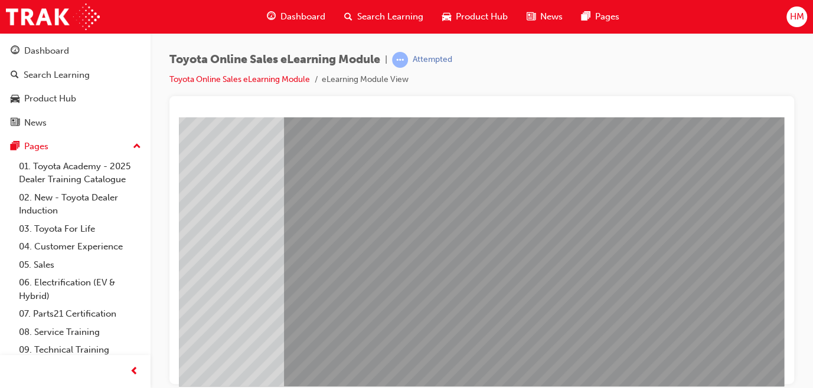
scroll to position [181, 205]
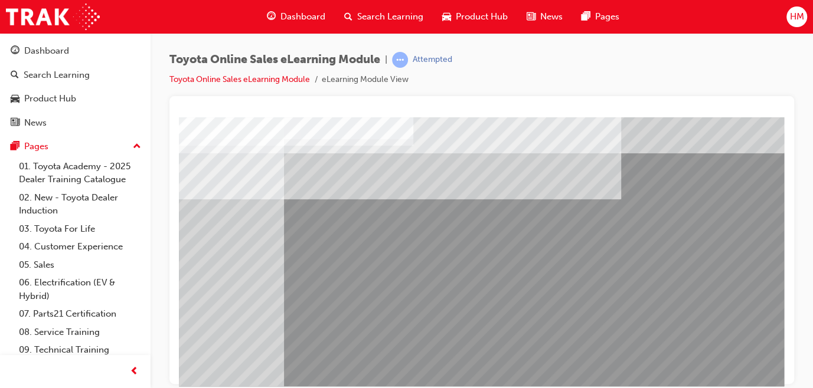
scroll to position [0, 0]
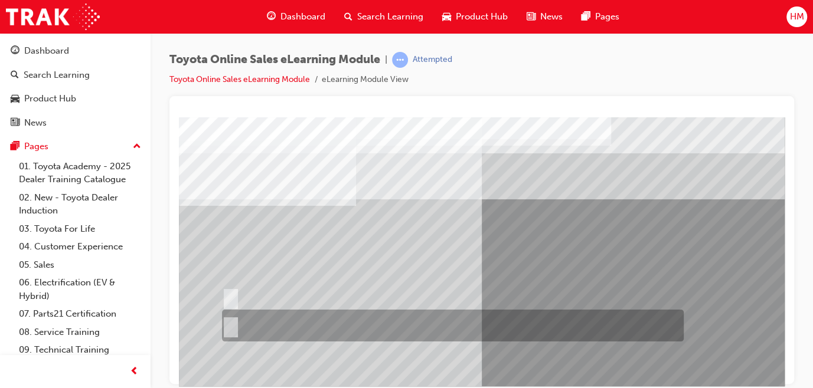
click at [246, 316] on div at bounding box center [450, 326] width 462 height 32
radio input "true"
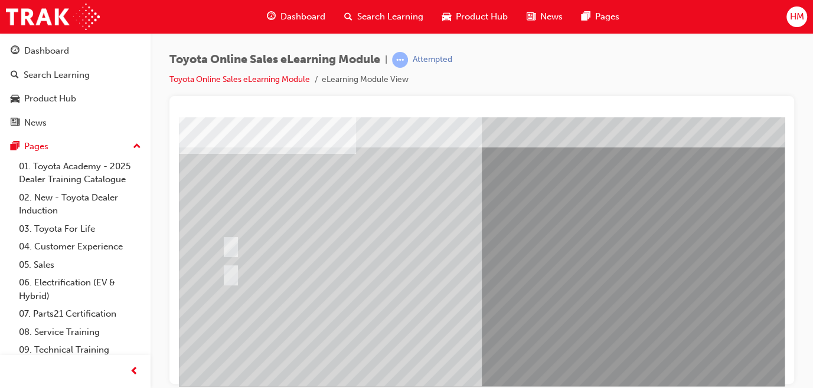
scroll to position [53, 0]
drag, startPoint x: 591, startPoint y: 377, endPoint x: 720, endPoint y: 376, distance: 129.3
click at [720, 376] on div at bounding box center [580, 276] width 803 height 425
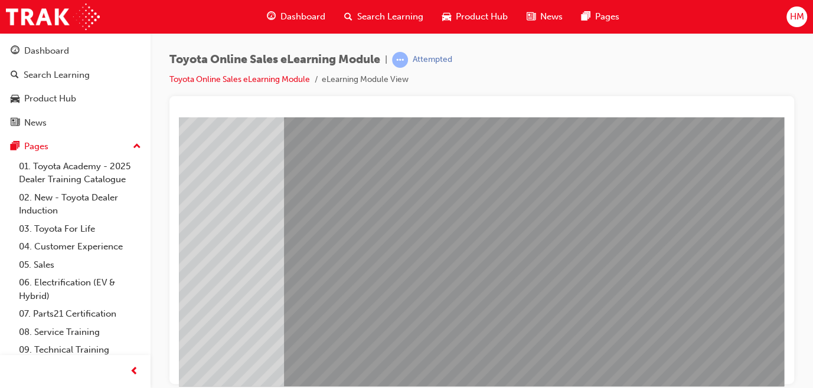
scroll to position [181, 205]
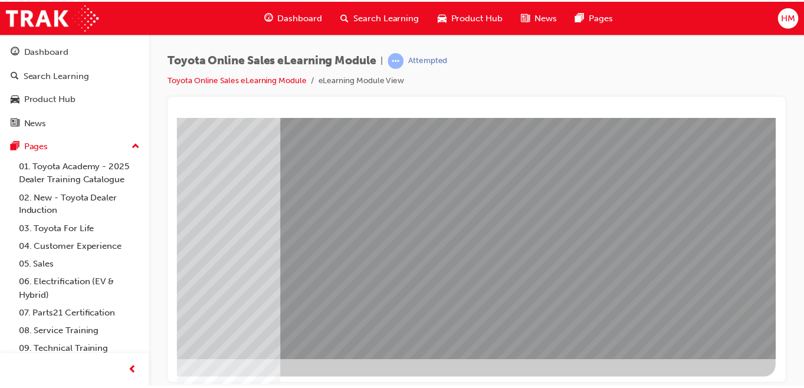
scroll to position [0, 0]
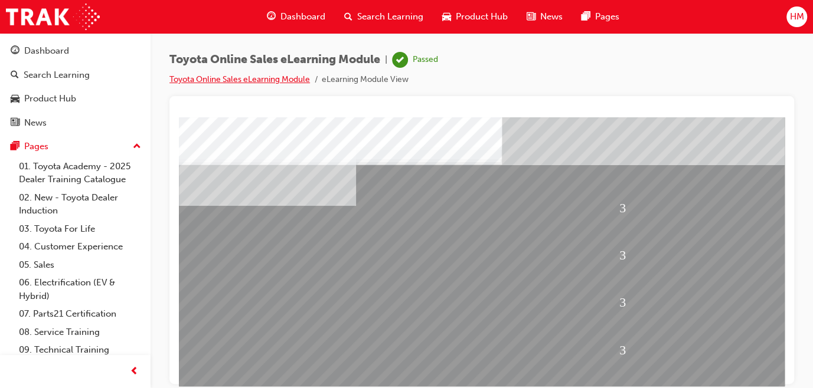
click at [246, 78] on link "Toyota Online Sales eLearning Module" at bounding box center [239, 79] width 140 height 10
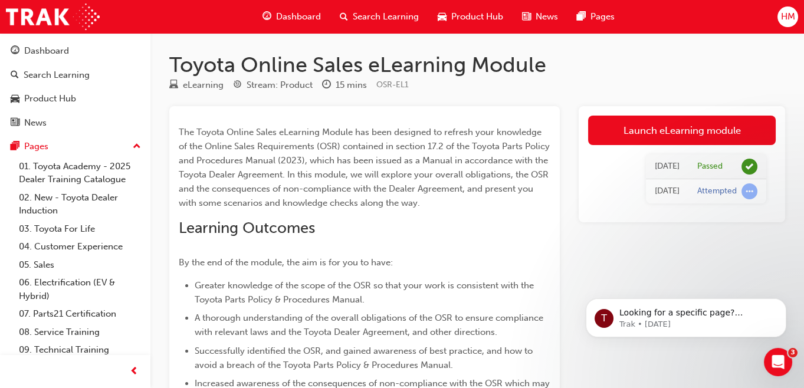
click at [285, 15] on span "Dashboard" at bounding box center [298, 17] width 45 height 14
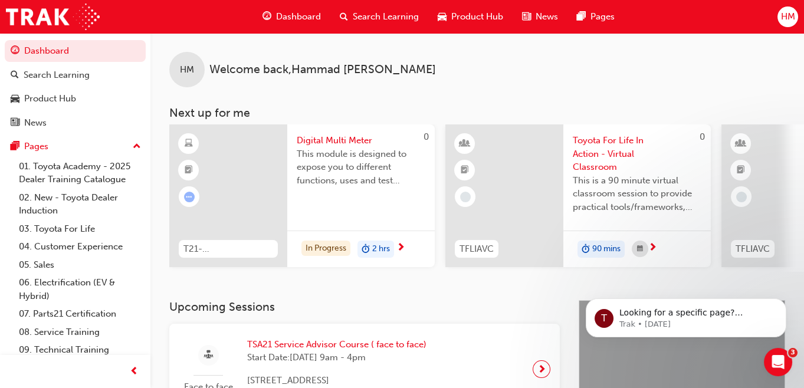
click at [783, 12] on span "HM" at bounding box center [788, 17] width 14 height 14
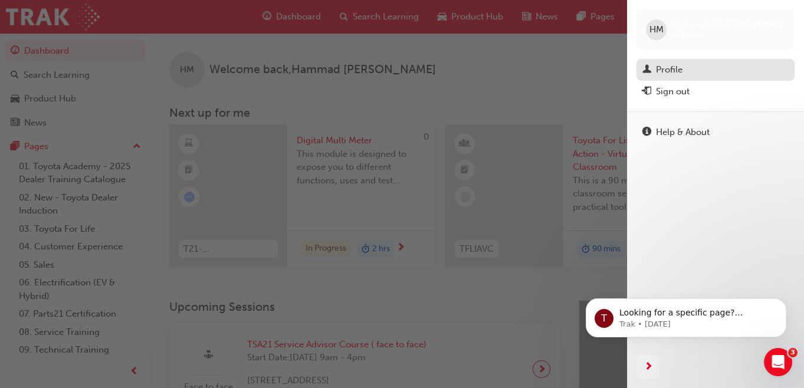
click at [672, 67] on div "Profile" at bounding box center [669, 70] width 27 height 14
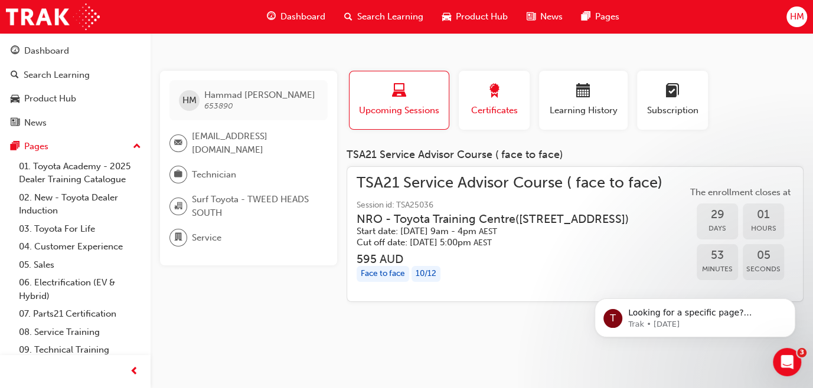
click at [487, 104] on span "Certificates" at bounding box center [493, 111] width 53 height 14
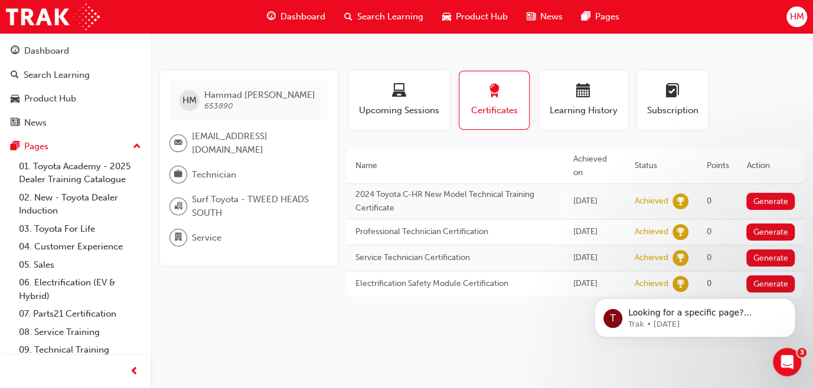
click at [293, 13] on span "Dashboard" at bounding box center [302, 17] width 45 height 14
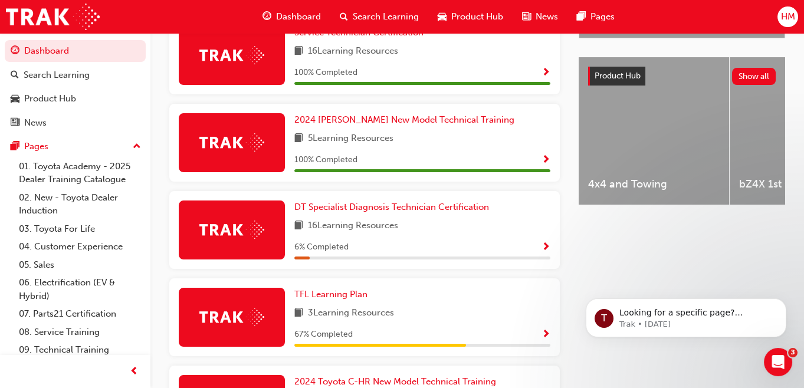
scroll to position [464, 0]
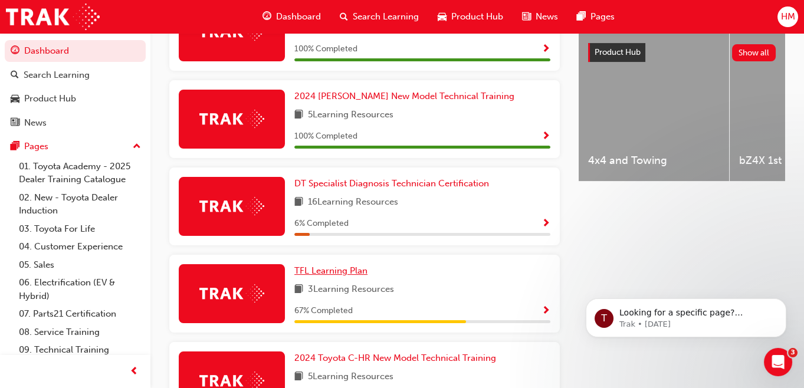
click at [331, 272] on span "TFL Learning Plan" at bounding box center [331, 271] width 73 height 11
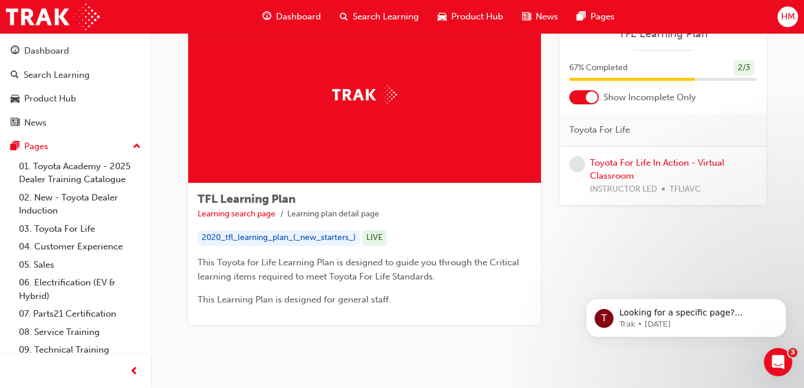
scroll to position [77, 0]
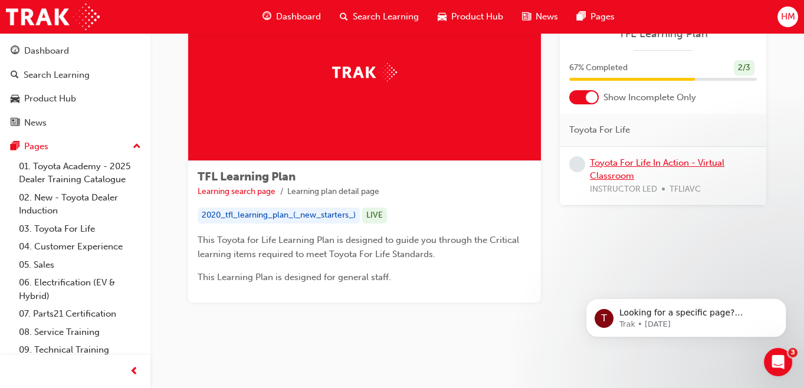
click at [604, 176] on link "Toyota For Life In Action - Virtual Classroom" at bounding box center [657, 170] width 135 height 24
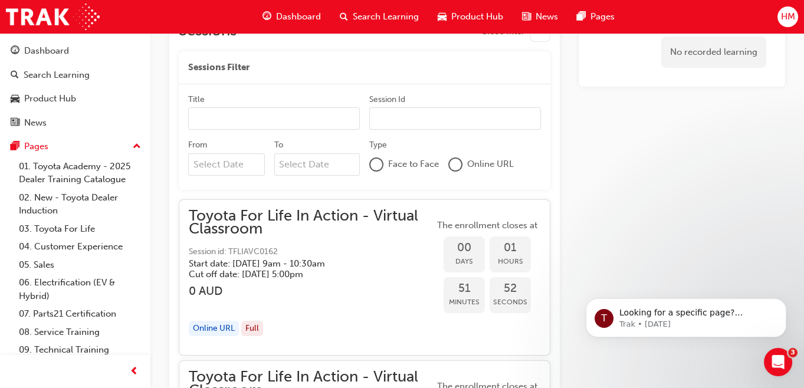
scroll to position [748, 0]
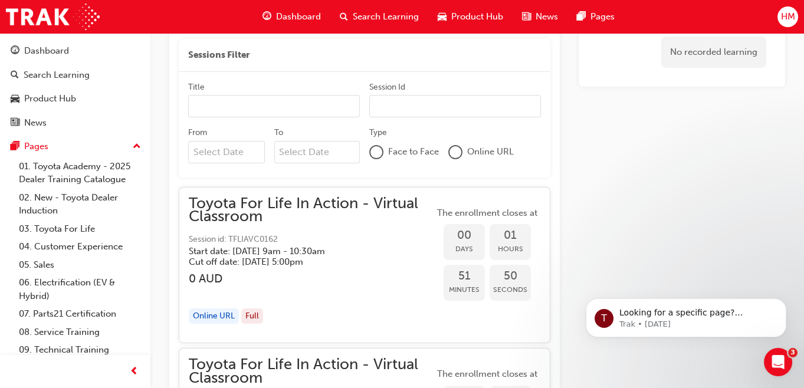
click at [459, 153] on div at bounding box center [456, 152] width 12 height 12
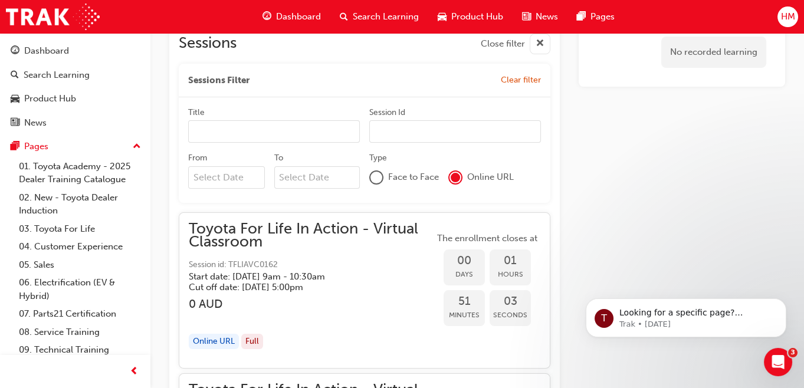
scroll to position [831, 0]
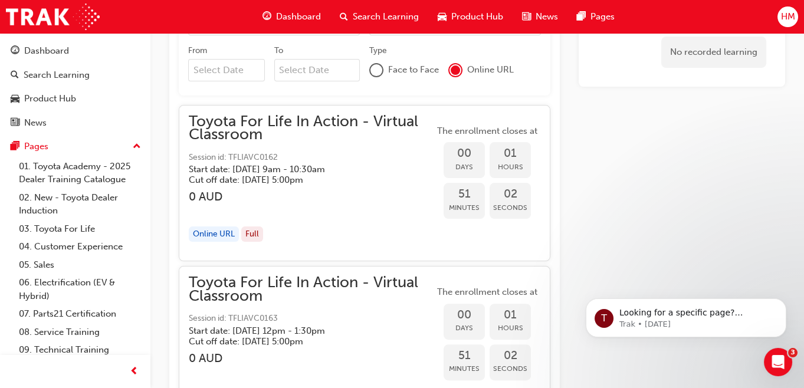
click at [205, 234] on div "Online URL" at bounding box center [214, 235] width 50 height 16
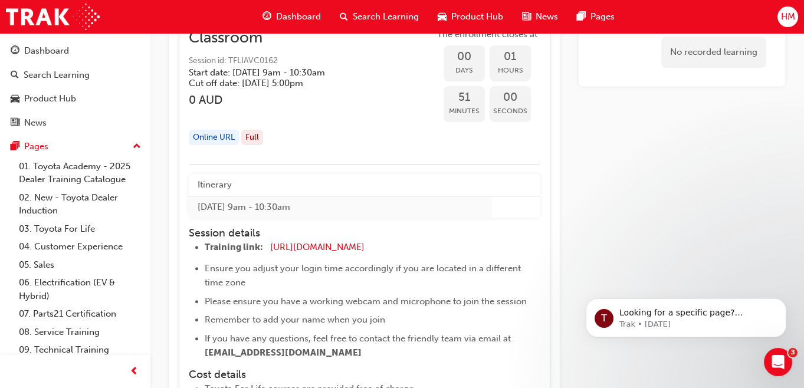
scroll to position [938, 0]
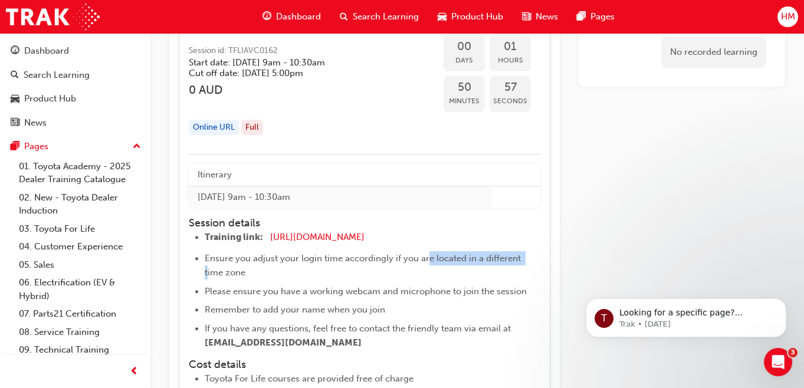
drag, startPoint x: 426, startPoint y: 257, endPoint x: 524, endPoint y: 260, distance: 97.5
click at [524, 260] on span "Ensure you adjust your login time accordingly if you are located in a different…" at bounding box center [364, 265] width 319 height 25
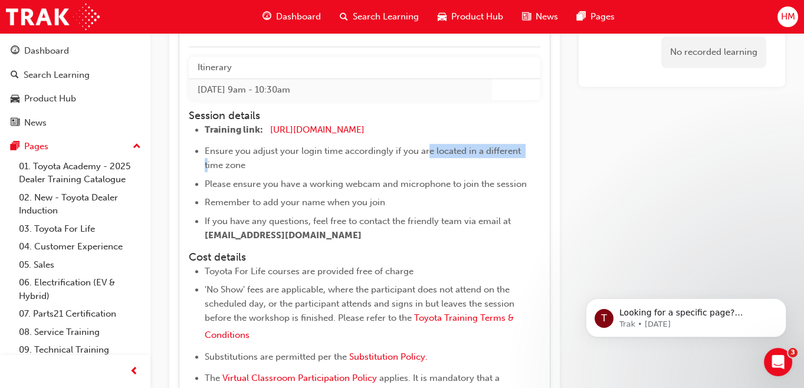
drag, startPoint x: 212, startPoint y: 233, endPoint x: 361, endPoint y: 238, distance: 148.3
click at [361, 238] on span "tflhelpdesk@humansynergy.com.au" at bounding box center [284, 235] width 159 height 11
drag, startPoint x: 361, startPoint y: 238, endPoint x: 410, endPoint y: 274, distance: 61.3
click at [410, 274] on span "Toyota For Life courses are provided free of charge" at bounding box center [309, 271] width 209 height 11
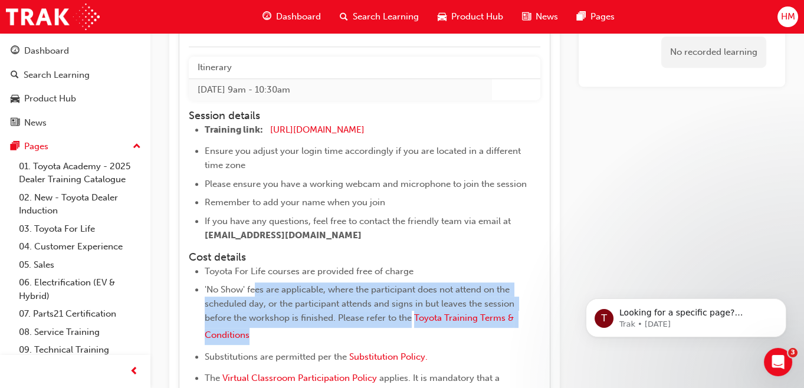
drag, startPoint x: 254, startPoint y: 286, endPoint x: 534, endPoint y: 330, distance: 283.2
click at [534, 330] on li "'No Show' fees are applicable, where the participant does not attend on the sch…" at bounding box center [373, 314] width 336 height 63
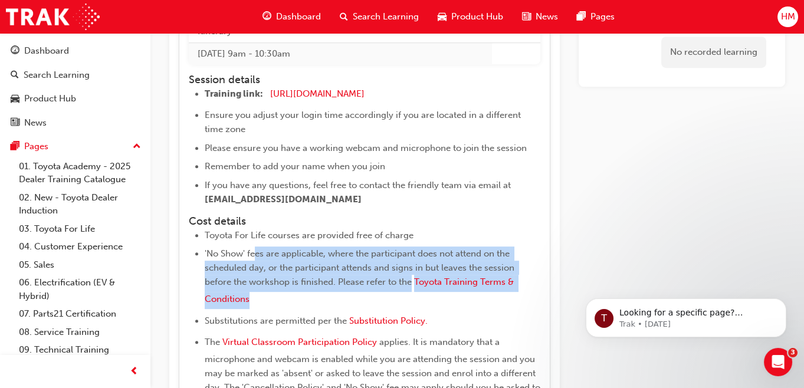
scroll to position [1099, 0]
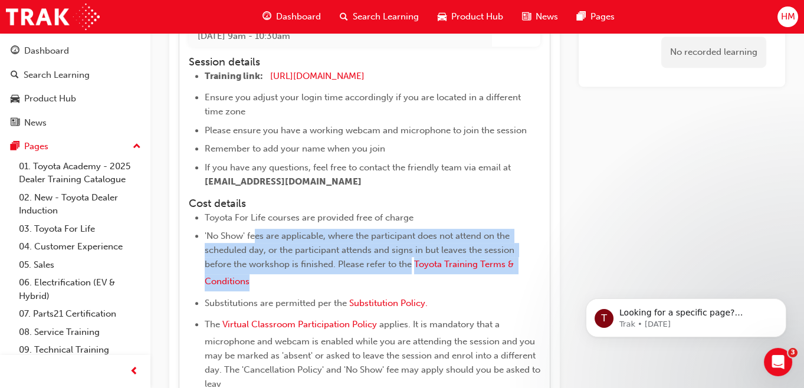
click at [287, 251] on span "'No Show' fees are applicable, where the participant does not attend on the sch…" at bounding box center [361, 250] width 312 height 39
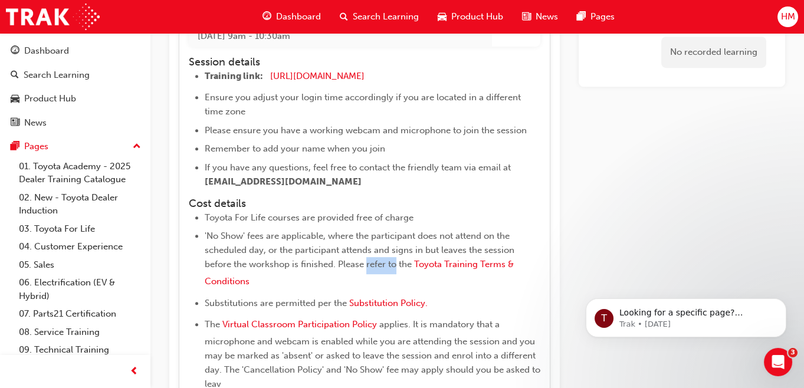
drag, startPoint x: 365, startPoint y: 265, endPoint x: 394, endPoint y: 265, distance: 28.9
click at [394, 265] on span "'No Show' fees are applicable, where the participant does not attend on the sch…" at bounding box center [361, 250] width 312 height 39
drag, startPoint x: 243, startPoint y: 300, endPoint x: 335, endPoint y: 301, distance: 92.1
click at [335, 301] on span "Substitutions are permitted per the" at bounding box center [276, 303] width 142 height 11
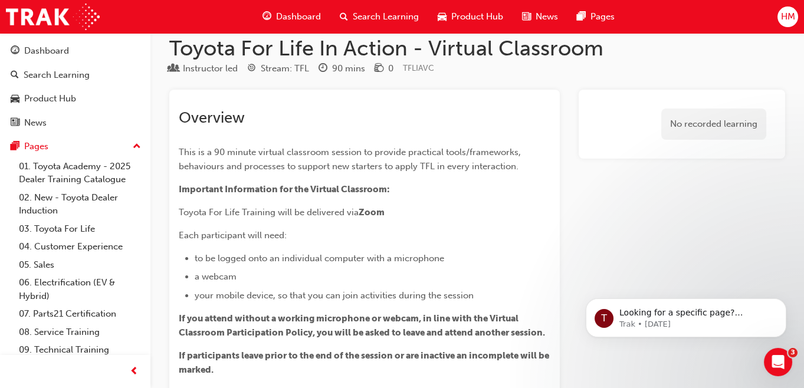
scroll to position [0, 0]
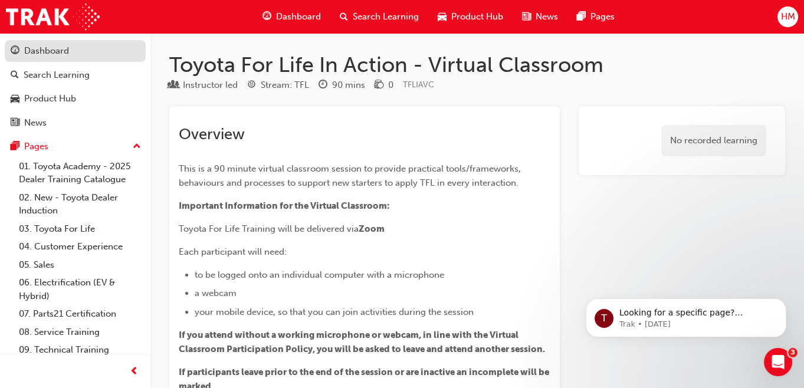
click at [54, 53] on div "Dashboard" at bounding box center [46, 51] width 45 height 14
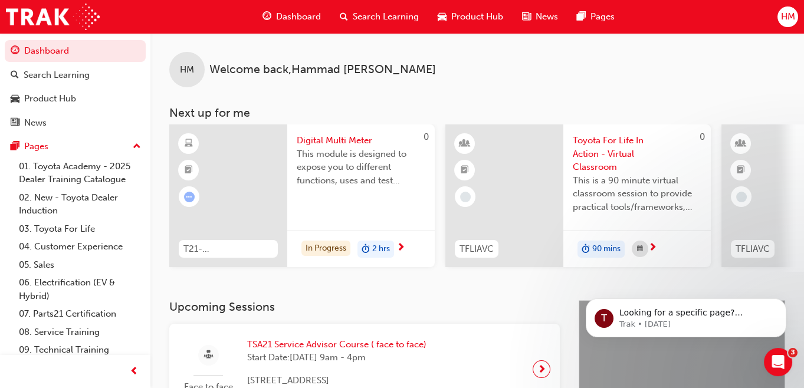
click at [459, 25] on div "Product Hub" at bounding box center [471, 17] width 84 height 24
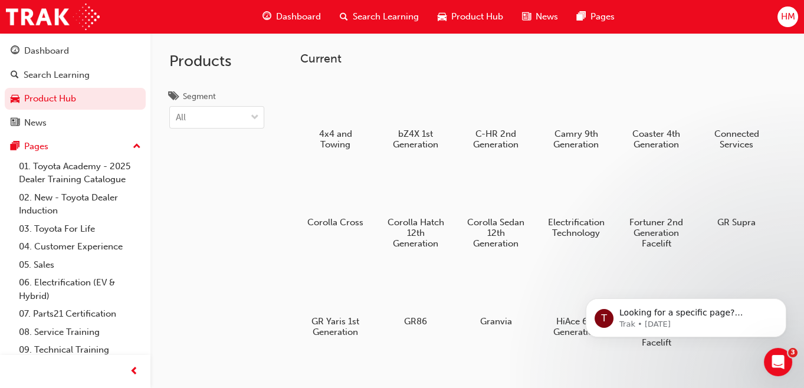
click at [295, 14] on span "Dashboard" at bounding box center [298, 17] width 45 height 14
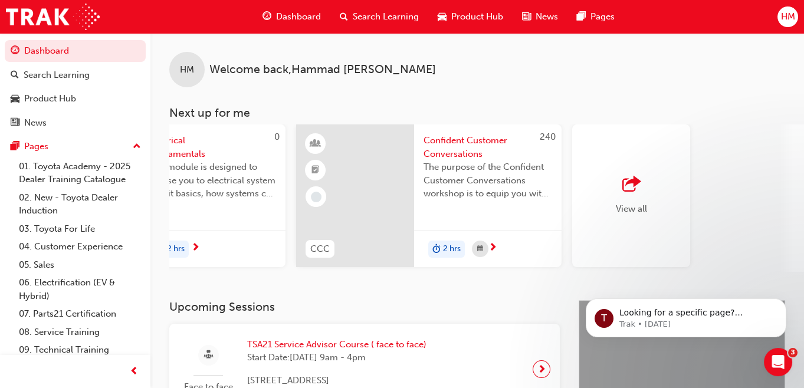
scroll to position [0, 987]
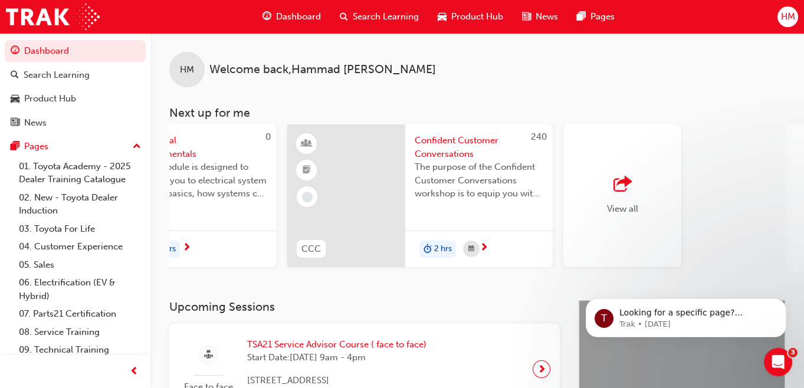
drag, startPoint x: 398, startPoint y: 272, endPoint x: 179, endPoint y: 6, distance: 344.3
click at [444, 148] on span "Confident Customer Conversations" at bounding box center [479, 147] width 129 height 27
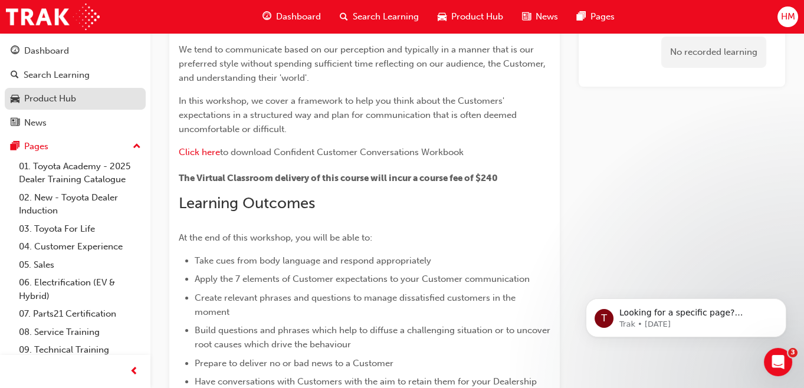
scroll to position [53, 0]
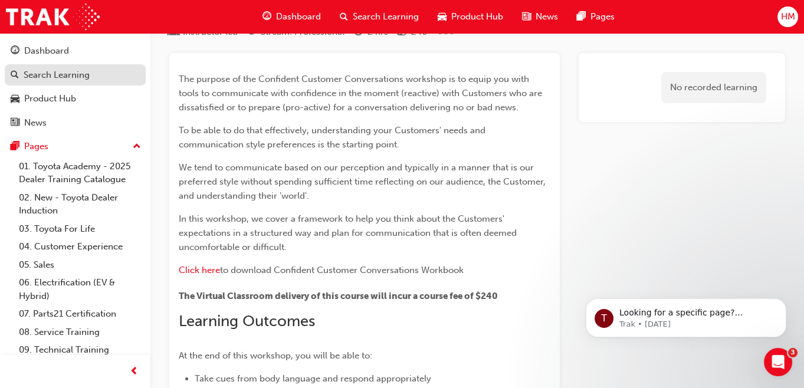
click at [35, 73] on div "Search Learning" at bounding box center [57, 75] width 66 height 14
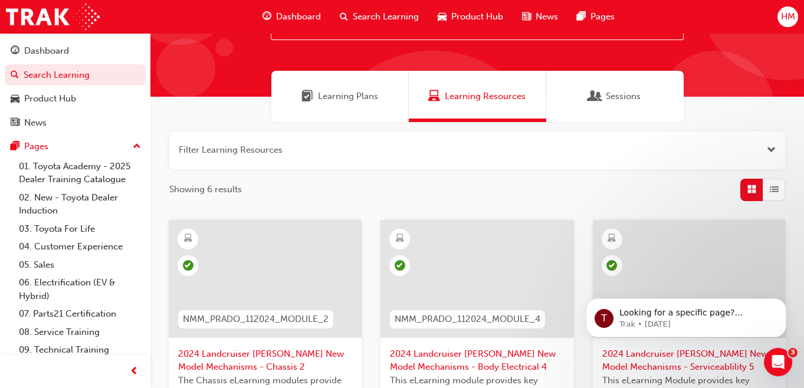
click at [603, 98] on div "Sessions" at bounding box center [615, 97] width 51 height 14
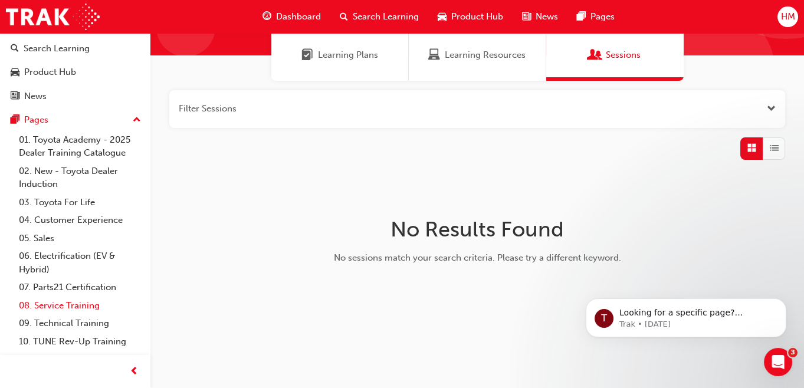
scroll to position [41, 0]
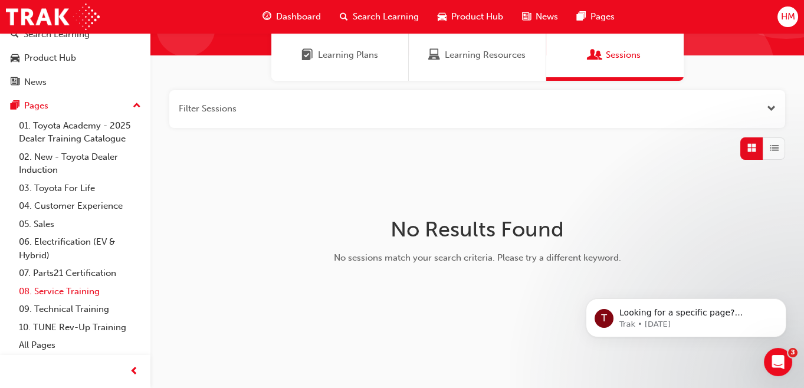
click at [27, 290] on link "08. Service Training" at bounding box center [80, 292] width 132 height 18
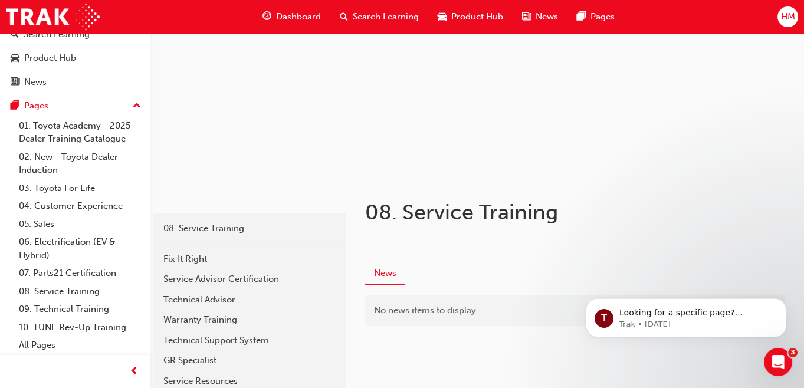
scroll to position [159, 0]
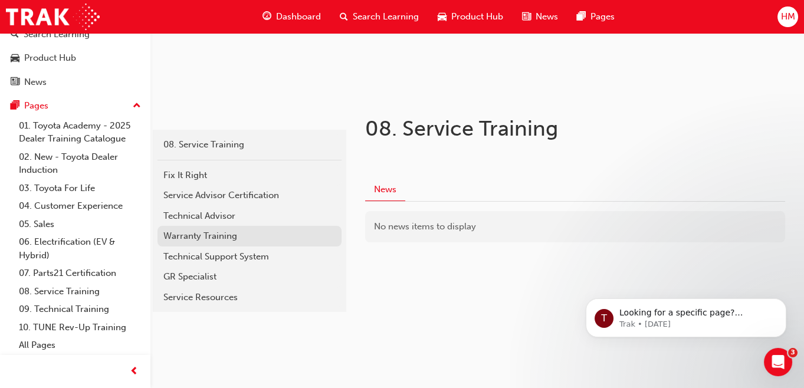
click at [205, 238] on div "Warranty Training" at bounding box center [249, 237] width 172 height 14
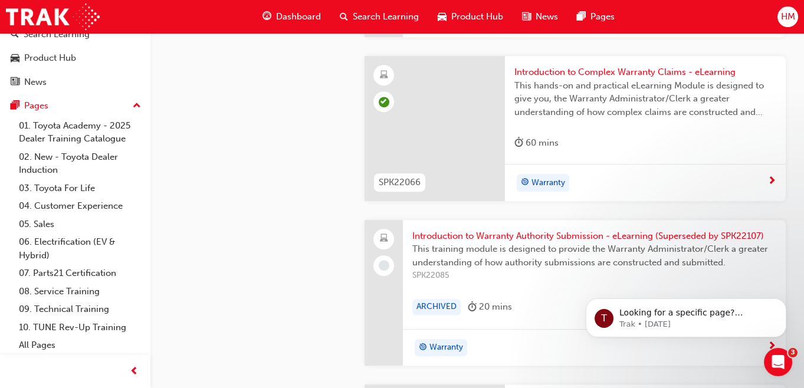
scroll to position [1176, 0]
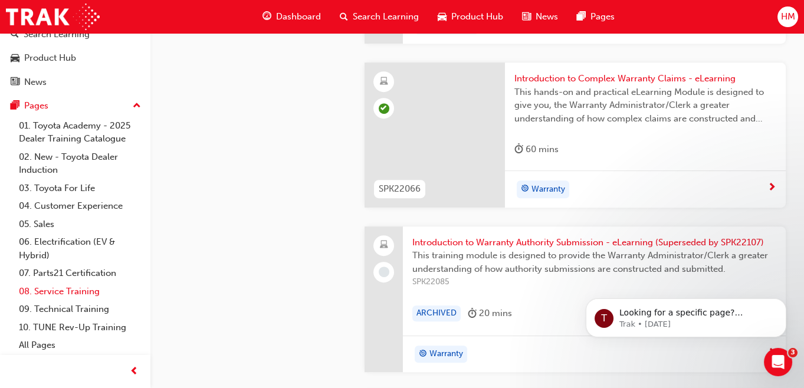
click at [64, 292] on link "08. Service Training" at bounding box center [80, 292] width 132 height 18
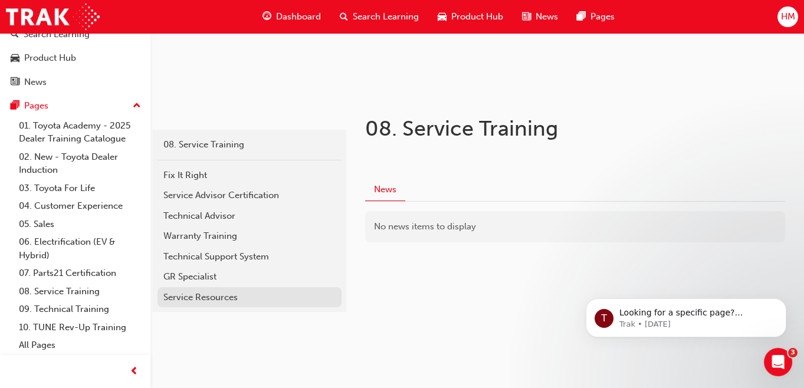
click at [193, 297] on div "Service Resources" at bounding box center [249, 298] width 172 height 14
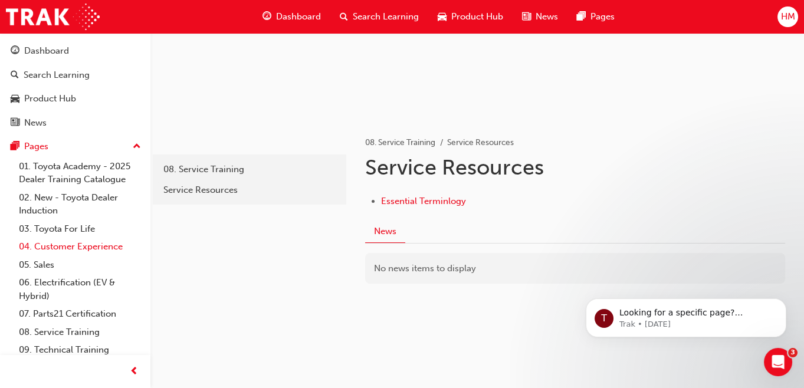
scroll to position [41, 0]
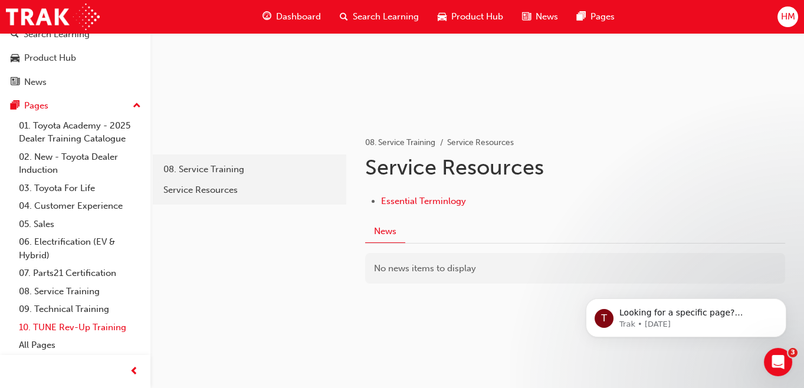
click at [52, 326] on link "10. TUNE Rev-Up Training" at bounding box center [80, 328] width 132 height 18
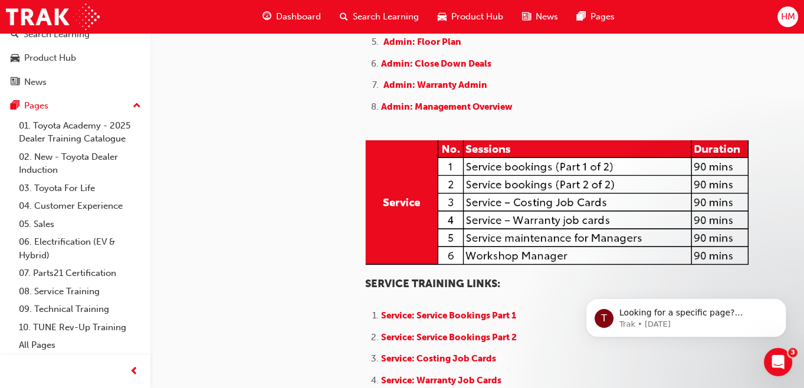
scroll to position [578, 0]
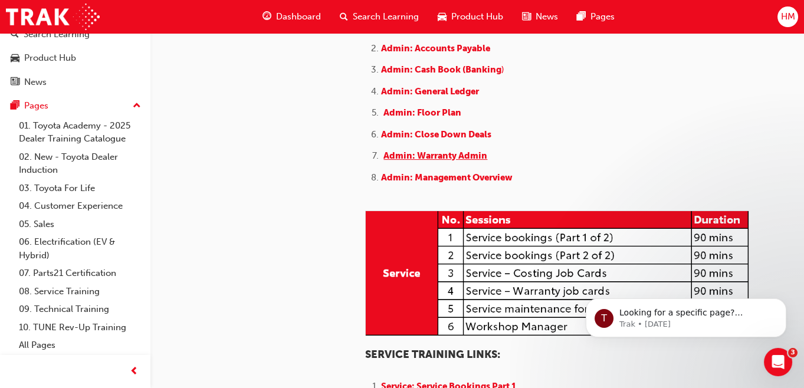
click at [412, 161] on span "Admin: Warranty Admin" at bounding box center [436, 156] width 104 height 11
click at [443, 161] on span "Admin: Warranty Admin" at bounding box center [436, 156] width 104 height 11
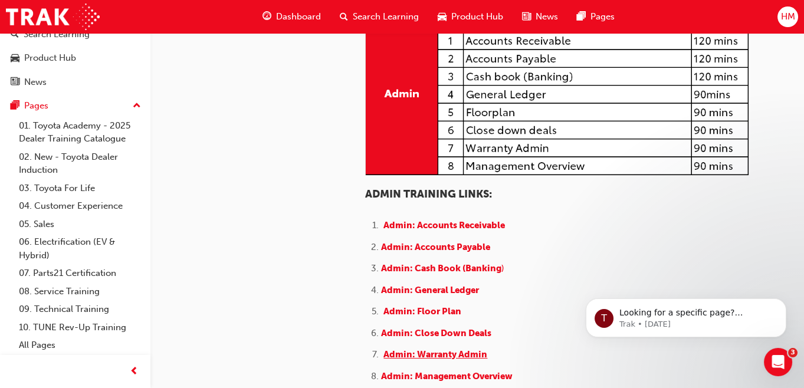
scroll to position [470, 0]
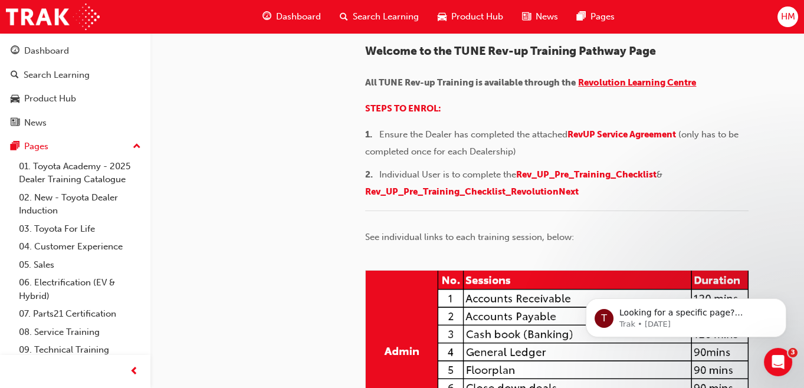
scroll to position [161, 0]
